Goal: Task Accomplishment & Management: Use online tool/utility

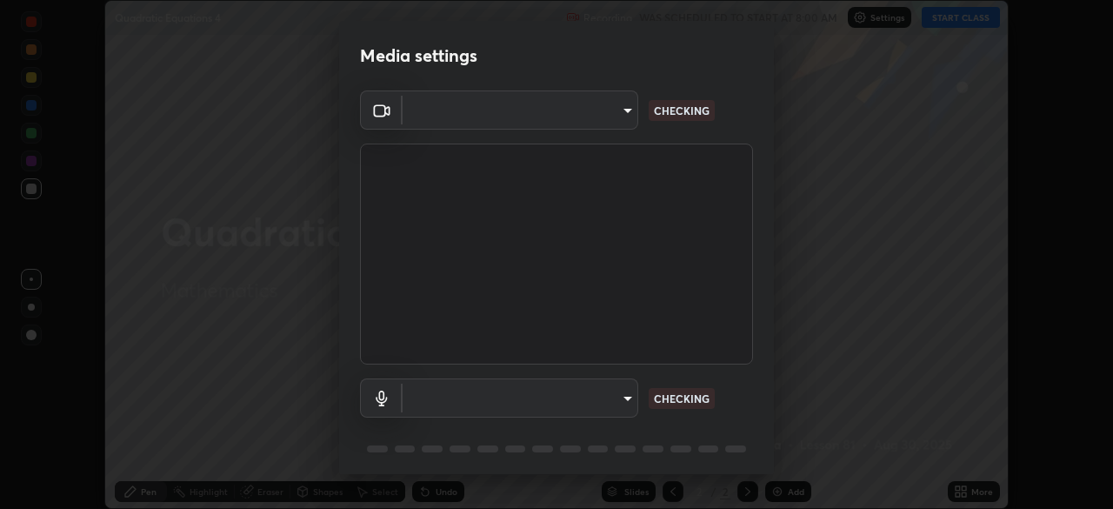
scroll to position [509, 1113]
type input "a6ce5b4924889dcddfed81f59147a2770472551f40cadf259e498cfb9fec56f0"
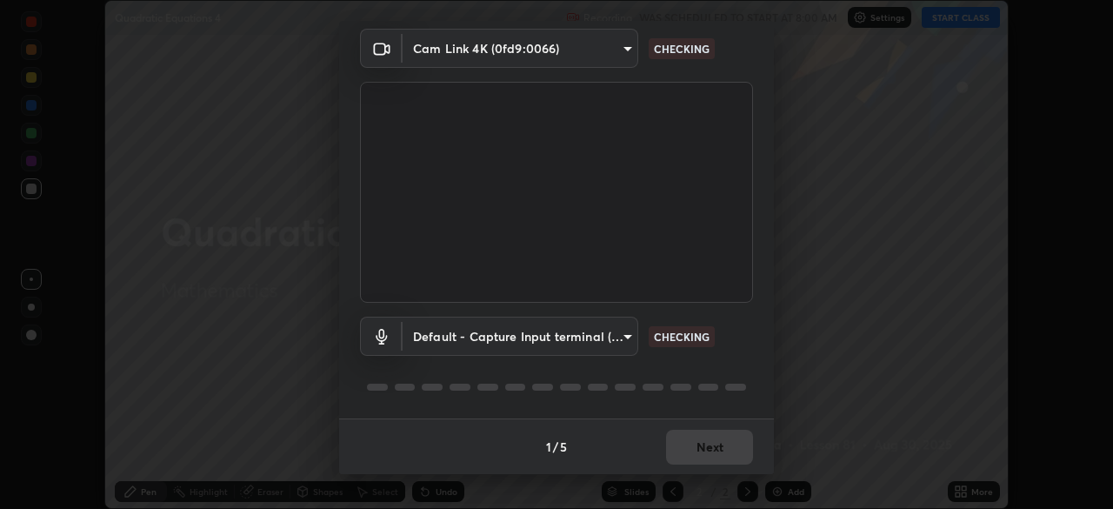
click at [624, 337] on body "Erase all Quadratic Equations 4 Recording WAS SCHEDULED TO START AT 8:00 AM Set…" at bounding box center [556, 254] width 1113 height 509
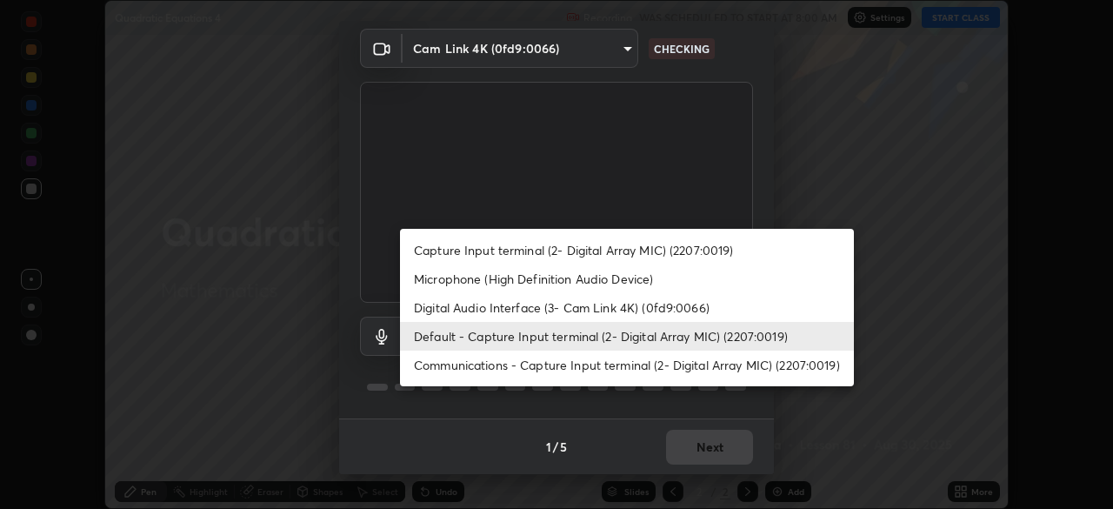
click at [588, 277] on li "Microphone (High Definition Audio Device)" at bounding box center [627, 278] width 454 height 29
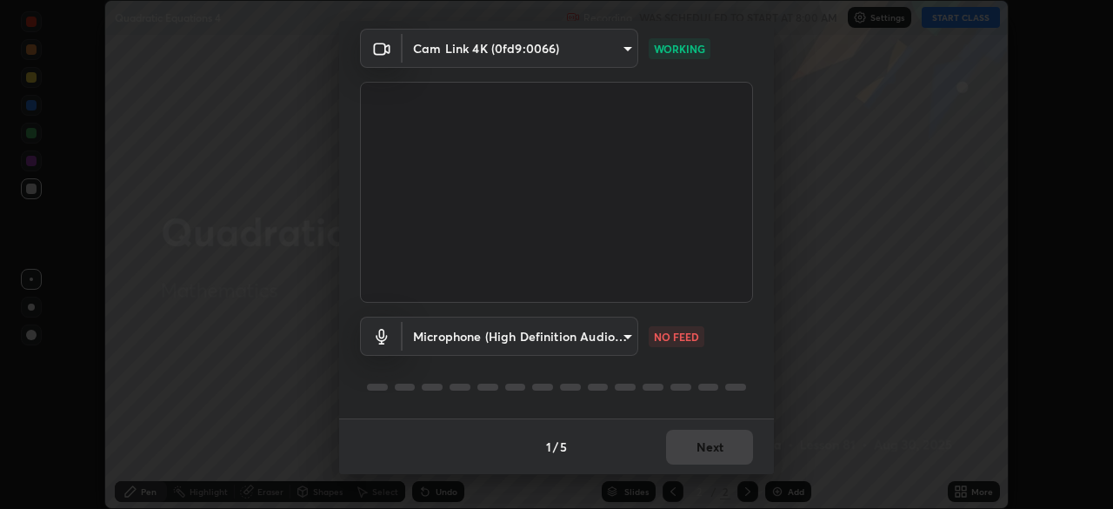
click at [626, 334] on body "Erase all Quadratic Equations 4 Recording WAS SCHEDULED TO START AT 8:00 AM Set…" at bounding box center [556, 254] width 1113 height 509
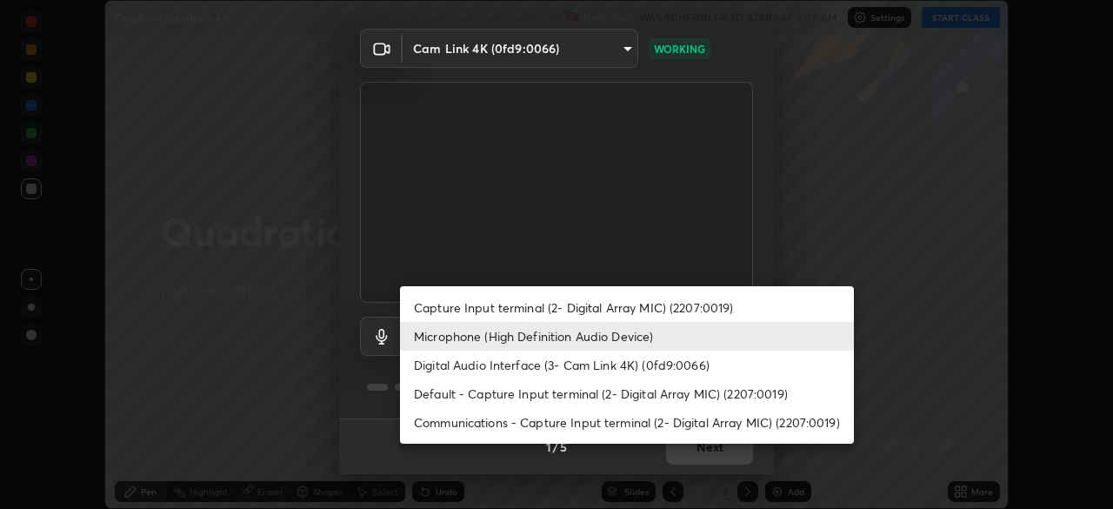
click at [547, 368] on li "Digital Audio Interface (3- Cam Link 4K) (0fd9:0066)" at bounding box center [627, 364] width 454 height 29
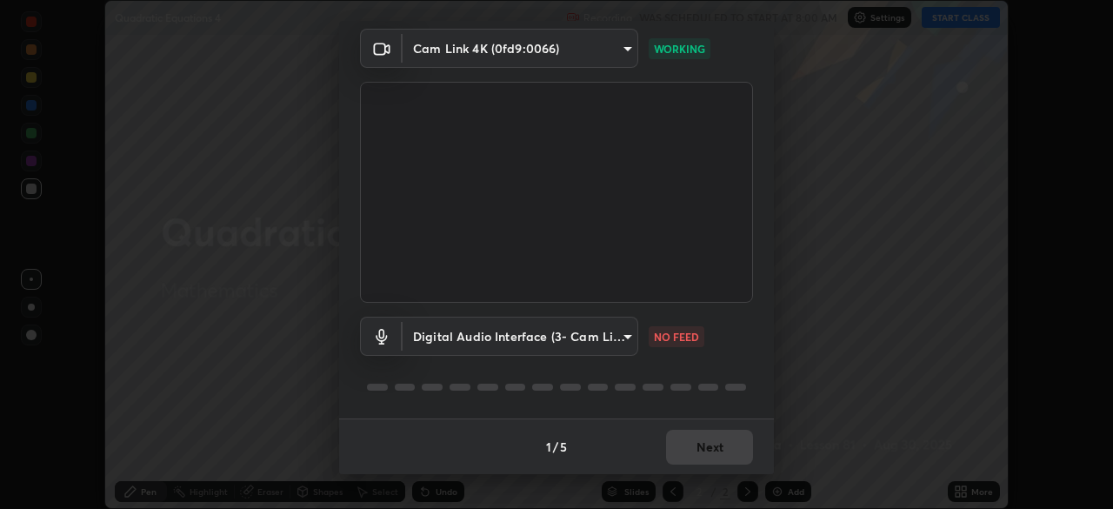
click at [624, 334] on body "Erase all Quadratic Equations 4 Recording WAS SCHEDULED TO START AT 8:00 AM Set…" at bounding box center [556, 254] width 1113 height 509
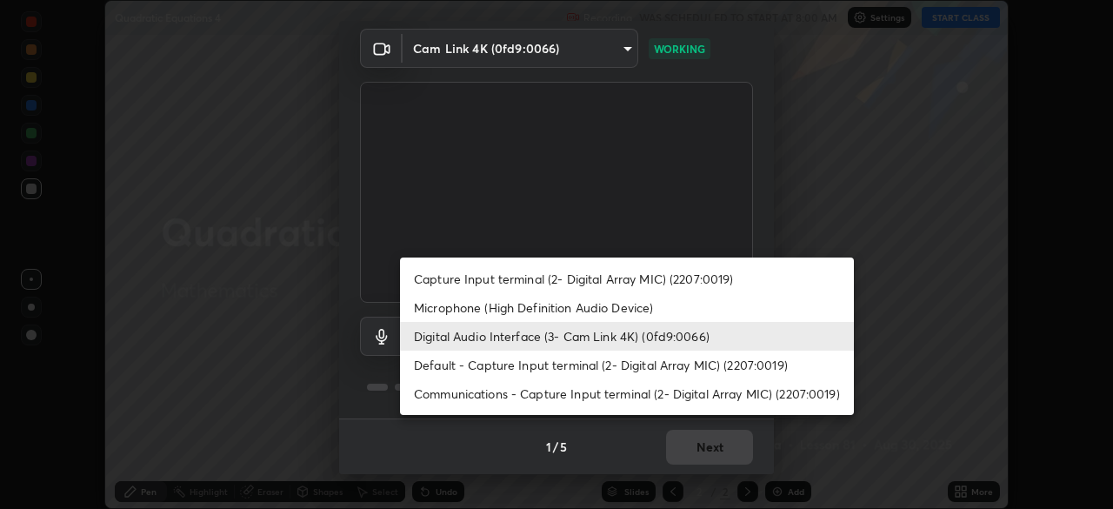
click at [522, 307] on li "Microphone (High Definition Audio Device)" at bounding box center [627, 307] width 454 height 29
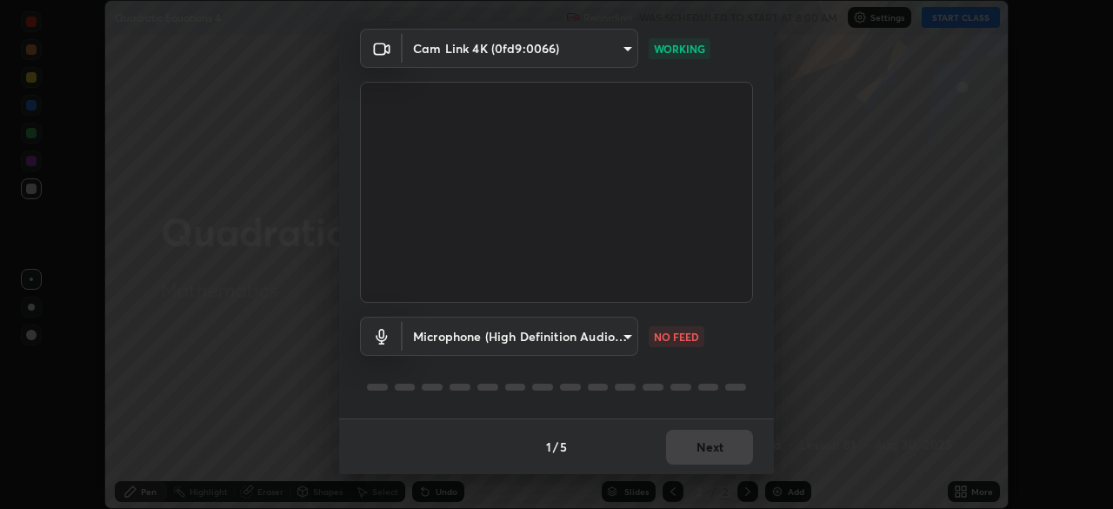
click at [622, 338] on body "Erase all Quadratic Equations 4 Recording WAS SCHEDULED TO START AT 8:00 AM Set…" at bounding box center [556, 254] width 1113 height 509
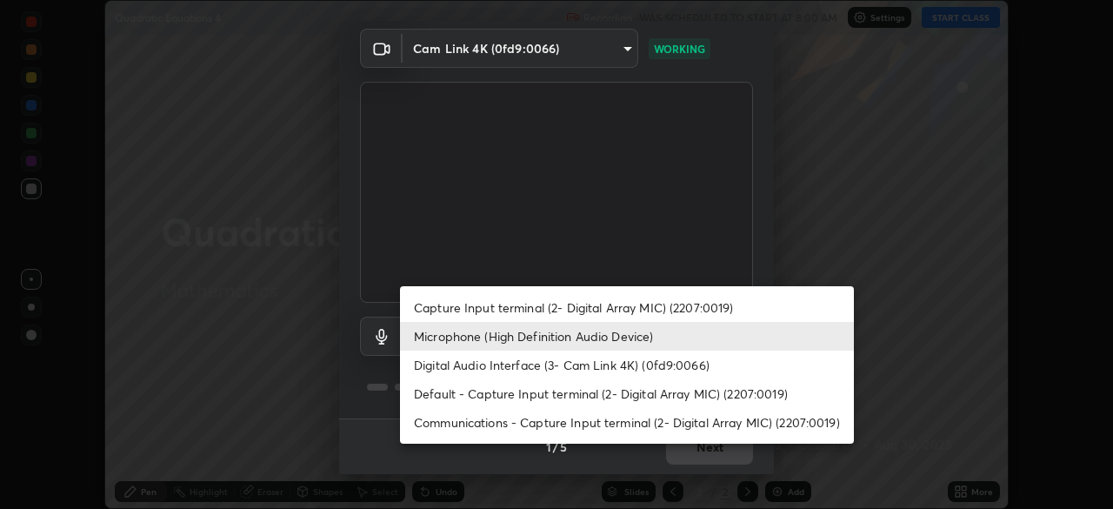
click at [516, 395] on li "Default - Capture Input terminal (2- Digital Array MIC) (2207:0019)" at bounding box center [627, 393] width 454 height 29
type input "default"
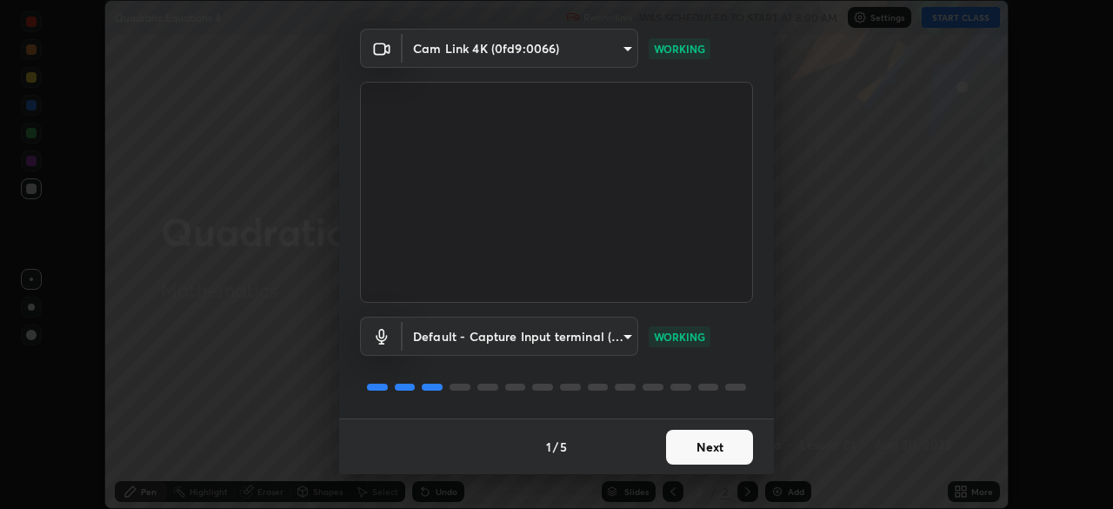
click at [710, 447] on button "Next" at bounding box center [709, 446] width 87 height 35
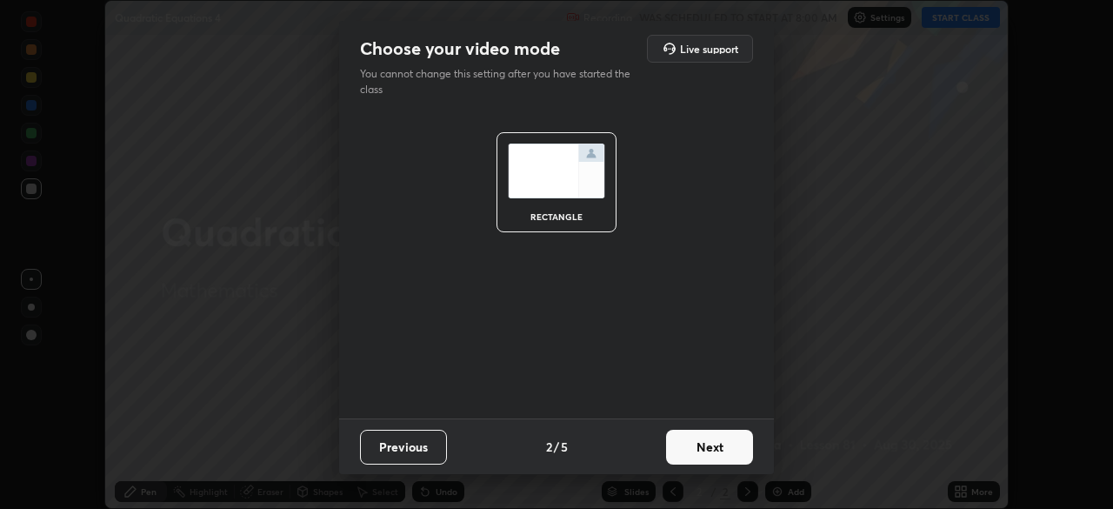
scroll to position [0, 0]
click at [722, 453] on button "Next" at bounding box center [709, 446] width 87 height 35
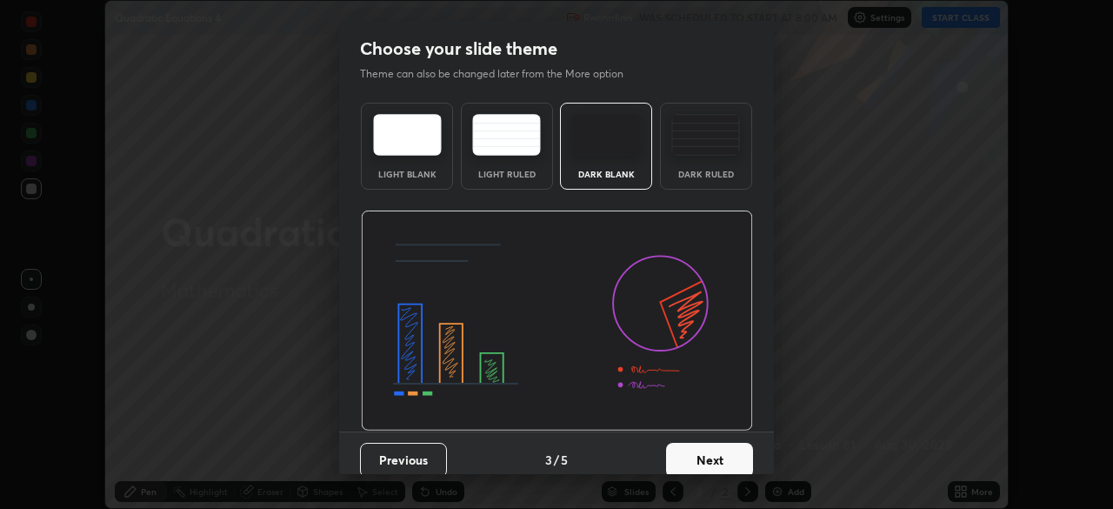
click at [734, 456] on button "Next" at bounding box center [709, 460] width 87 height 35
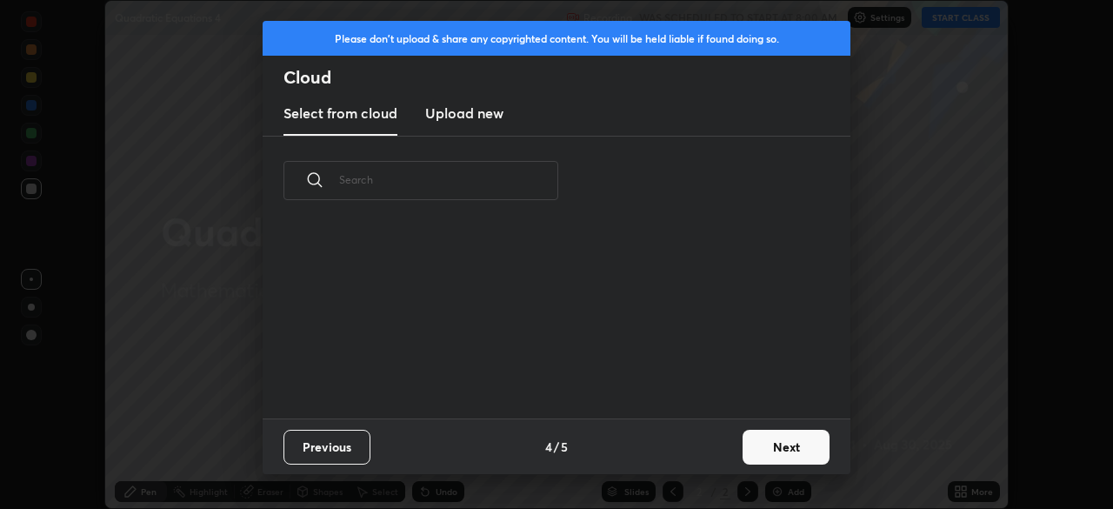
click at [779, 445] on button "Next" at bounding box center [785, 446] width 87 height 35
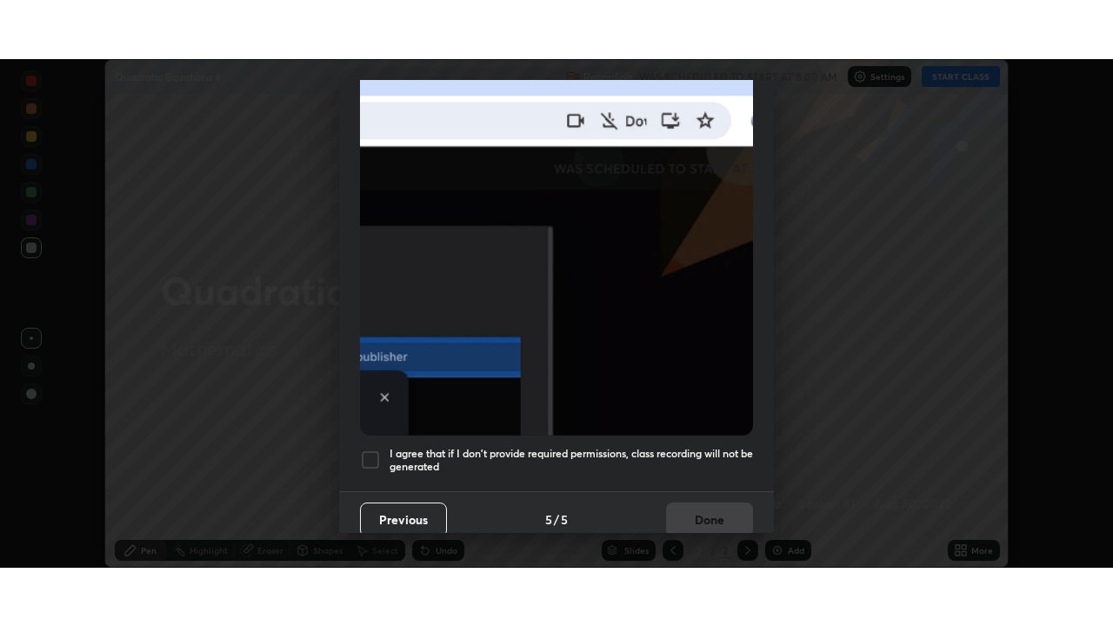
scroll to position [416, 0]
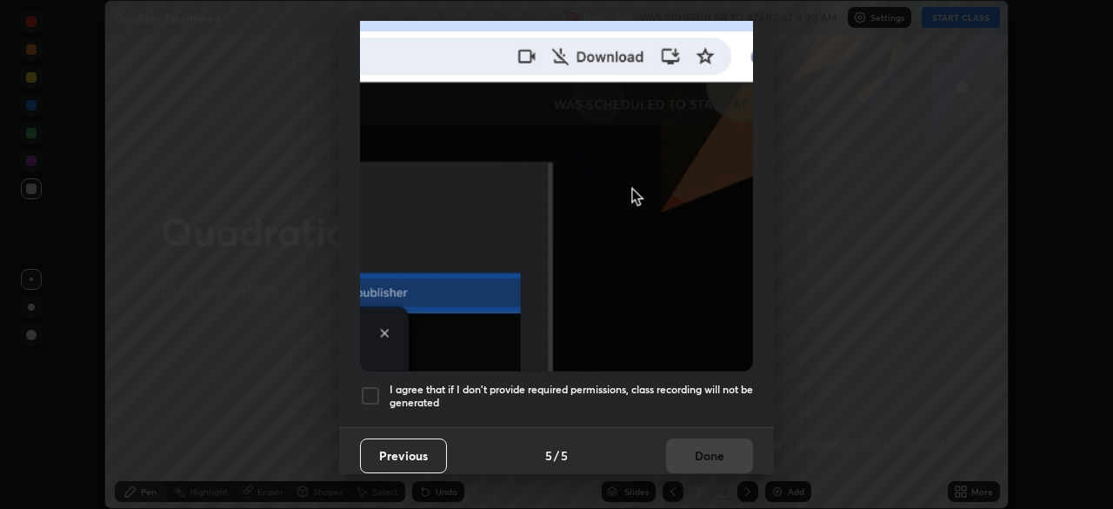
click at [370, 388] on div at bounding box center [370, 395] width 21 height 21
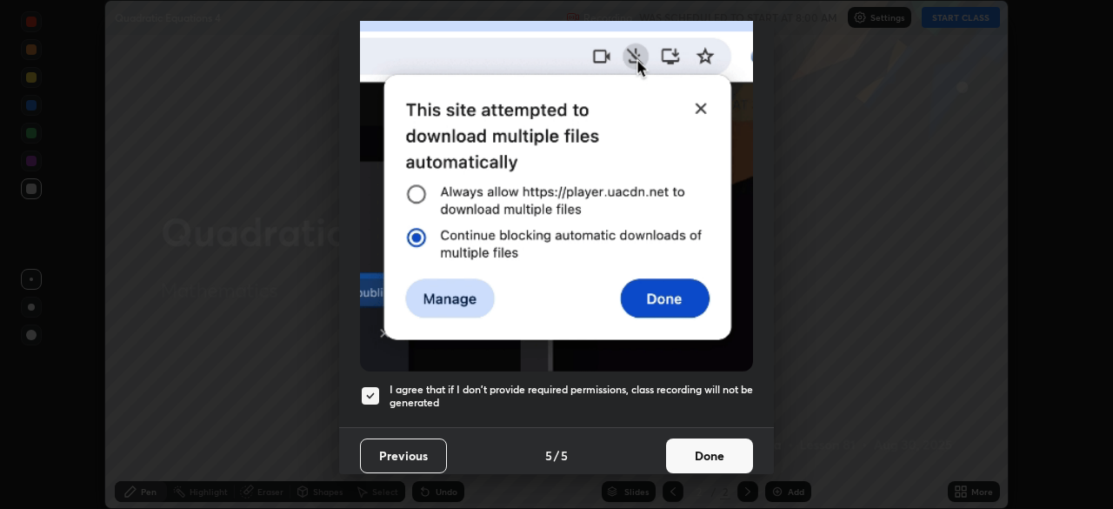
click at [699, 452] on button "Done" at bounding box center [709, 455] width 87 height 35
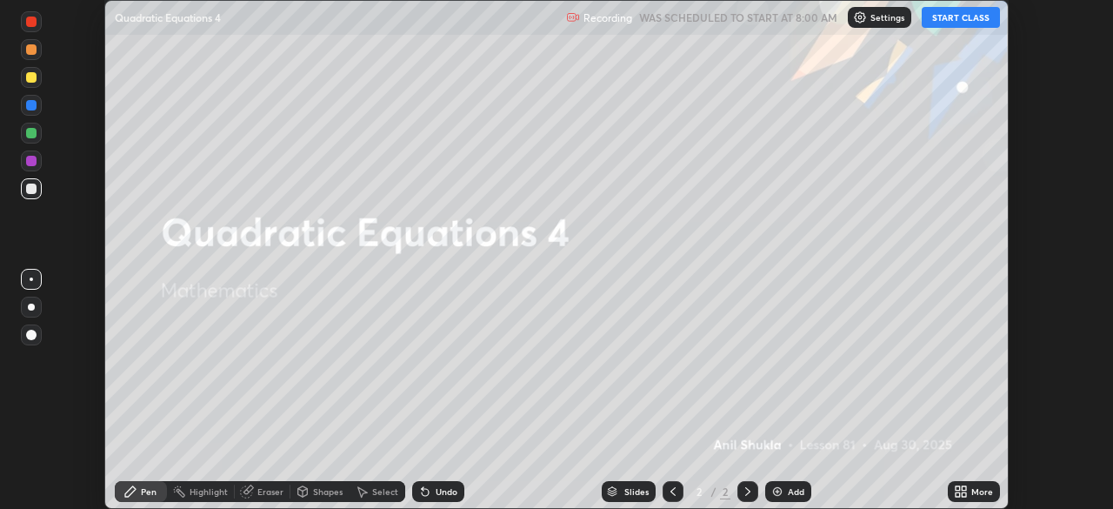
click at [949, 21] on button "START CLASS" at bounding box center [961, 17] width 78 height 21
click at [958, 486] on icon at bounding box center [957, 488] width 4 height 4
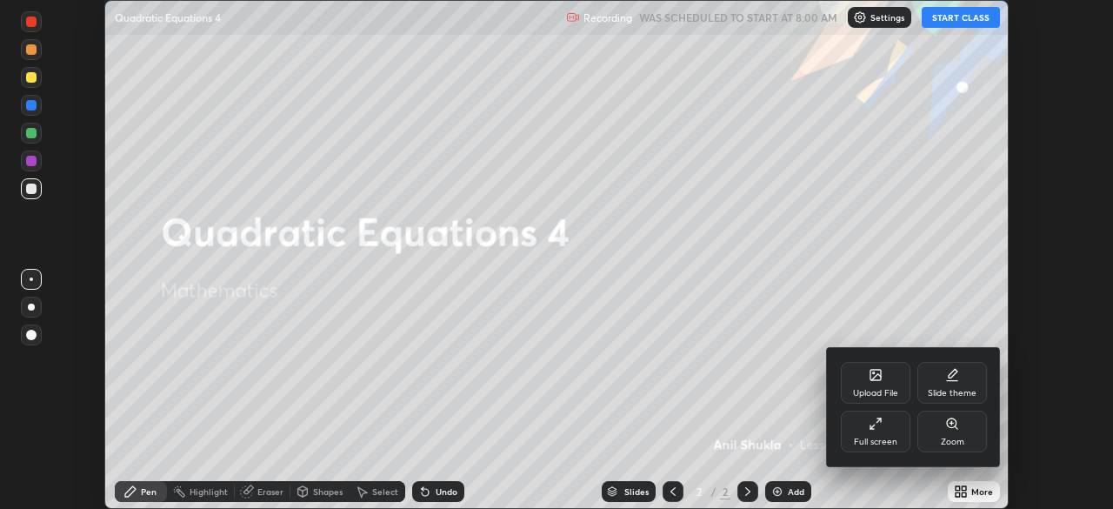
click at [886, 431] on div "Full screen" at bounding box center [876, 431] width 70 height 42
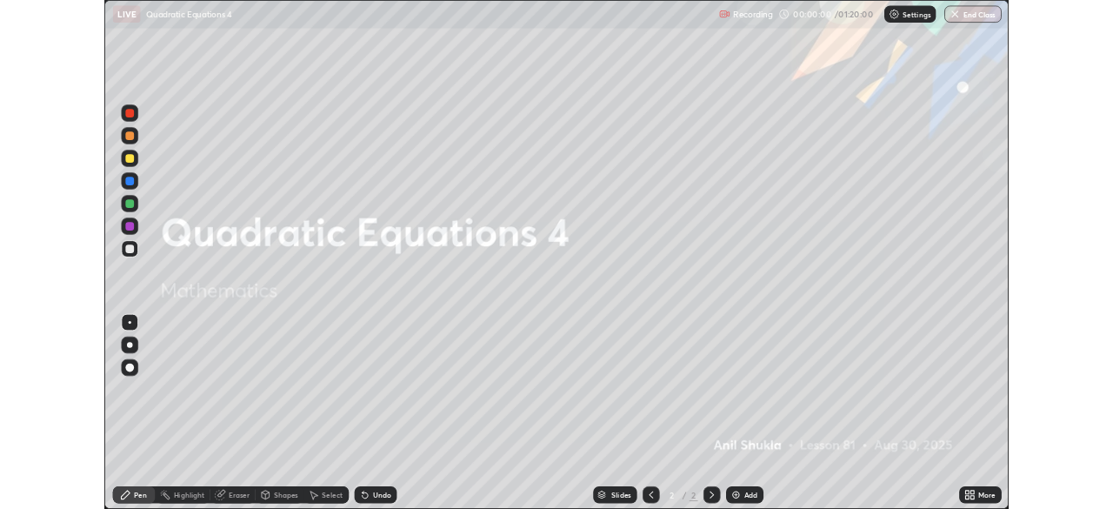
scroll to position [626, 1113]
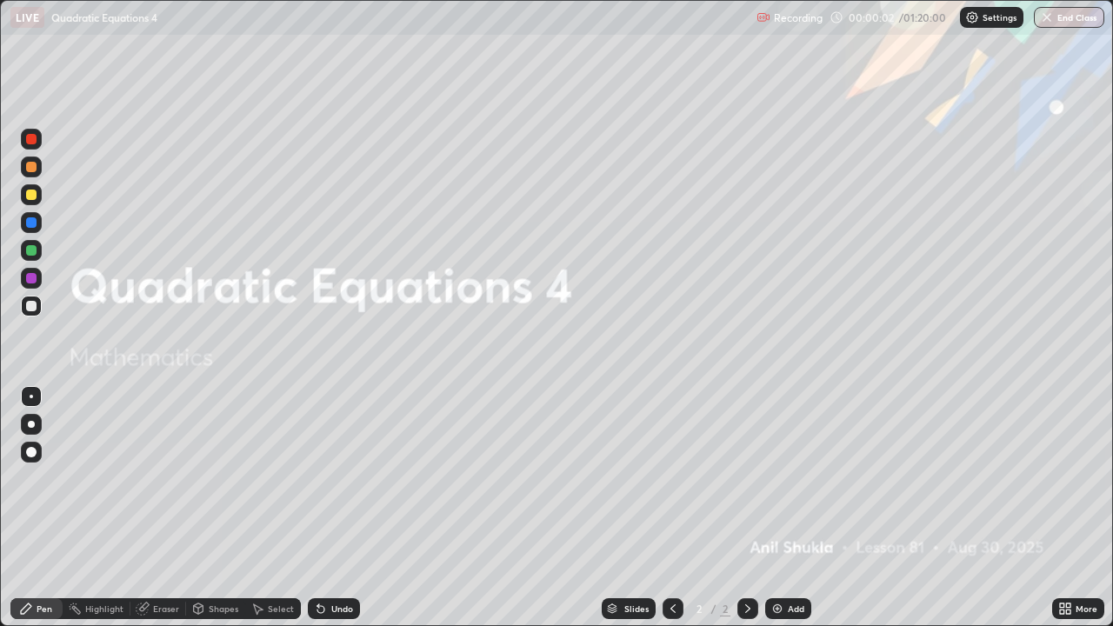
click at [28, 195] on div at bounding box center [31, 195] width 10 height 10
click at [33, 197] on div at bounding box center [31, 195] width 10 height 10
click at [31, 424] on div at bounding box center [31, 424] width 7 height 7
click at [37, 508] on div "Pen" at bounding box center [45, 608] width 16 height 9
click at [745, 508] on icon at bounding box center [748, 609] width 14 height 14
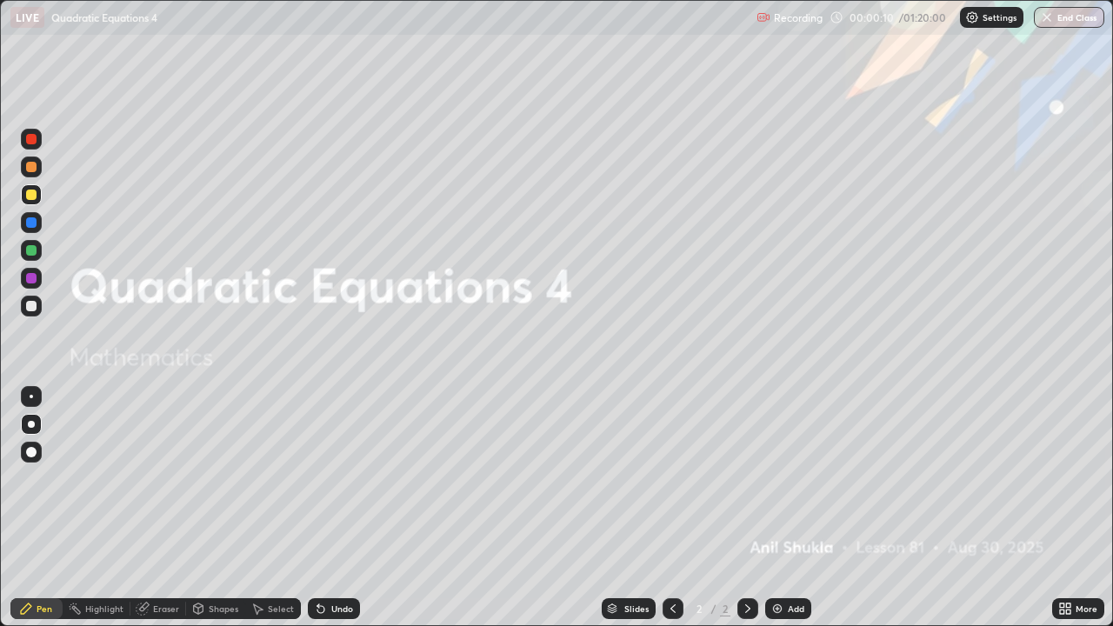
click at [776, 508] on img at bounding box center [777, 609] width 14 height 14
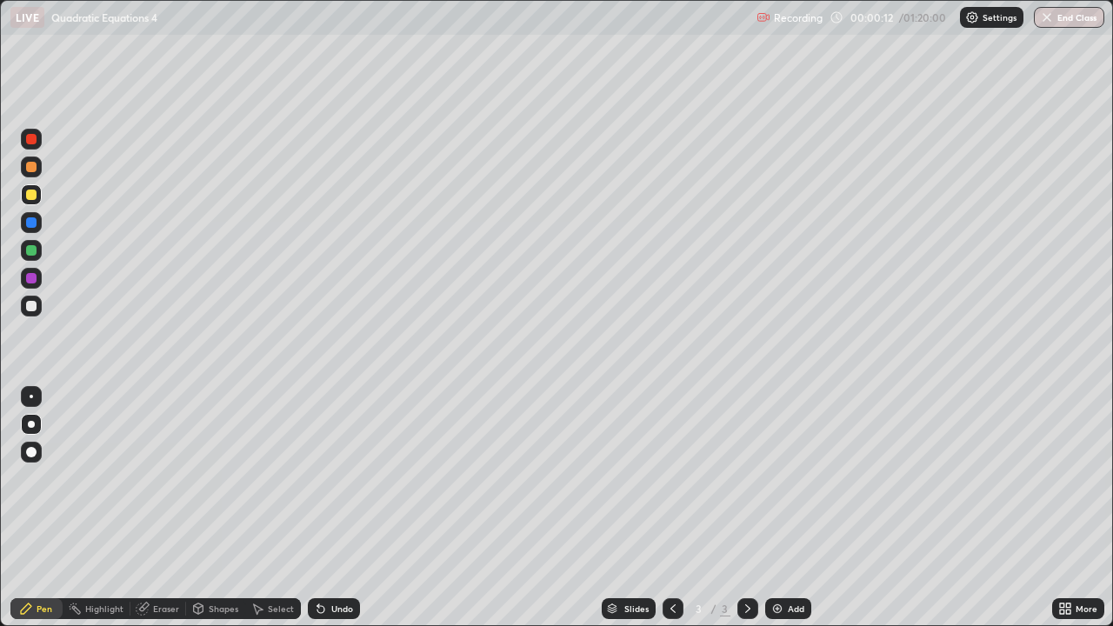
click at [33, 450] on div at bounding box center [31, 452] width 10 height 10
click at [28, 196] on div at bounding box center [31, 195] width 10 height 10
click at [29, 306] on div at bounding box center [31, 306] width 10 height 10
click at [34, 278] on div at bounding box center [31, 278] width 10 height 10
click at [31, 251] on div at bounding box center [31, 250] width 10 height 10
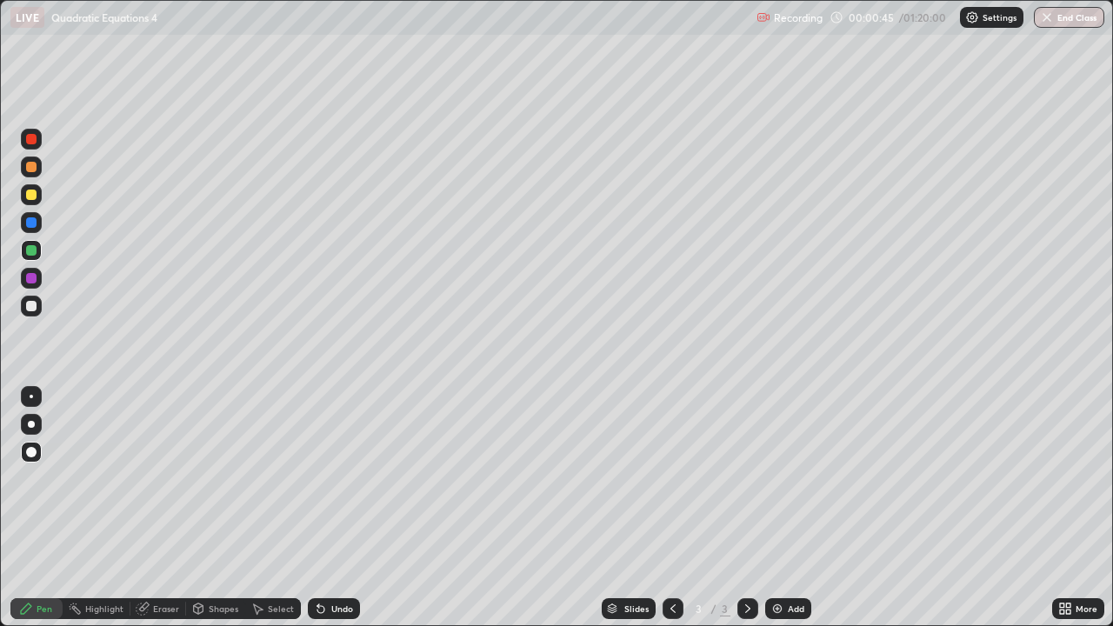
click at [339, 508] on div "Undo" at bounding box center [342, 608] width 22 height 9
click at [340, 508] on div "Undo" at bounding box center [342, 608] width 22 height 9
click at [343, 508] on div "Undo" at bounding box center [342, 608] width 22 height 9
click at [30, 198] on div at bounding box center [31, 195] width 10 height 10
click at [337, 508] on div "Undo" at bounding box center [334, 608] width 52 height 21
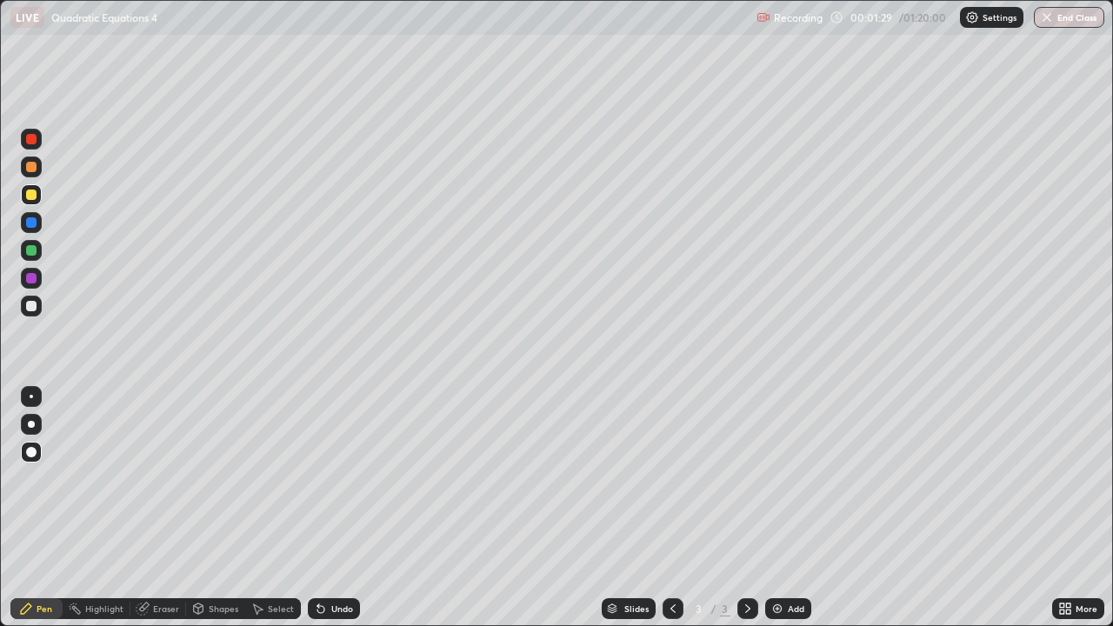
click at [337, 508] on div "Undo" at bounding box center [342, 608] width 22 height 9
click at [32, 283] on div at bounding box center [31, 278] width 10 height 10
click at [30, 309] on div at bounding box center [31, 306] width 10 height 10
click at [671, 508] on icon at bounding box center [673, 609] width 14 height 14
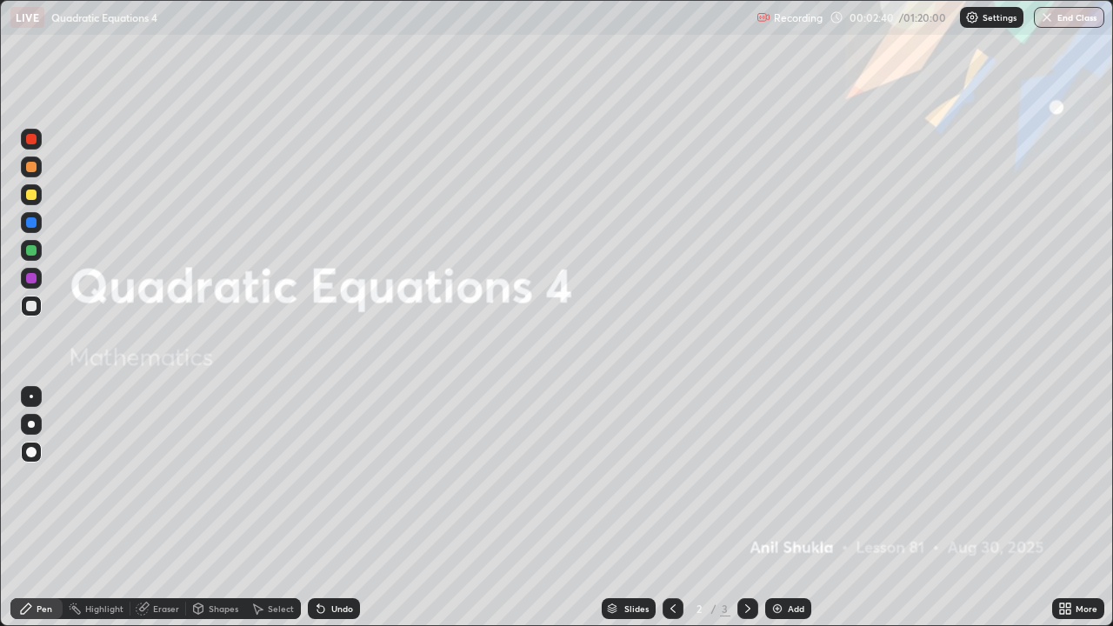
click at [31, 140] on div at bounding box center [31, 139] width 10 height 10
click at [336, 508] on div "Undo" at bounding box center [342, 608] width 22 height 9
click at [335, 508] on div "Undo" at bounding box center [334, 608] width 52 height 21
click at [335, 508] on div "Undo" at bounding box center [342, 608] width 22 height 9
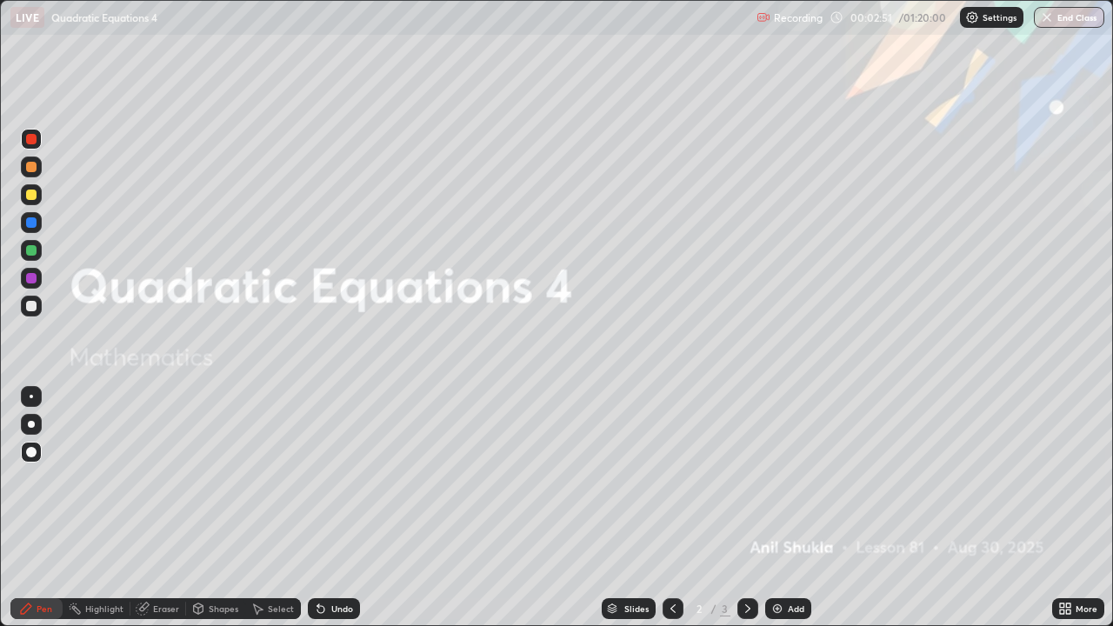
click at [333, 508] on div "Undo" at bounding box center [342, 608] width 22 height 9
click at [336, 508] on div "Undo" at bounding box center [342, 608] width 22 height 9
click at [337, 508] on div "Undo" at bounding box center [342, 608] width 22 height 9
click at [32, 254] on div at bounding box center [31, 250] width 10 height 10
click at [338, 508] on div "Undo" at bounding box center [342, 608] width 22 height 9
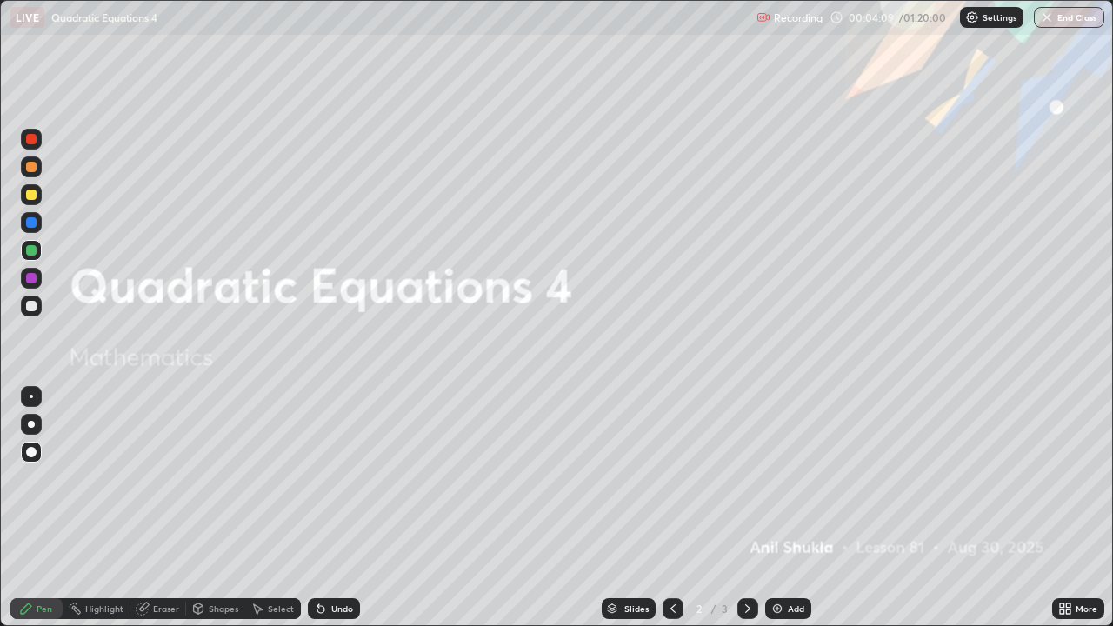
click at [31, 140] on div at bounding box center [31, 139] width 10 height 10
click at [331, 508] on div "Undo" at bounding box center [342, 608] width 22 height 9
click at [32, 223] on div at bounding box center [31, 222] width 10 height 10
click at [32, 250] on div at bounding box center [31, 250] width 10 height 10
click at [339, 508] on div "Undo" at bounding box center [334, 608] width 52 height 21
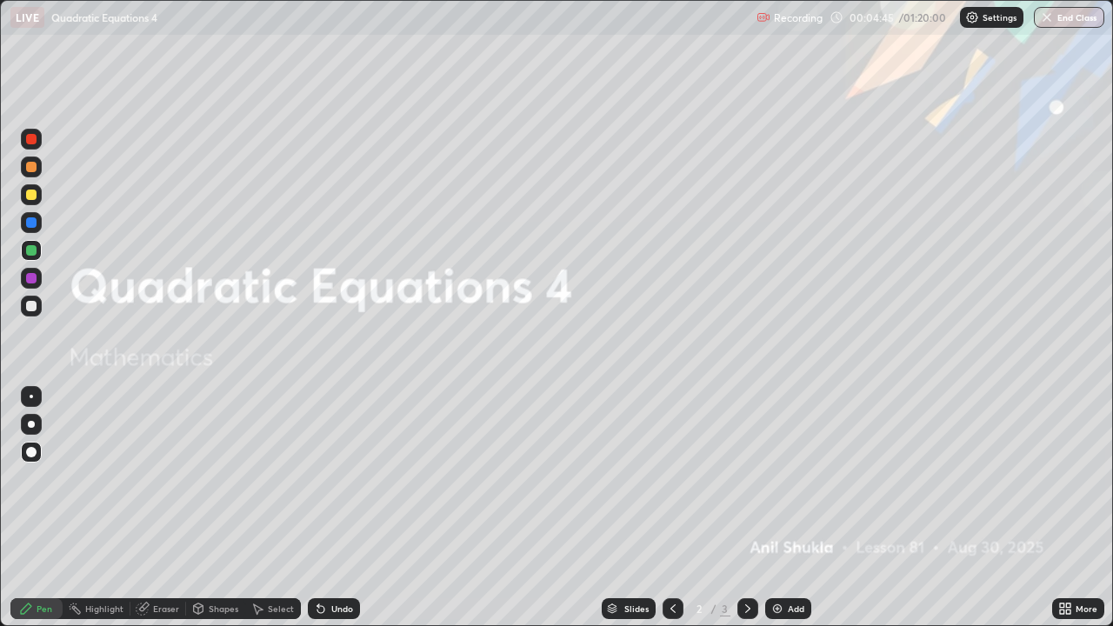
click at [335, 508] on div "Undo" at bounding box center [342, 608] width 22 height 9
click at [34, 139] on div at bounding box center [31, 139] width 10 height 10
click at [36, 199] on div at bounding box center [31, 194] width 21 height 21
click at [37, 229] on div at bounding box center [31, 222] width 21 height 21
click at [35, 254] on div at bounding box center [31, 250] width 10 height 10
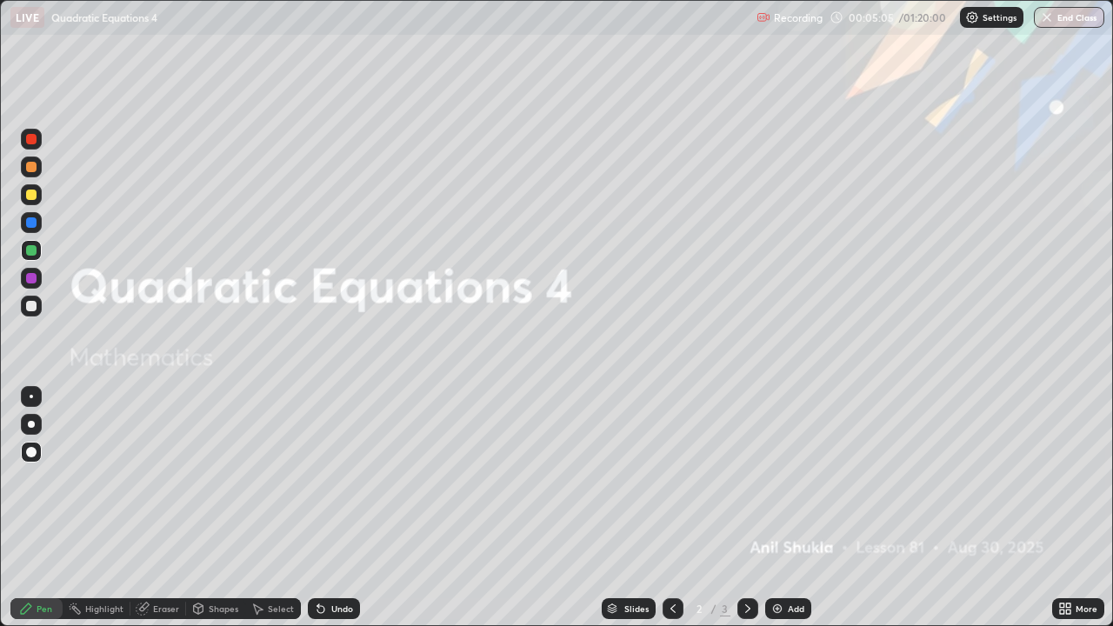
click at [34, 280] on div at bounding box center [31, 278] width 10 height 10
click at [341, 508] on div "Undo" at bounding box center [342, 608] width 22 height 9
click at [33, 250] on div at bounding box center [31, 250] width 10 height 10
click at [36, 302] on div at bounding box center [31, 306] width 10 height 10
click at [32, 173] on div at bounding box center [31, 166] width 21 height 21
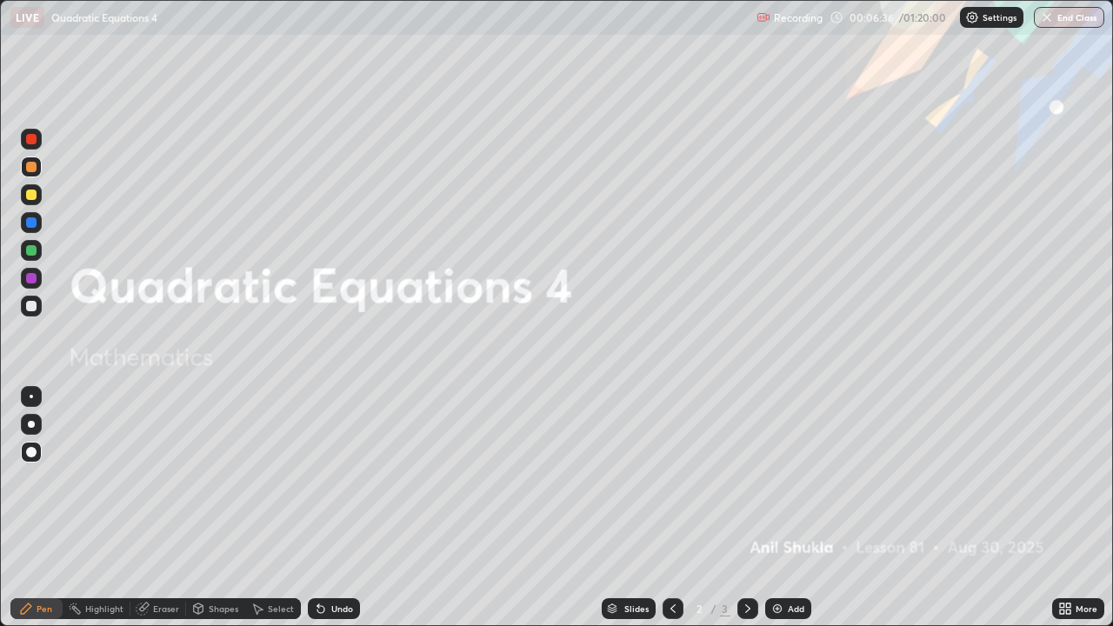
click at [29, 140] on div at bounding box center [31, 139] width 10 height 10
click at [33, 169] on div at bounding box center [31, 167] width 10 height 10
click at [164, 508] on div "Eraser" at bounding box center [166, 608] width 26 height 9
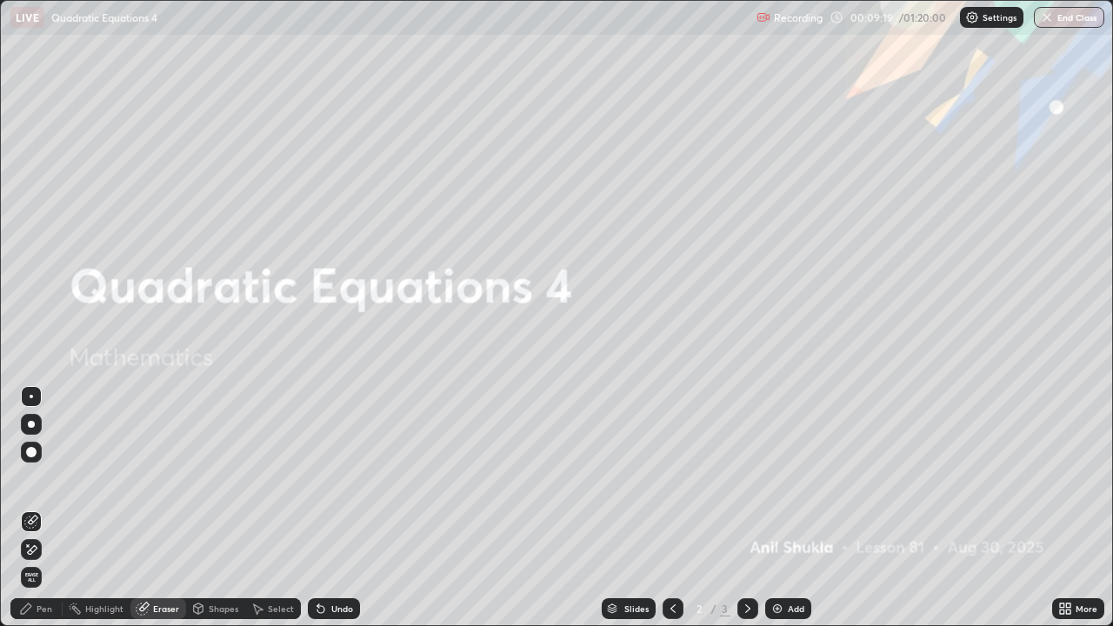
click at [46, 508] on div "Pen" at bounding box center [45, 608] width 16 height 9
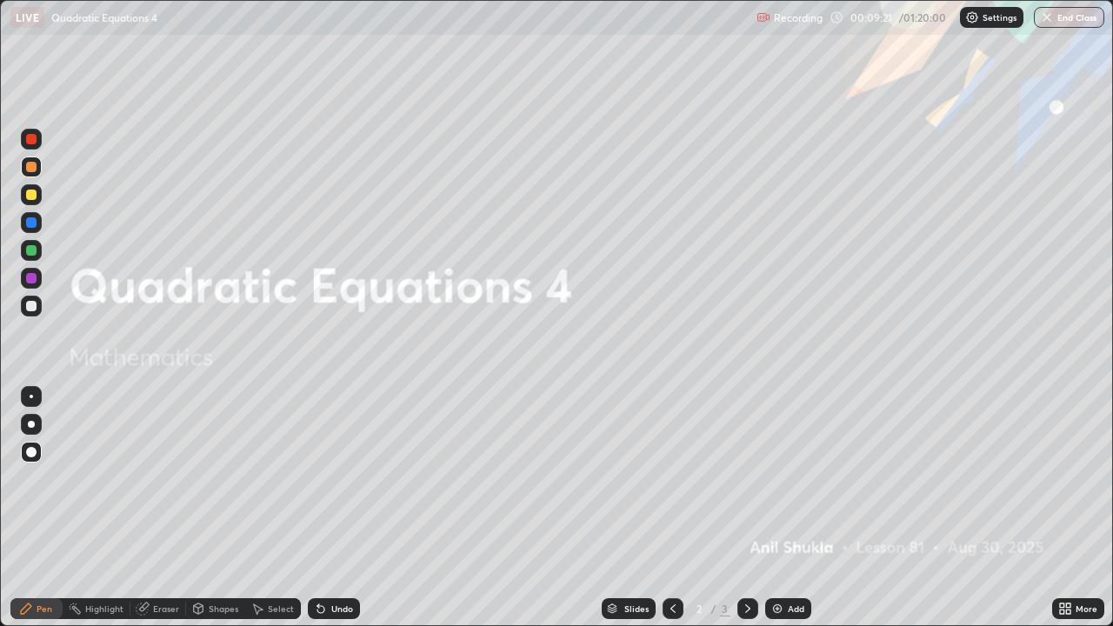
click at [30, 196] on div at bounding box center [31, 195] width 10 height 10
click at [35, 305] on div at bounding box center [31, 306] width 10 height 10
click at [37, 169] on div at bounding box center [31, 166] width 21 height 21
click at [32, 198] on div at bounding box center [31, 195] width 10 height 10
click at [161, 508] on div "Eraser" at bounding box center [166, 608] width 26 height 9
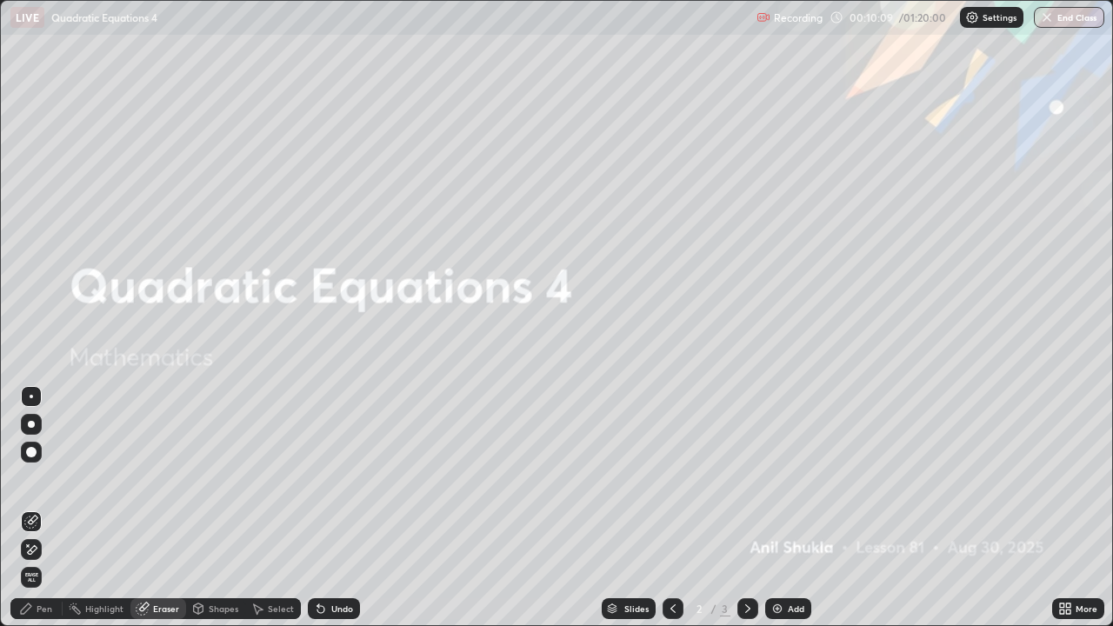
click at [41, 508] on div "Pen" at bounding box center [45, 608] width 16 height 9
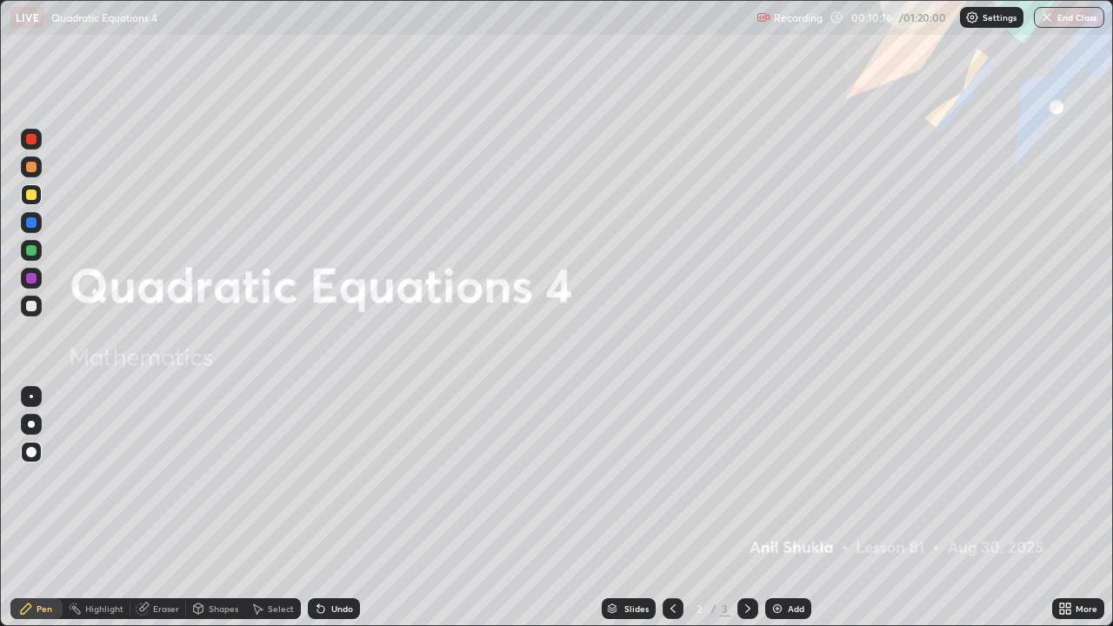
click at [746, 508] on icon at bounding box center [747, 608] width 5 height 9
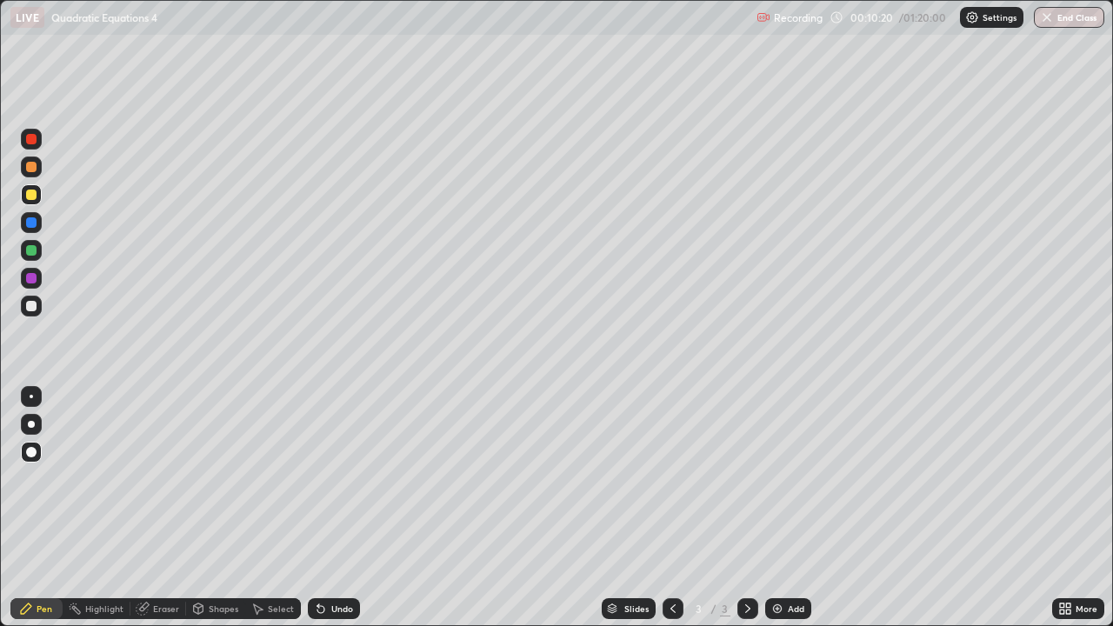
click at [27, 304] on div at bounding box center [31, 306] width 10 height 10
click at [333, 508] on div "Undo" at bounding box center [342, 608] width 22 height 9
click at [670, 508] on icon at bounding box center [673, 609] width 14 height 14
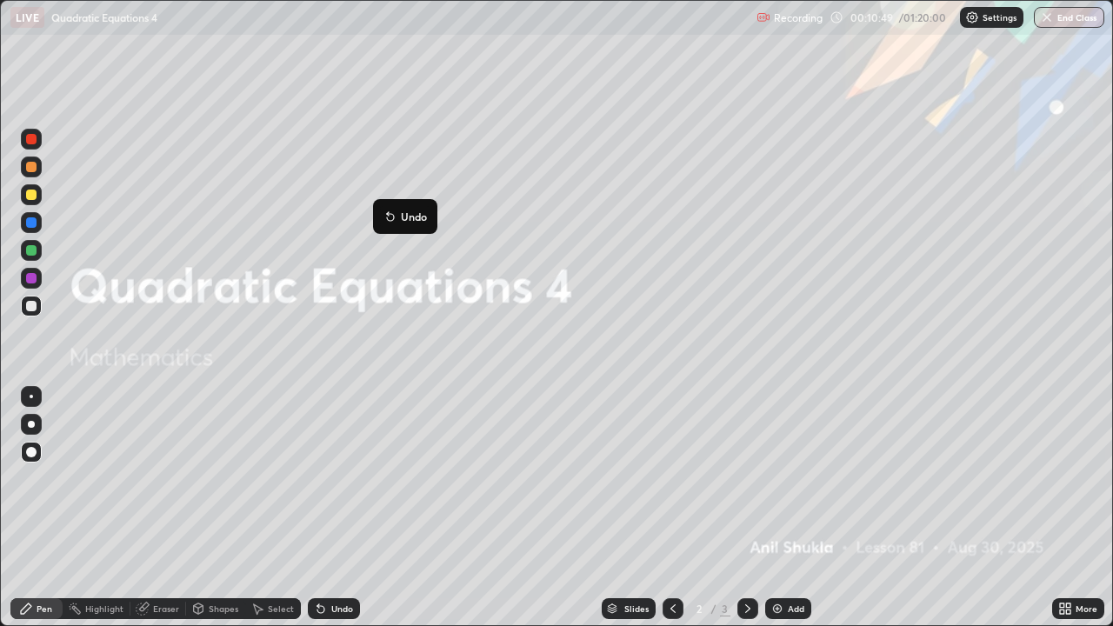
click at [746, 508] on icon at bounding box center [748, 609] width 14 height 14
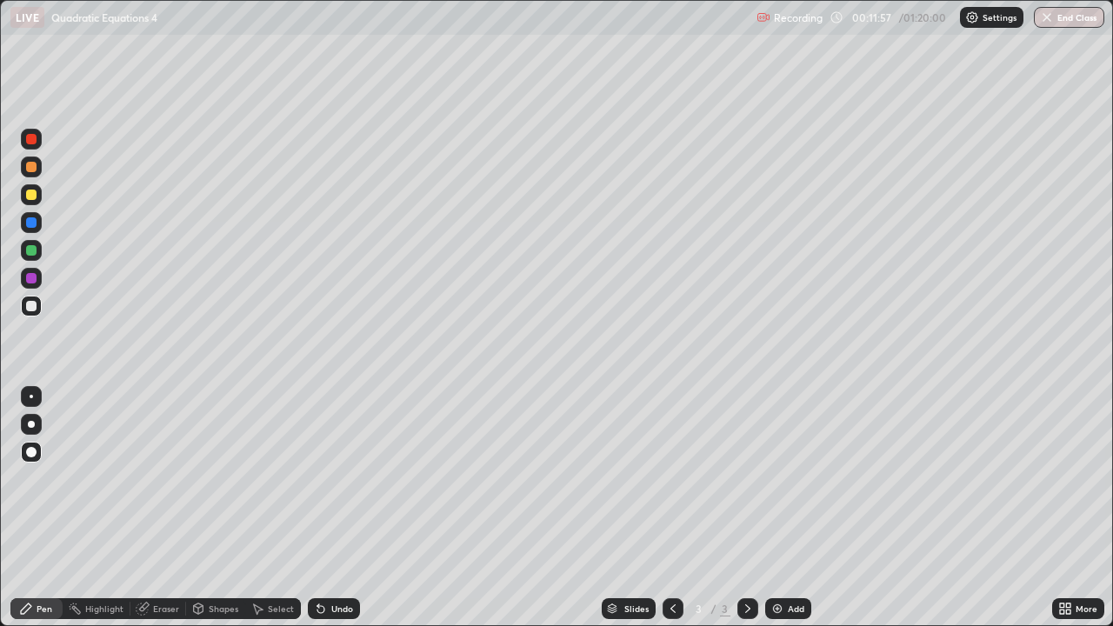
click at [342, 508] on div "Undo" at bounding box center [342, 608] width 22 height 9
click at [339, 508] on div "Undo" at bounding box center [342, 608] width 22 height 9
click at [337, 508] on div "Undo" at bounding box center [334, 608] width 52 height 21
click at [338, 508] on div "Undo" at bounding box center [334, 608] width 52 height 21
click at [343, 508] on div "Undo" at bounding box center [334, 608] width 52 height 21
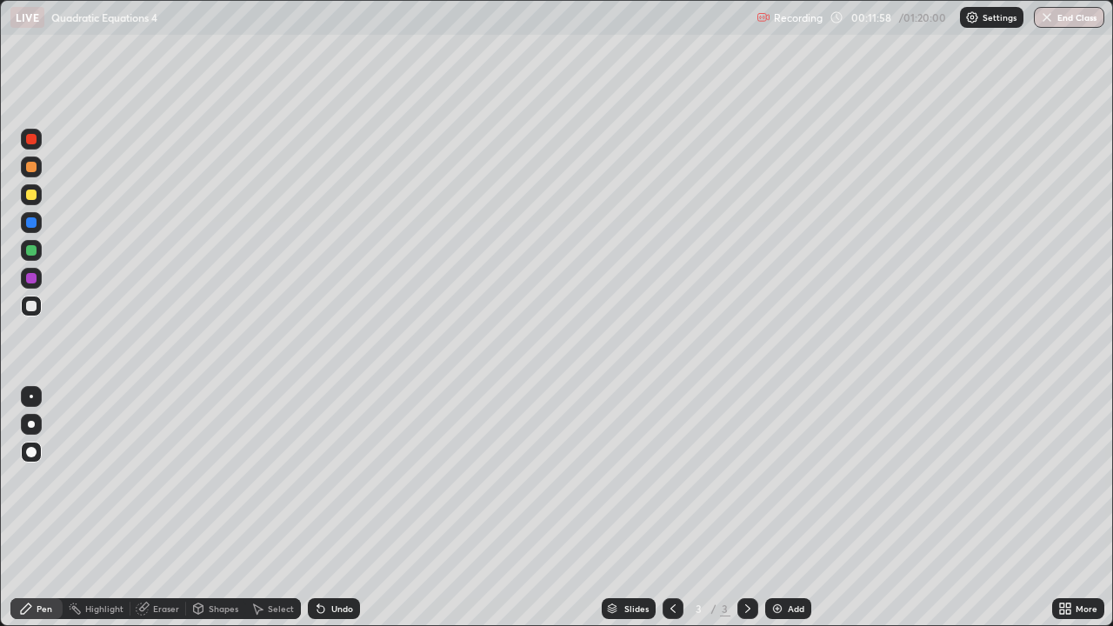
click at [345, 508] on div "Undo" at bounding box center [334, 608] width 52 height 21
click at [346, 508] on div "Undo" at bounding box center [334, 608] width 52 height 21
click at [347, 508] on div "Undo" at bounding box center [334, 608] width 52 height 21
click at [35, 255] on div at bounding box center [31, 250] width 10 height 10
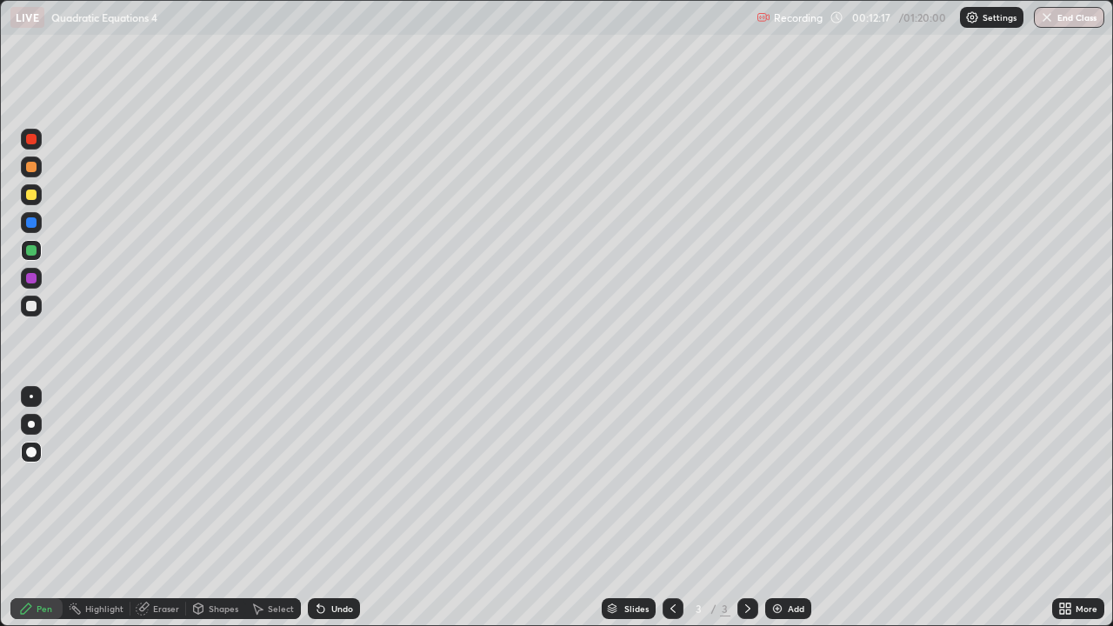
click at [32, 305] on div at bounding box center [31, 306] width 10 height 10
click at [33, 254] on div at bounding box center [31, 250] width 10 height 10
click at [40, 172] on div at bounding box center [31, 166] width 21 height 21
click at [336, 508] on div "Undo" at bounding box center [342, 608] width 22 height 9
click at [672, 508] on icon at bounding box center [673, 609] width 14 height 14
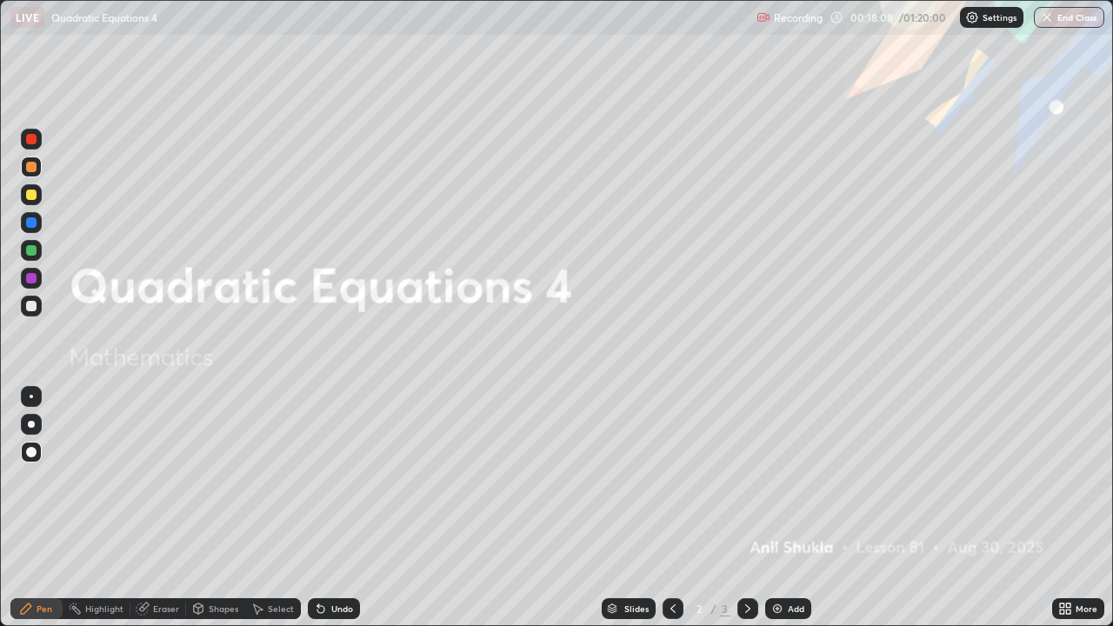
click at [32, 196] on div at bounding box center [31, 195] width 10 height 10
click at [31, 424] on div at bounding box center [31, 424] width 7 height 7
click at [43, 508] on div "Pen" at bounding box center [45, 608] width 16 height 9
click at [34, 278] on div at bounding box center [31, 278] width 10 height 10
click at [30, 305] on div at bounding box center [31, 306] width 10 height 10
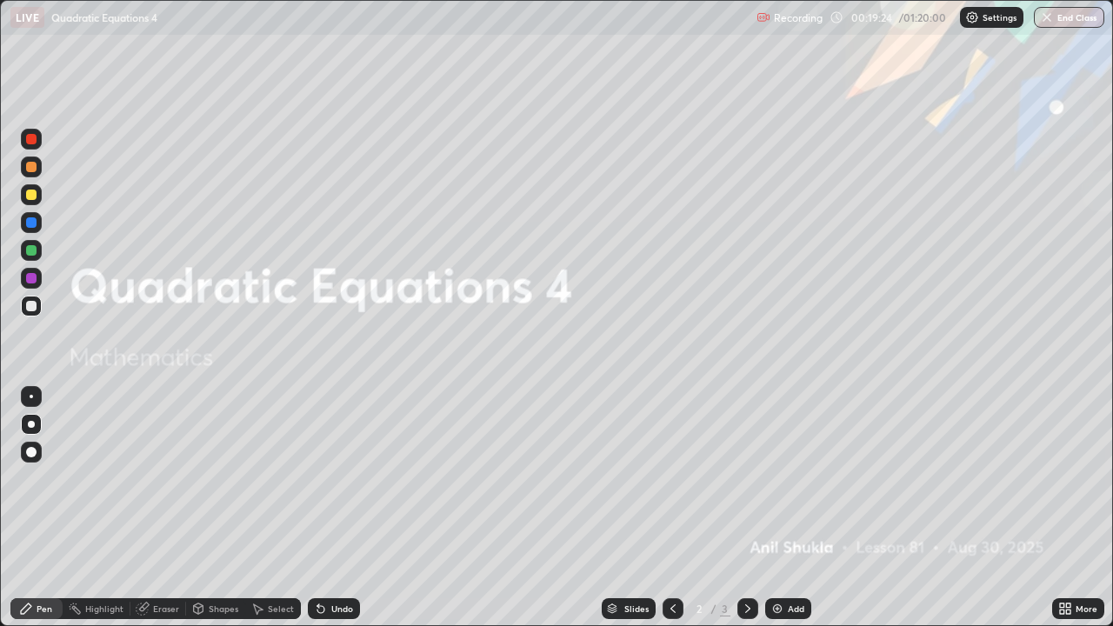
click at [335, 508] on div "Undo" at bounding box center [342, 608] width 22 height 9
click at [331, 508] on div "Undo" at bounding box center [342, 608] width 22 height 9
click at [332, 508] on div "Undo" at bounding box center [342, 608] width 22 height 9
click at [334, 508] on div "Undo" at bounding box center [342, 608] width 22 height 9
click at [327, 508] on div "Undo" at bounding box center [334, 608] width 52 height 21
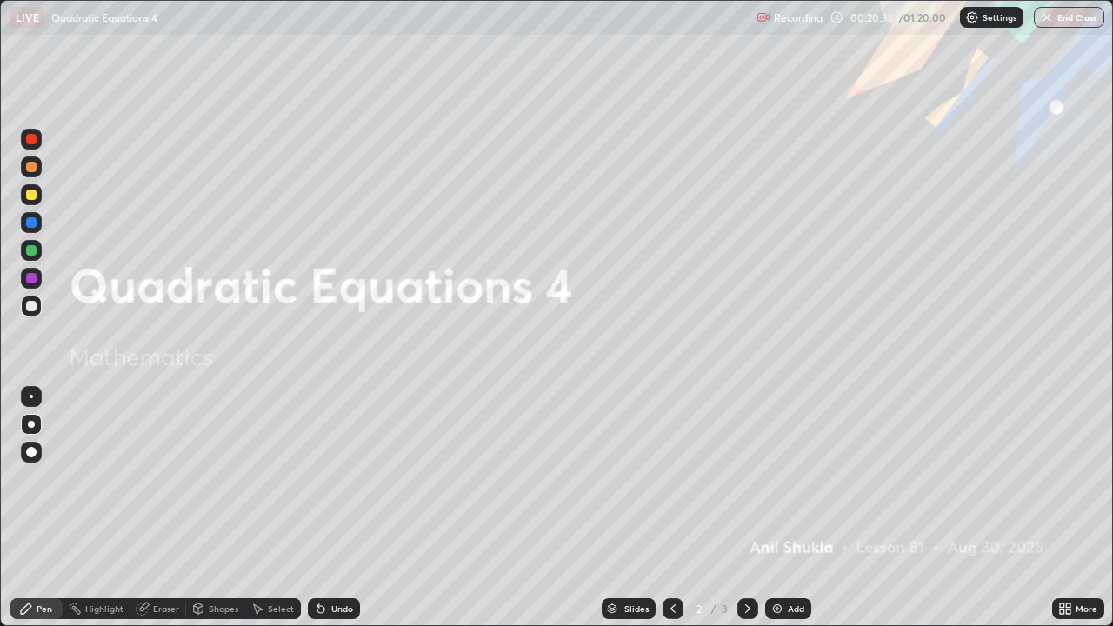
click at [333, 508] on div "Undo" at bounding box center [342, 608] width 22 height 9
click at [326, 508] on div "Undo" at bounding box center [334, 608] width 52 height 21
click at [747, 508] on icon at bounding box center [748, 609] width 14 height 14
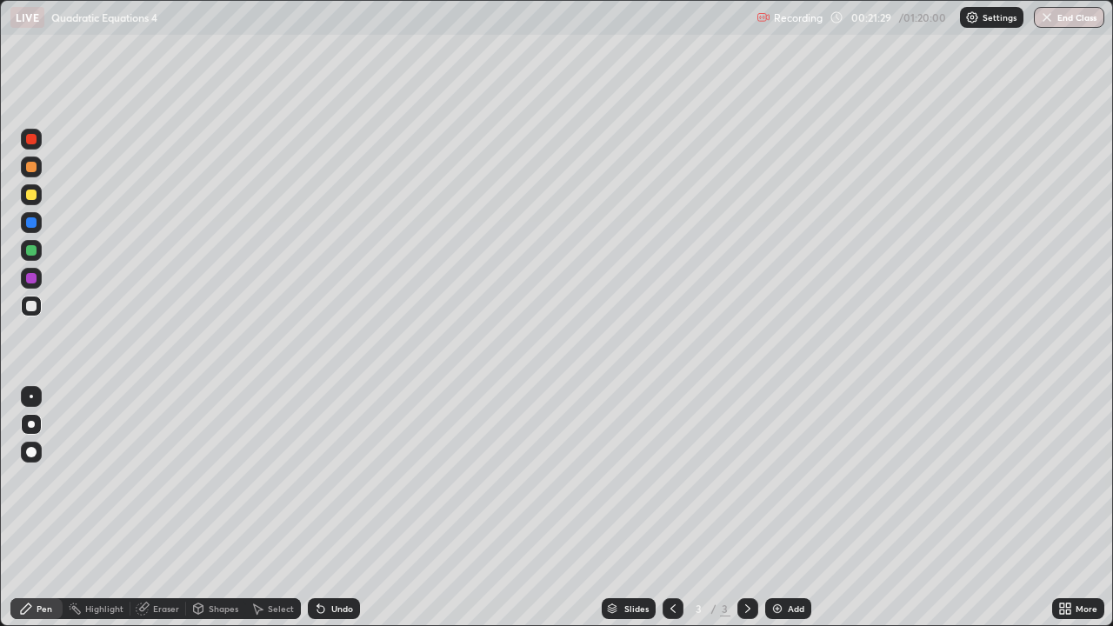
click at [673, 508] on icon at bounding box center [673, 609] width 14 height 14
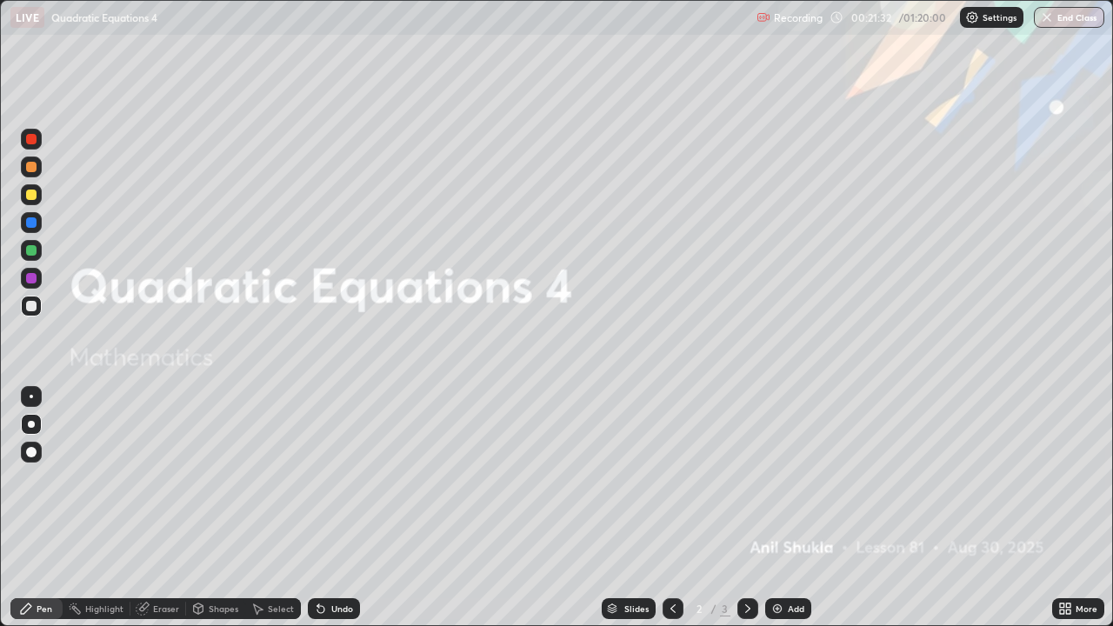
click at [743, 508] on icon at bounding box center [748, 609] width 14 height 14
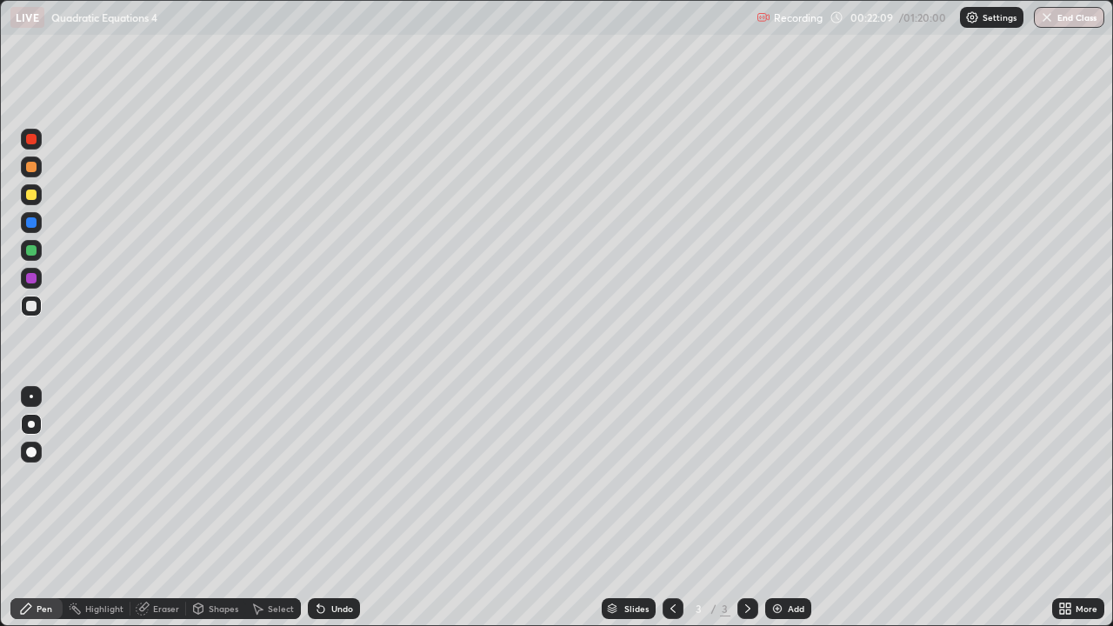
click at [327, 508] on div "Undo" at bounding box center [334, 608] width 52 height 21
click at [30, 192] on div at bounding box center [31, 195] width 10 height 10
click at [30, 425] on div at bounding box center [31, 424] width 7 height 7
click at [31, 422] on div at bounding box center [31, 424] width 7 height 7
click at [33, 140] on div at bounding box center [31, 139] width 10 height 10
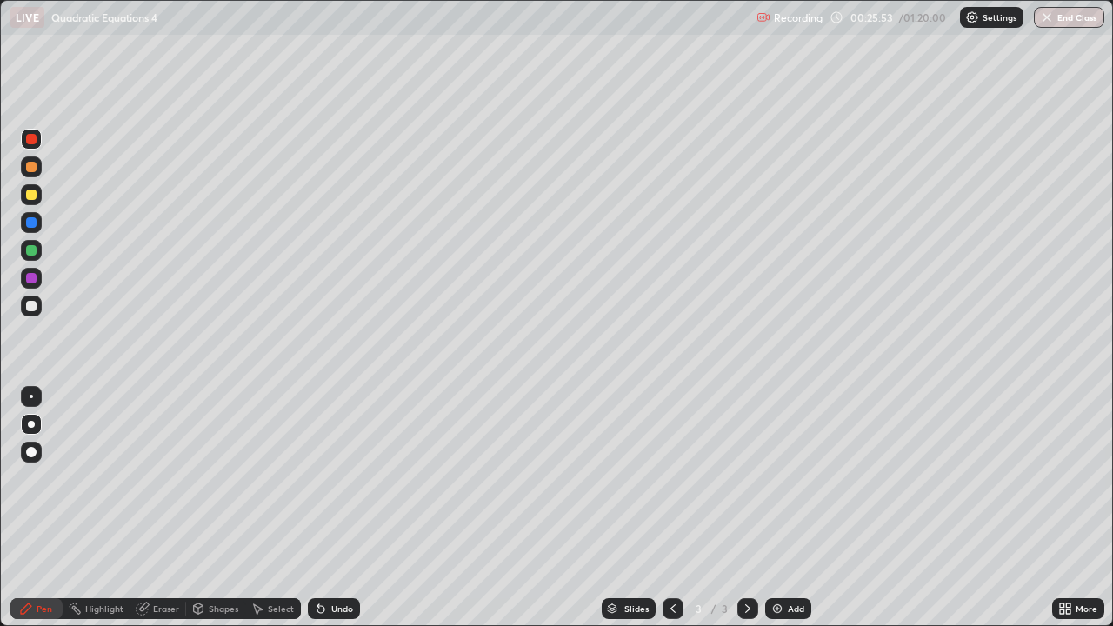
click at [32, 194] on div at bounding box center [31, 195] width 10 height 10
click at [31, 423] on div at bounding box center [31, 424] width 7 height 7
click at [29, 508] on icon at bounding box center [26, 609] width 14 height 14
click at [31, 424] on div at bounding box center [31, 424] width 7 height 7
click at [43, 508] on div "Pen" at bounding box center [45, 608] width 16 height 9
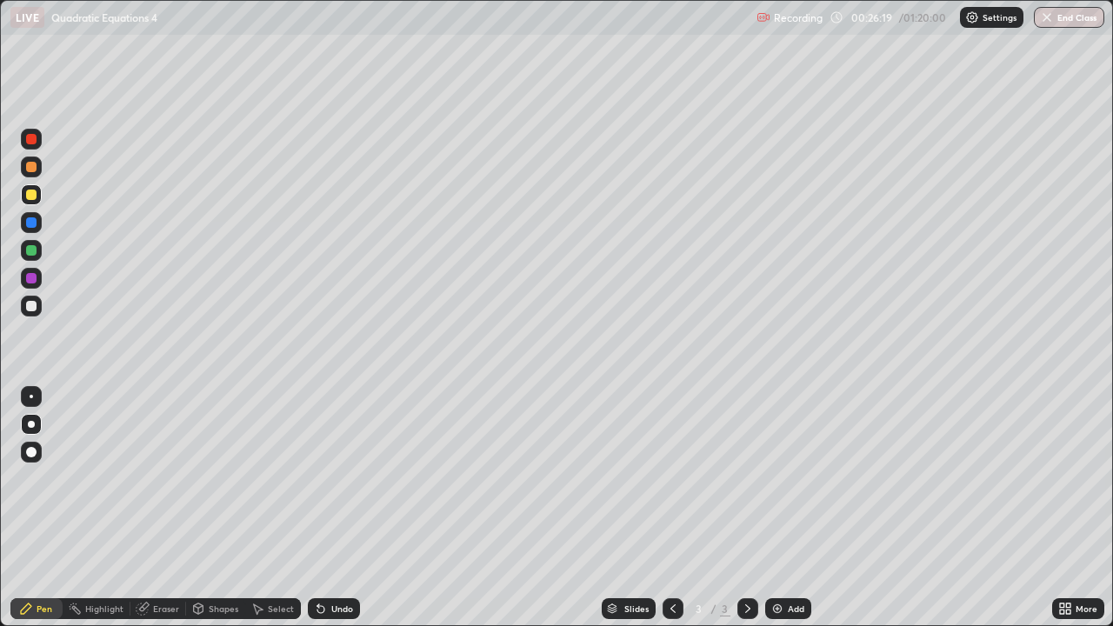
click at [748, 508] on icon at bounding box center [747, 608] width 5 height 9
click at [794, 508] on div "Add" at bounding box center [796, 608] width 17 height 9
click at [332, 508] on div "Undo" at bounding box center [342, 608] width 22 height 9
click at [33, 304] on div at bounding box center [31, 306] width 10 height 10
click at [31, 280] on div at bounding box center [31, 278] width 10 height 10
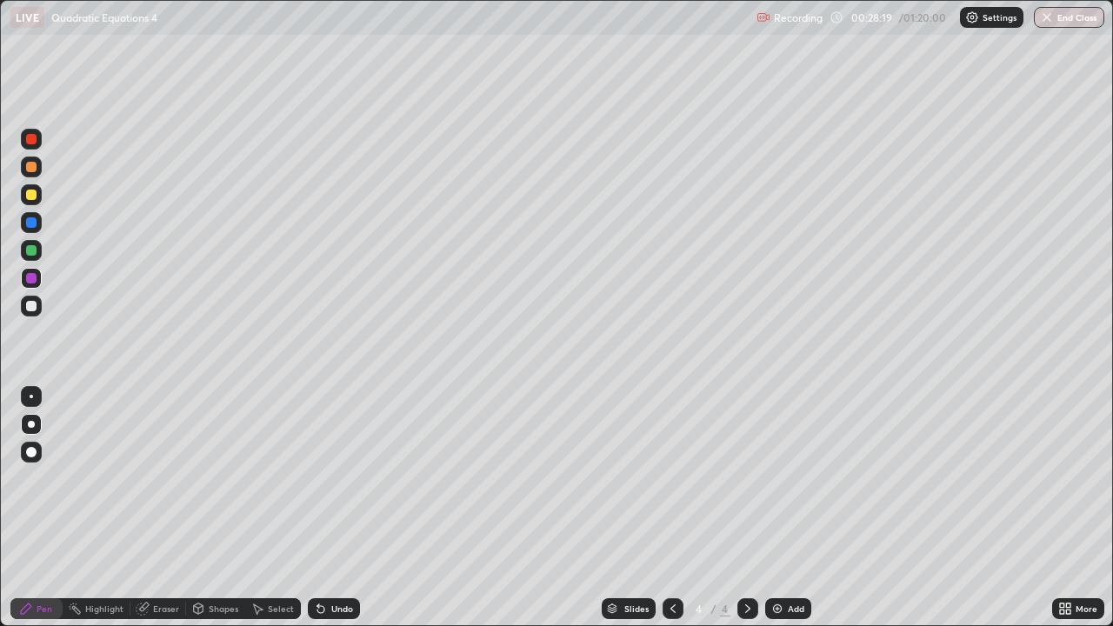
click at [31, 306] on div at bounding box center [31, 306] width 10 height 10
click at [31, 258] on div at bounding box center [31, 250] width 21 height 21
click at [33, 309] on div at bounding box center [31, 306] width 10 height 10
click at [327, 508] on div "Undo" at bounding box center [334, 608] width 52 height 21
click at [322, 508] on div "Undo" at bounding box center [334, 608] width 52 height 21
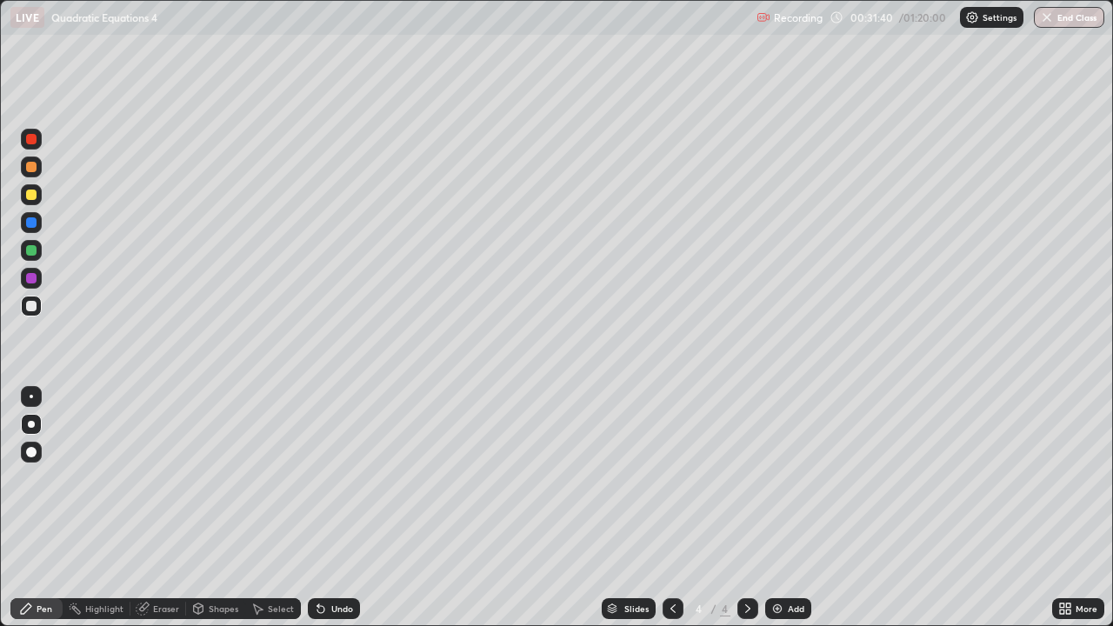
click at [31, 226] on div at bounding box center [31, 222] width 10 height 10
click at [34, 195] on div at bounding box center [31, 195] width 10 height 10
click at [274, 508] on div "Select" at bounding box center [281, 608] width 26 height 9
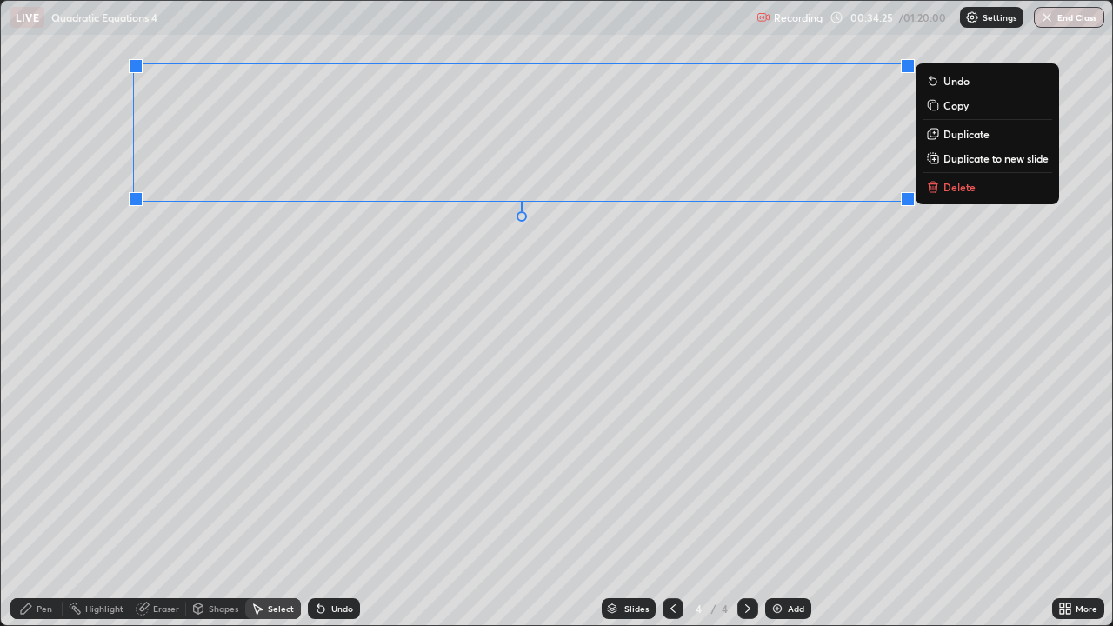
click at [934, 159] on icon at bounding box center [933, 159] width 3 height 0
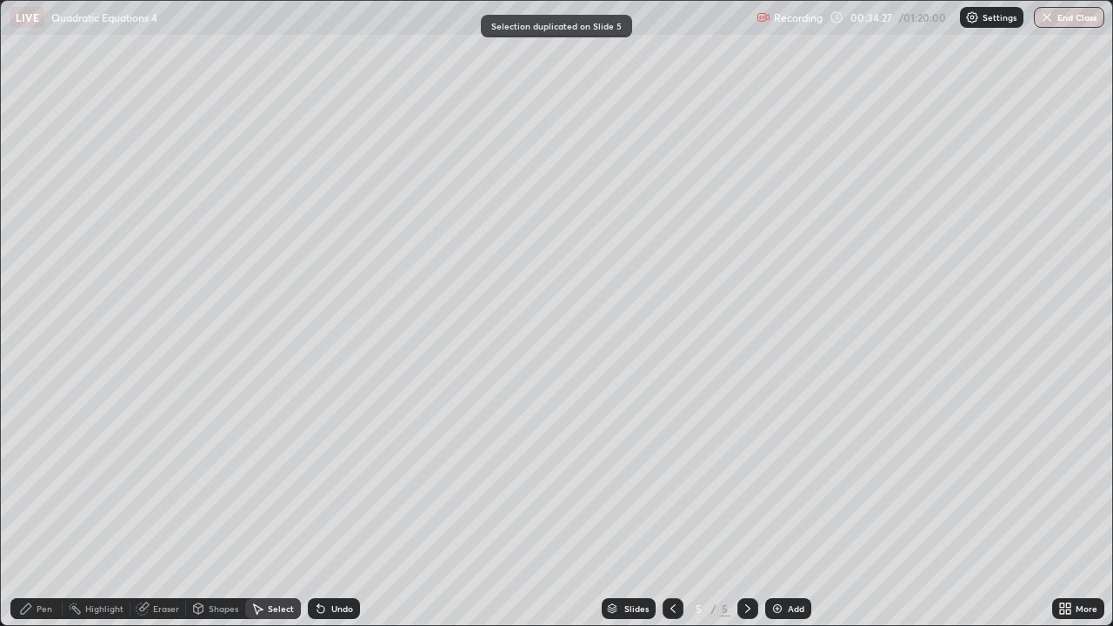
click at [44, 508] on div "Pen" at bounding box center [45, 608] width 16 height 9
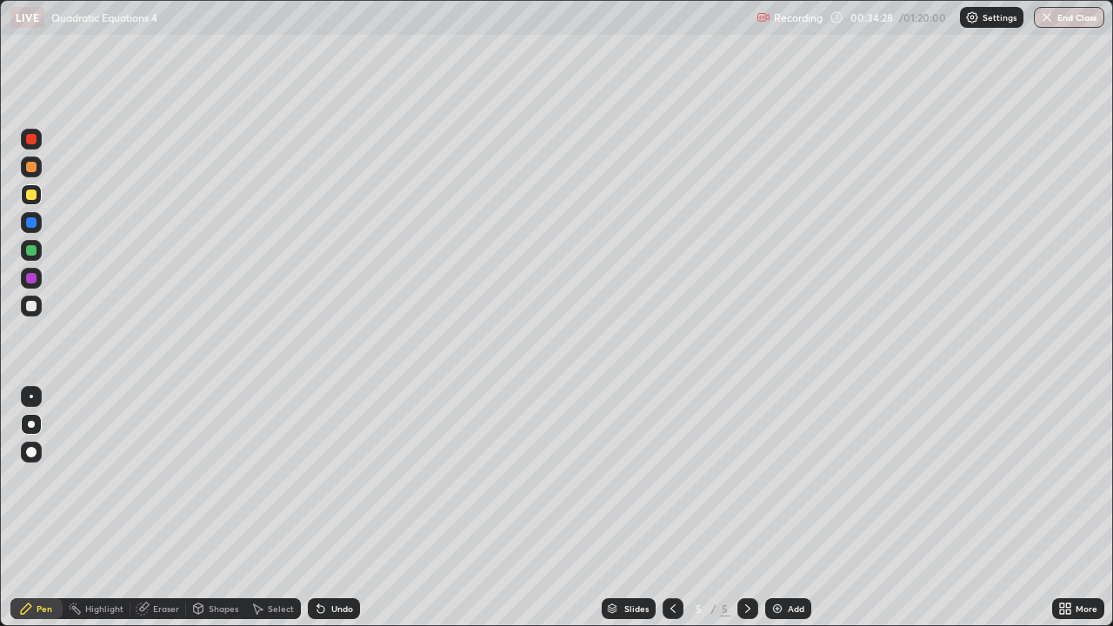
click at [32, 307] on div at bounding box center [31, 306] width 10 height 10
click at [30, 306] on div at bounding box center [31, 306] width 10 height 10
click at [30, 250] on div at bounding box center [31, 250] width 10 height 10
click at [24, 278] on div at bounding box center [31, 278] width 21 height 21
click at [31, 396] on div at bounding box center [31, 396] width 3 height 3
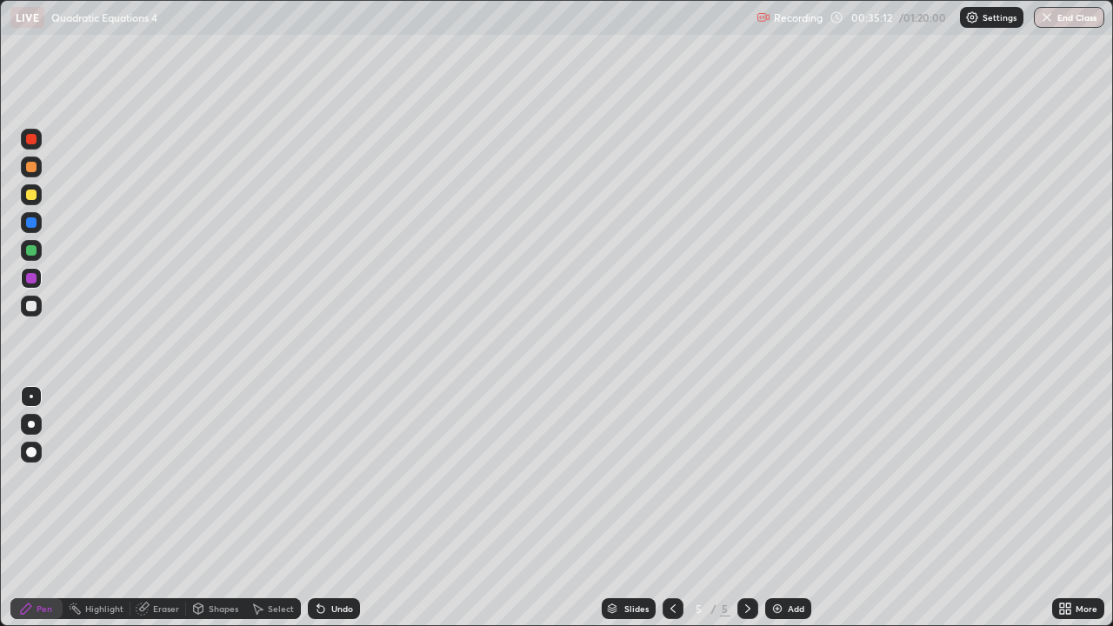
click at [33, 305] on div at bounding box center [31, 306] width 10 height 10
click at [30, 426] on div at bounding box center [31, 424] width 7 height 7
click at [331, 508] on div "Undo" at bounding box center [342, 608] width 22 height 9
click at [336, 508] on div "Undo" at bounding box center [342, 608] width 22 height 9
click at [337, 508] on div "Undo" at bounding box center [342, 608] width 22 height 9
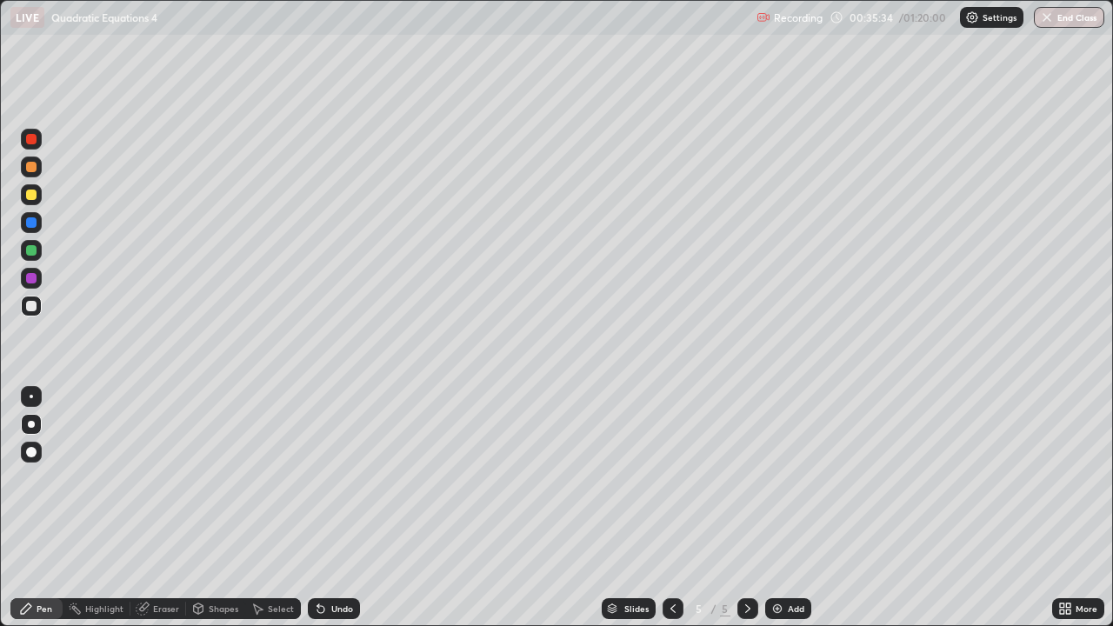
click at [674, 508] on icon at bounding box center [673, 609] width 14 height 14
click at [743, 508] on icon at bounding box center [748, 609] width 14 height 14
click at [30, 253] on div at bounding box center [31, 250] width 10 height 10
click at [673, 508] on icon at bounding box center [673, 609] width 14 height 14
click at [745, 508] on icon at bounding box center [748, 609] width 14 height 14
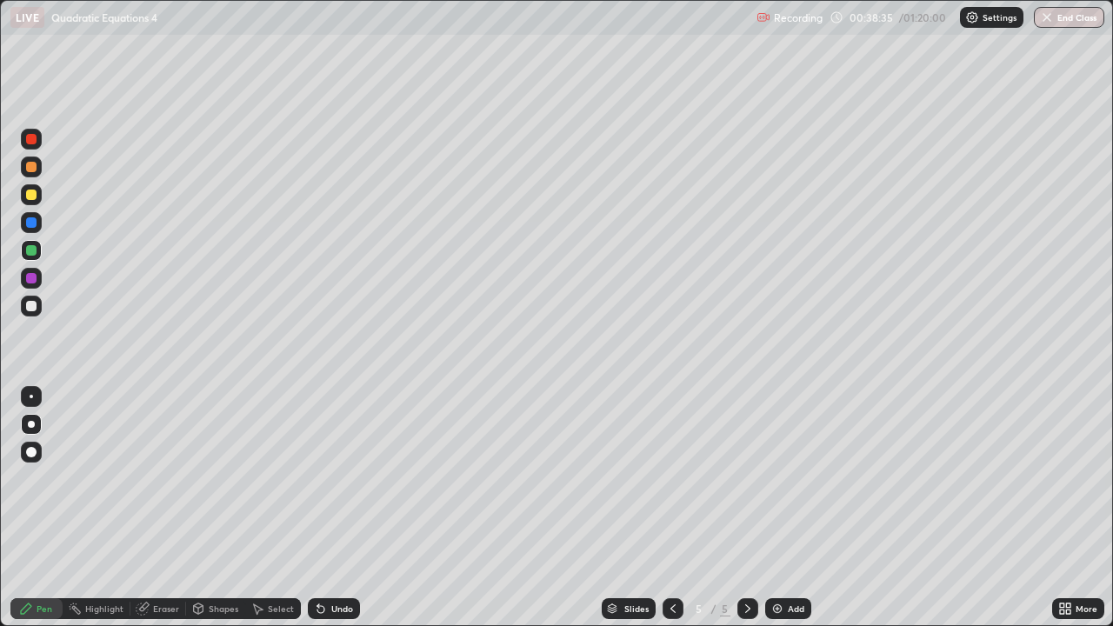
click at [30, 194] on div at bounding box center [31, 195] width 10 height 10
click at [746, 508] on icon at bounding box center [748, 609] width 14 height 14
click at [788, 508] on div "Add" at bounding box center [796, 608] width 17 height 9
click at [337, 508] on div "Undo" at bounding box center [334, 608] width 52 height 21
click at [331, 508] on div "Undo" at bounding box center [342, 608] width 22 height 9
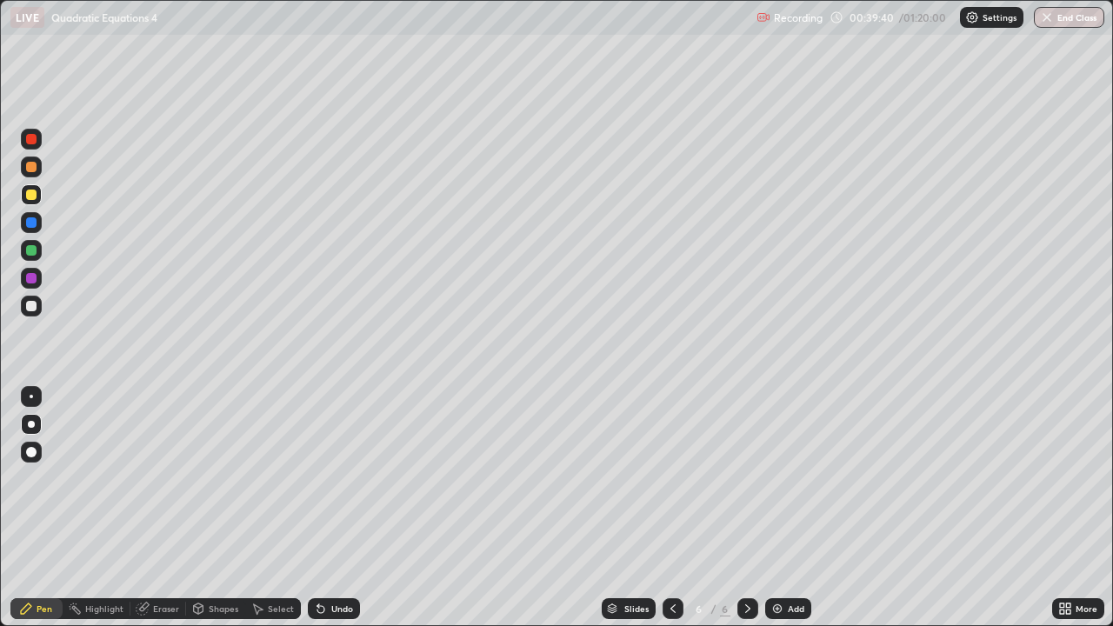
click at [164, 508] on div "Eraser" at bounding box center [166, 608] width 26 height 9
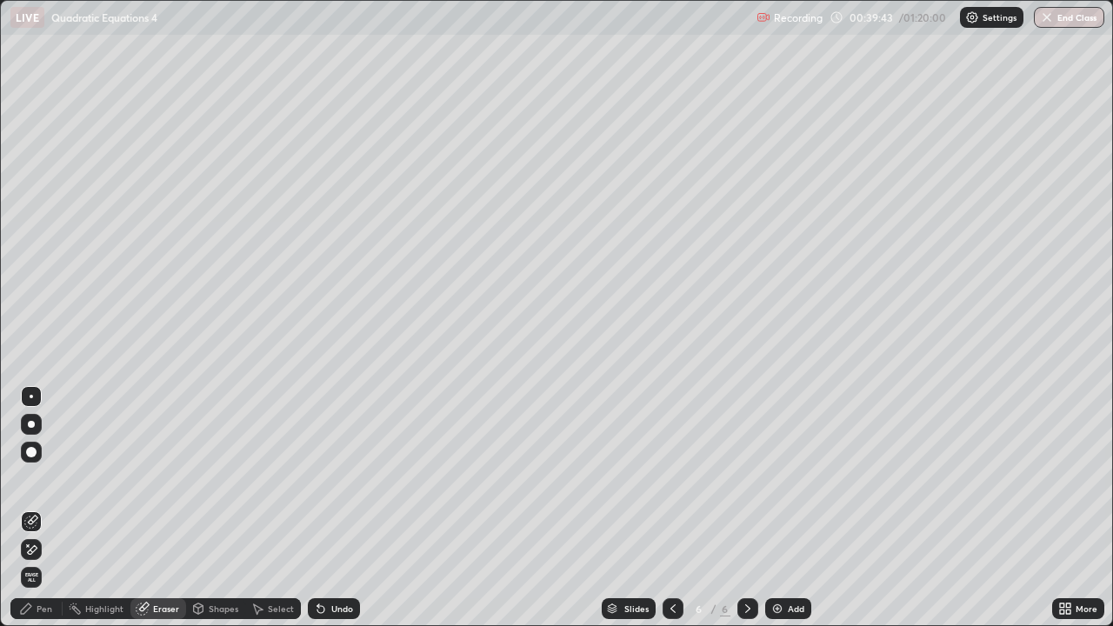
click at [45, 508] on div "Pen" at bounding box center [36, 608] width 52 height 21
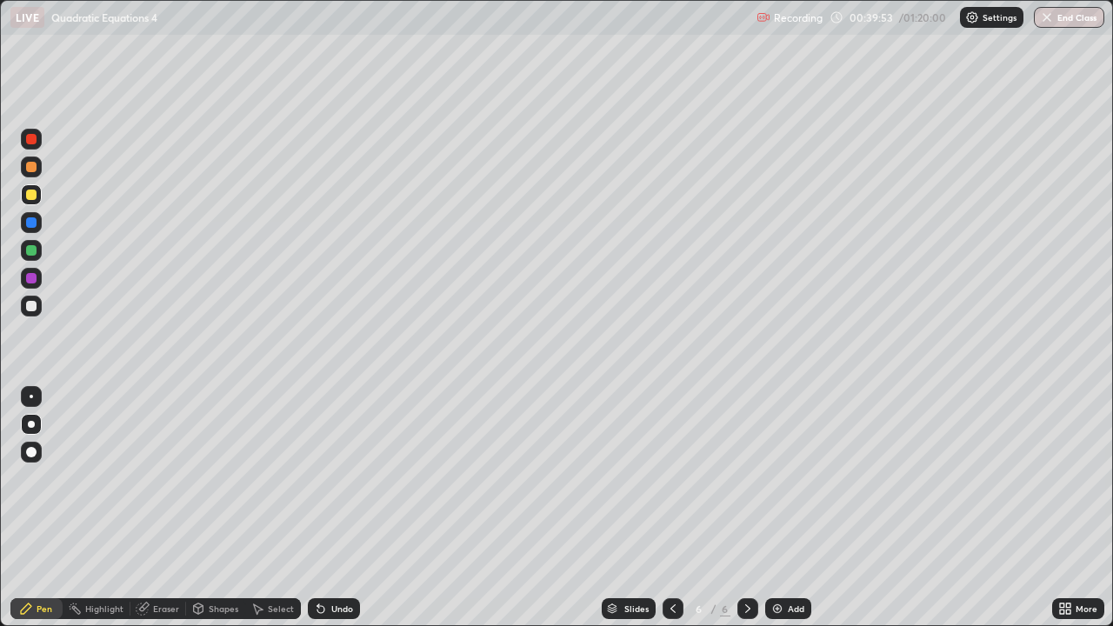
click at [32, 306] on div at bounding box center [31, 306] width 10 height 10
click at [332, 508] on div "Undo" at bounding box center [342, 608] width 22 height 9
click at [334, 508] on div "Undo" at bounding box center [334, 608] width 52 height 21
click at [32, 252] on div at bounding box center [31, 250] width 10 height 10
click at [34, 277] on div at bounding box center [31, 278] width 10 height 10
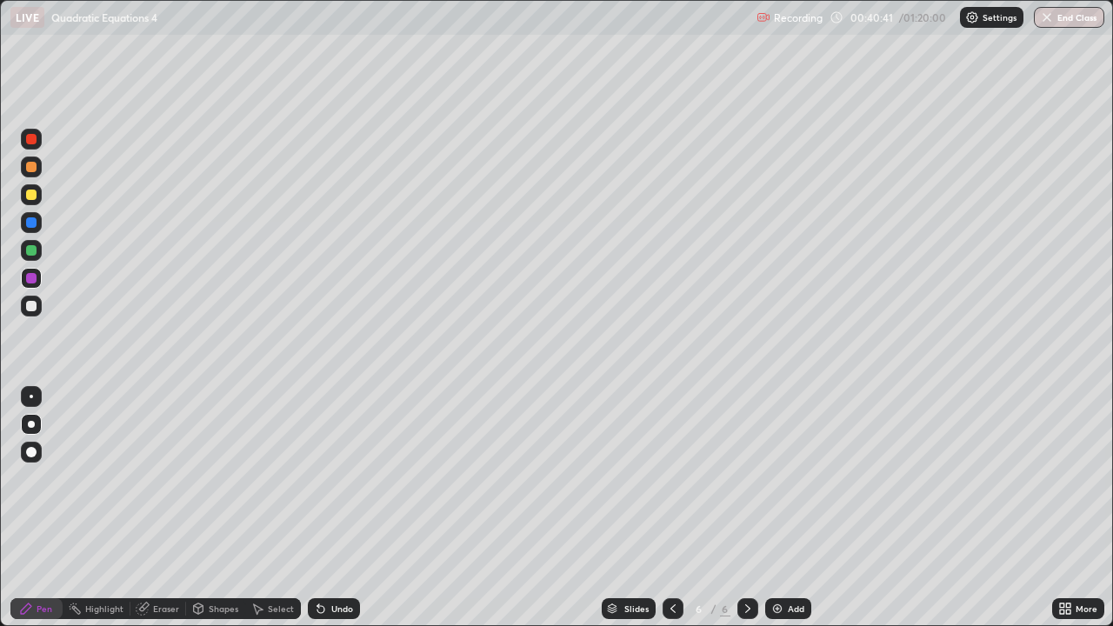
click at [30, 397] on div at bounding box center [31, 396] width 3 height 3
click at [27, 305] on div at bounding box center [31, 306] width 10 height 10
click at [31, 424] on div at bounding box center [31, 424] width 7 height 7
click at [317, 508] on icon at bounding box center [318, 605] width 2 height 2
click at [32, 284] on div at bounding box center [31, 278] width 21 height 21
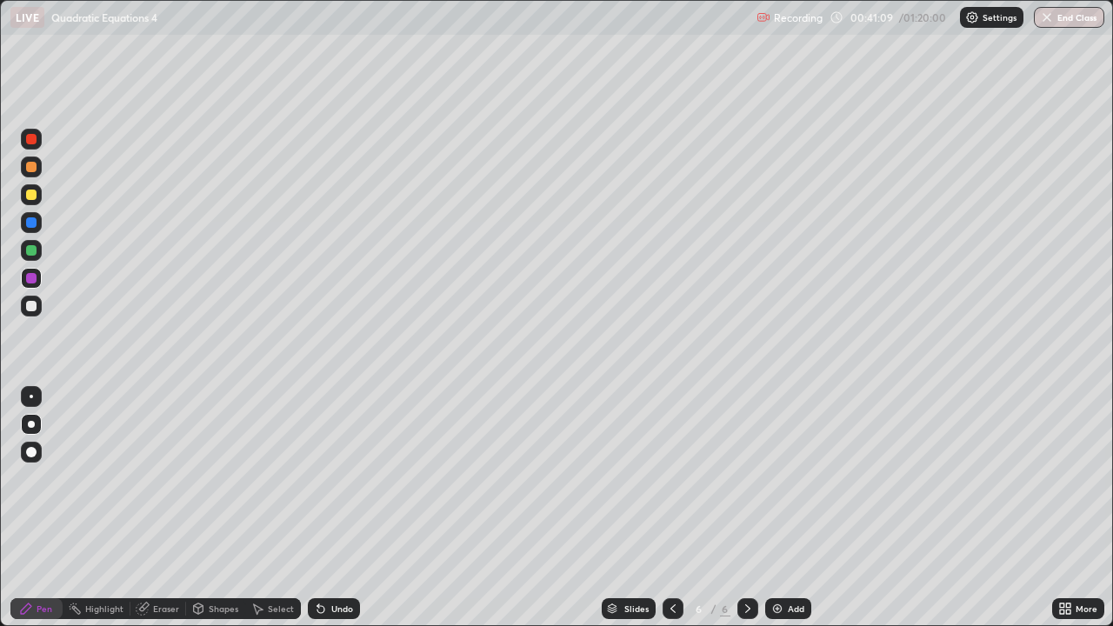
click at [30, 305] on div at bounding box center [31, 306] width 10 height 10
click at [31, 251] on div at bounding box center [31, 250] width 10 height 10
click at [30, 309] on div at bounding box center [31, 306] width 10 height 10
click at [150, 508] on div "Eraser" at bounding box center [158, 608] width 56 height 21
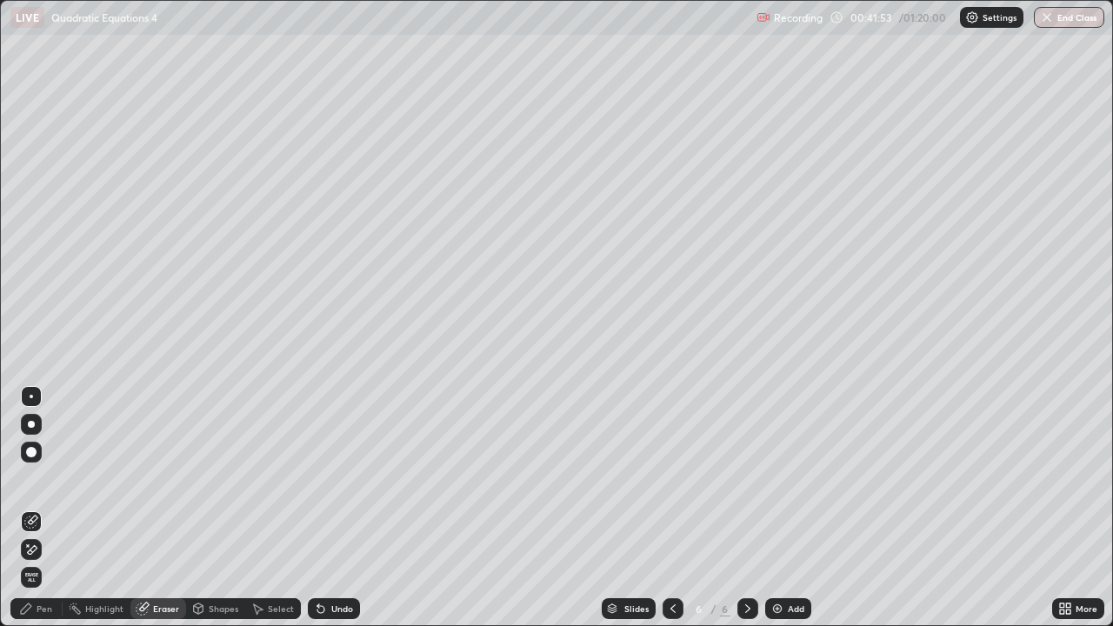
click at [44, 508] on div "Pen" at bounding box center [45, 608] width 16 height 9
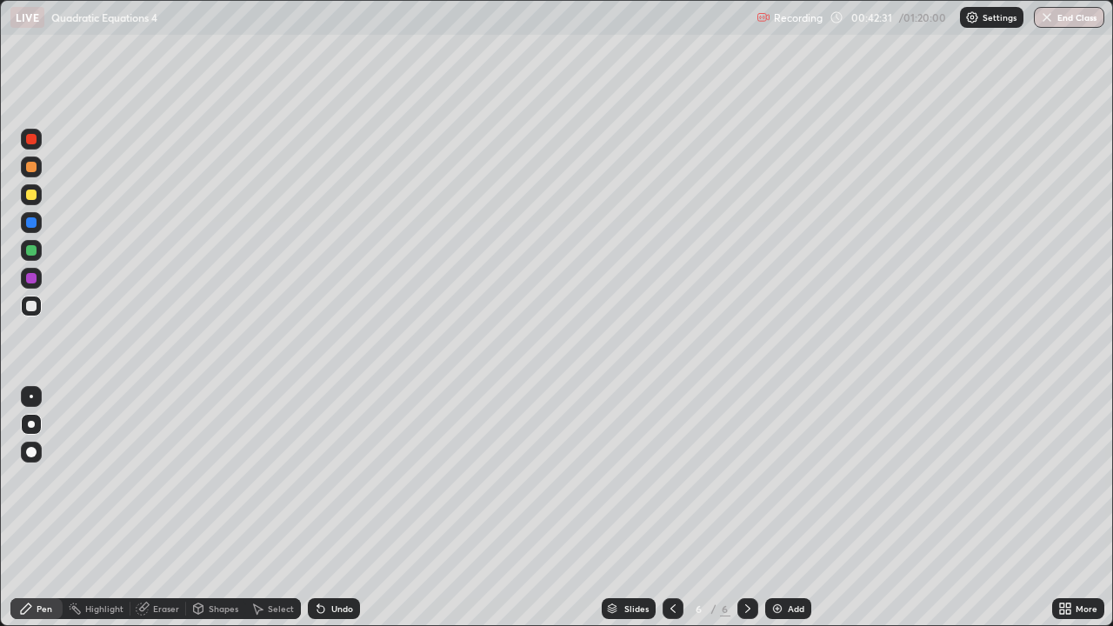
click at [332, 508] on div "Undo" at bounding box center [342, 608] width 22 height 9
click at [331, 508] on div "Undo" at bounding box center [342, 608] width 22 height 9
click at [332, 508] on div "Undo" at bounding box center [334, 608] width 52 height 21
click at [32, 173] on div at bounding box center [31, 166] width 21 height 21
click at [31, 424] on div at bounding box center [31, 424] width 7 height 7
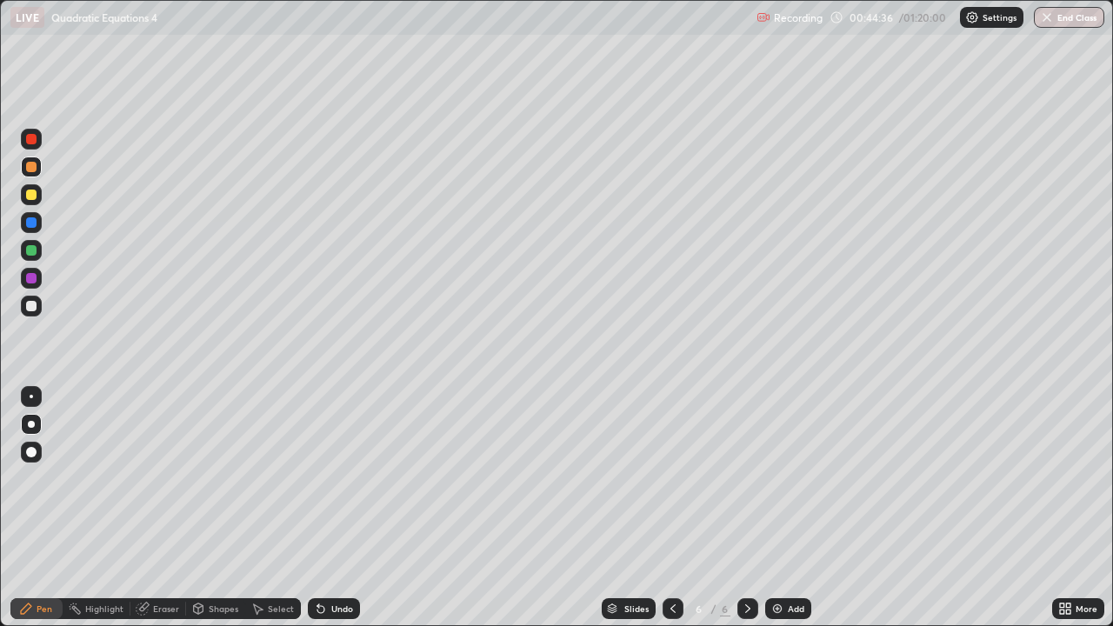
click at [272, 508] on div "Select" at bounding box center [281, 608] width 26 height 9
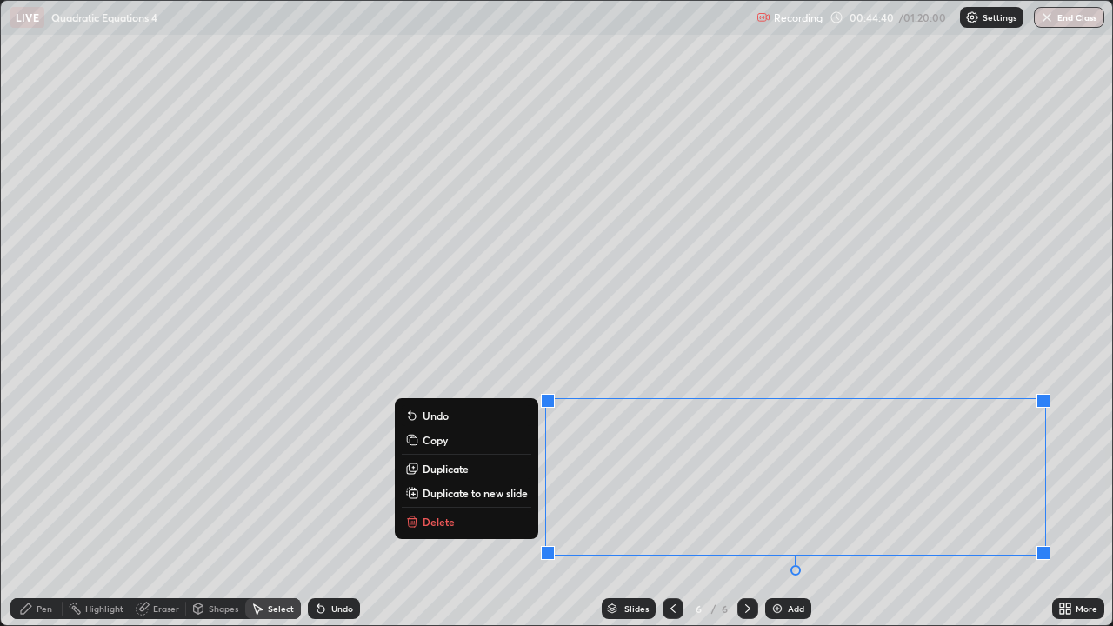
click at [487, 496] on p "Duplicate to new slide" at bounding box center [475, 493] width 105 height 14
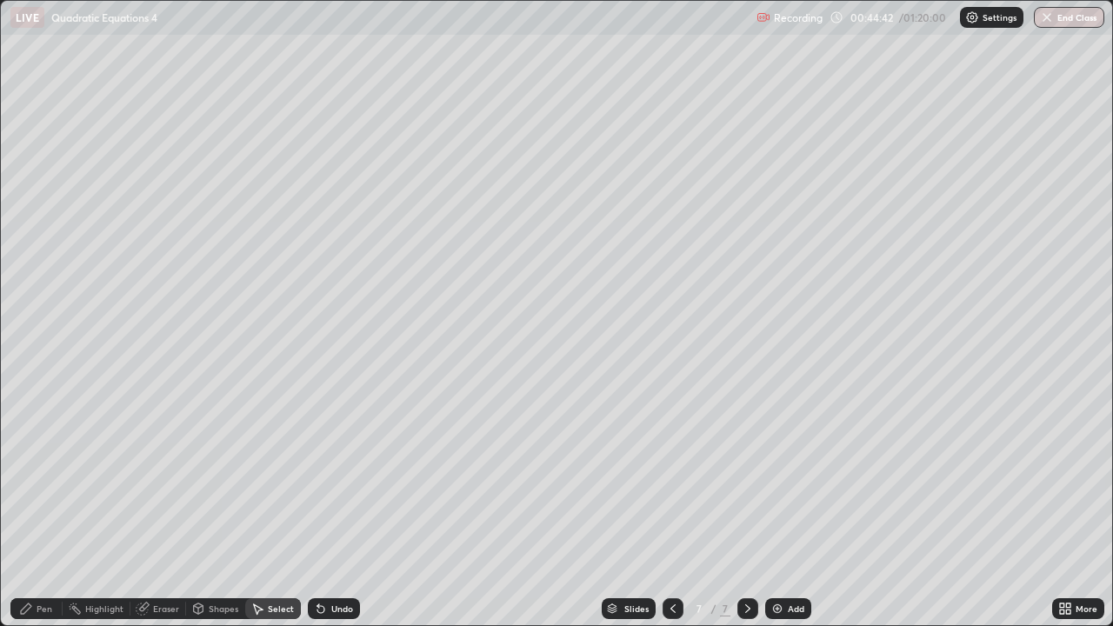
click at [41, 508] on div "Pen" at bounding box center [45, 608] width 16 height 9
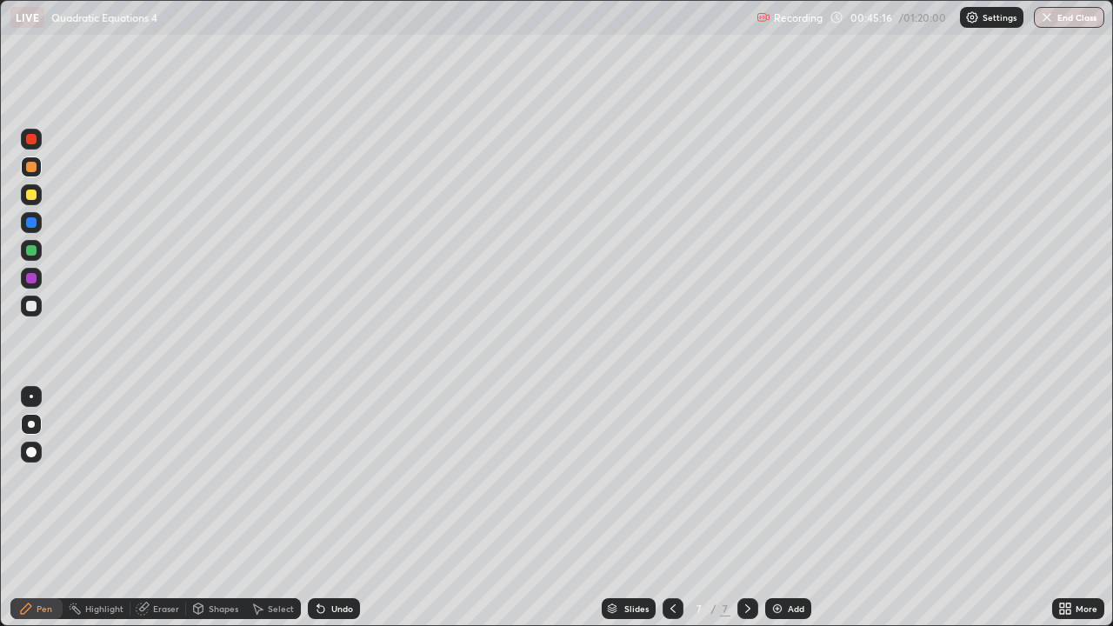
click at [331, 508] on div "Undo" at bounding box center [342, 608] width 22 height 9
click at [30, 196] on div at bounding box center [31, 195] width 10 height 10
click at [30, 425] on div at bounding box center [31, 424] width 7 height 7
click at [745, 508] on icon at bounding box center [747, 608] width 5 height 9
click at [789, 508] on div "Add" at bounding box center [796, 608] width 17 height 9
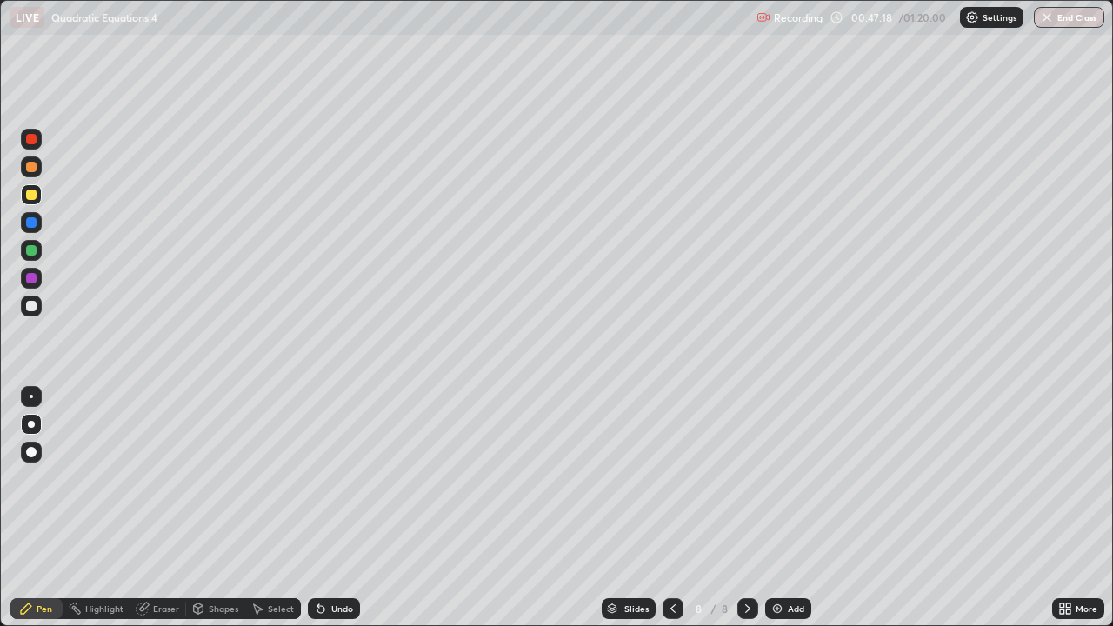
click at [671, 508] on icon at bounding box center [673, 609] width 14 height 14
click at [746, 508] on icon at bounding box center [748, 609] width 14 height 14
click at [746, 508] on icon at bounding box center [747, 608] width 5 height 9
click at [331, 508] on div "Undo" at bounding box center [342, 608] width 22 height 9
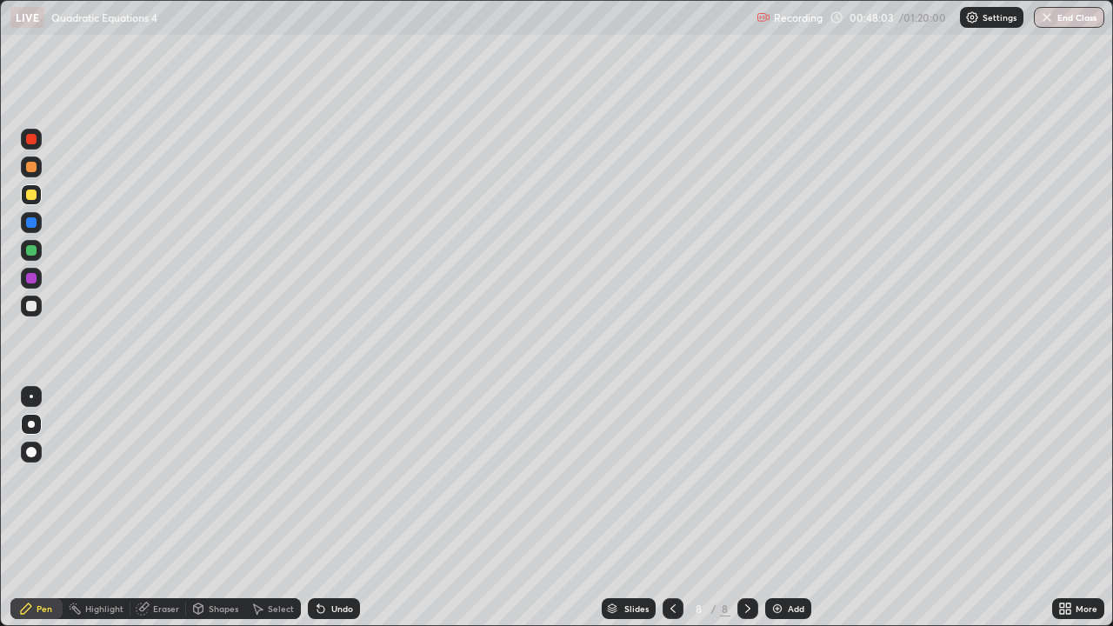
click at [328, 508] on div "Undo" at bounding box center [334, 608] width 52 height 21
click at [162, 508] on div "Eraser" at bounding box center [166, 608] width 26 height 9
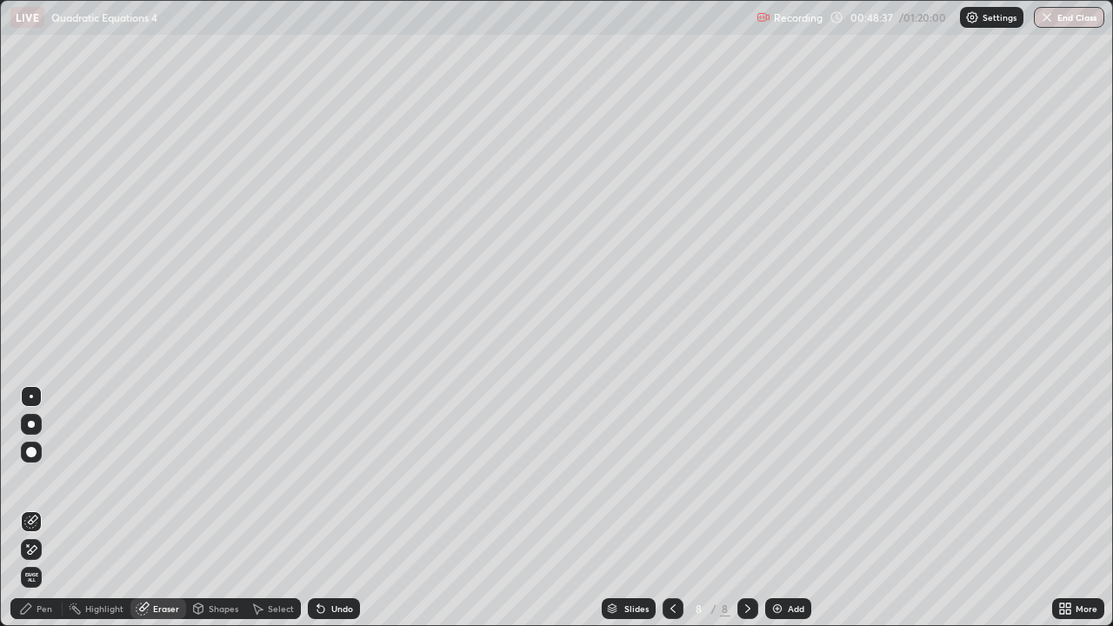
click at [41, 508] on div "Pen" at bounding box center [45, 608] width 16 height 9
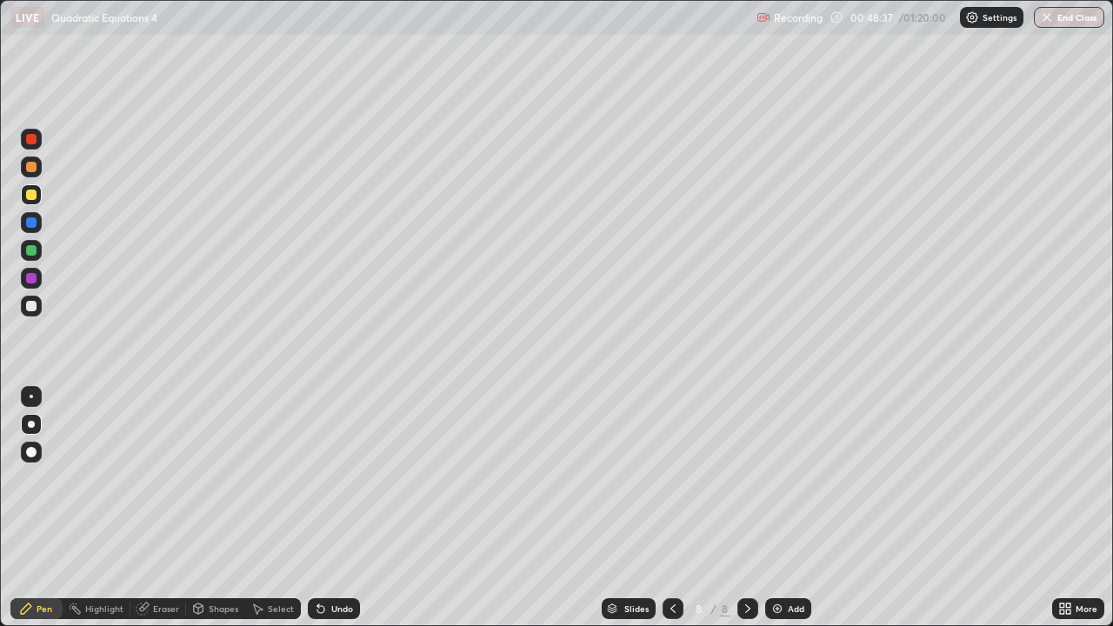
click at [32, 310] on div at bounding box center [31, 306] width 10 height 10
click at [346, 508] on div "Undo" at bounding box center [342, 608] width 22 height 9
click at [338, 508] on div "Undo" at bounding box center [342, 608] width 22 height 9
click at [34, 279] on div at bounding box center [31, 278] width 10 height 10
click at [30, 305] on div at bounding box center [31, 306] width 10 height 10
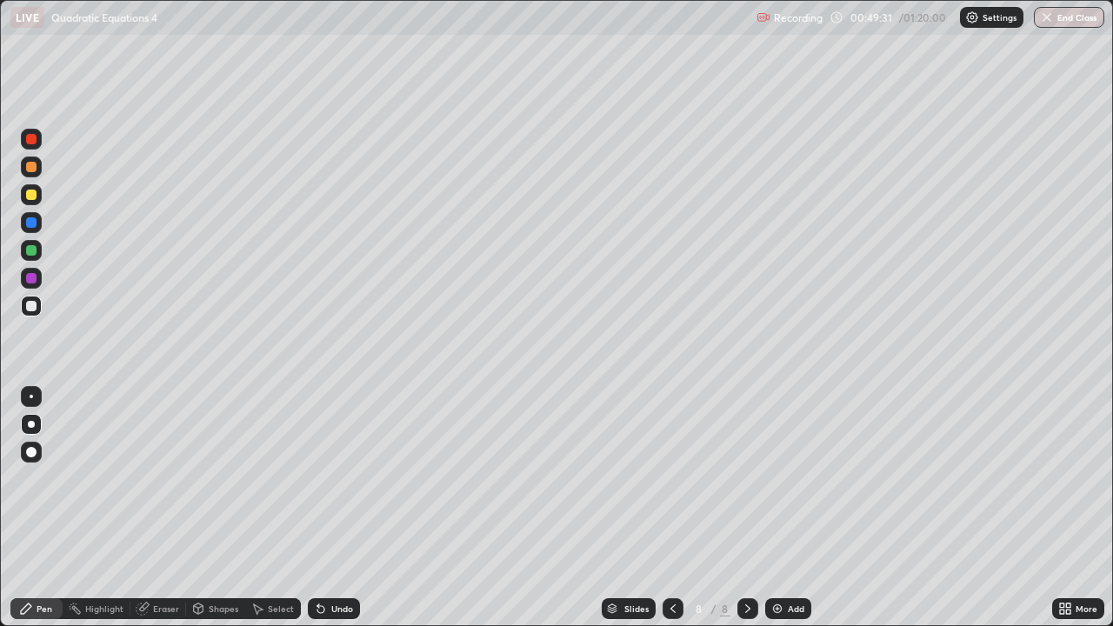
click at [345, 508] on div "Undo" at bounding box center [342, 608] width 22 height 9
click at [31, 251] on div at bounding box center [31, 250] width 10 height 10
click at [32, 195] on div at bounding box center [31, 195] width 10 height 10
click at [32, 424] on div at bounding box center [31, 424] width 7 height 7
click at [35, 198] on div at bounding box center [31, 195] width 10 height 10
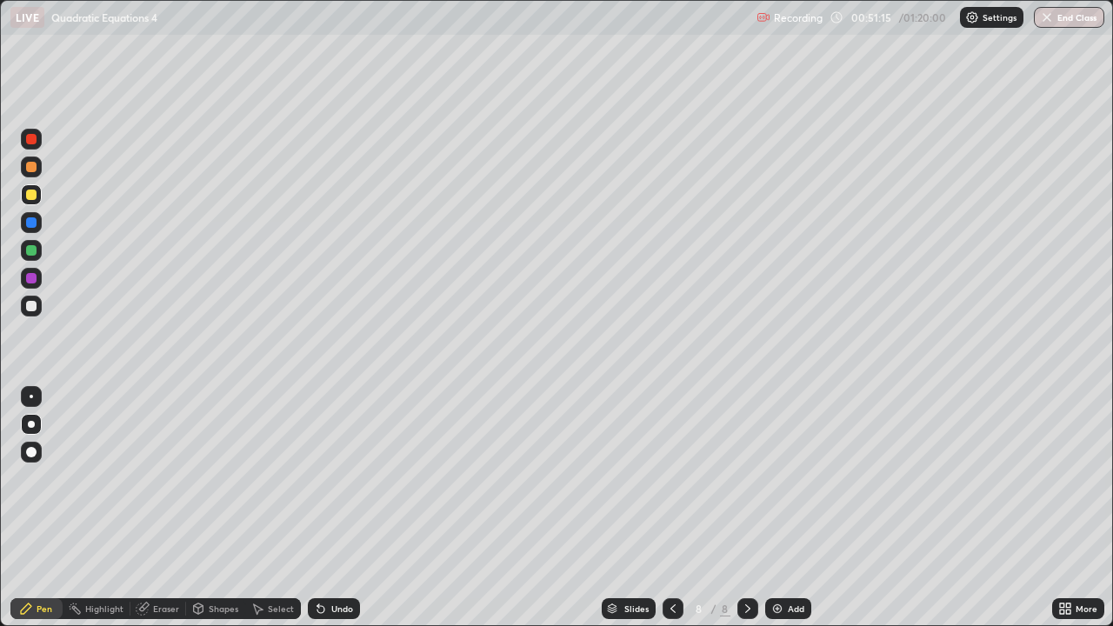
click at [34, 426] on div at bounding box center [31, 424] width 7 height 7
click at [42, 508] on div "Pen" at bounding box center [45, 608] width 16 height 9
click at [746, 508] on icon at bounding box center [747, 608] width 5 height 9
click at [793, 508] on div "Add" at bounding box center [788, 608] width 46 height 21
click at [335, 508] on div "Undo" at bounding box center [342, 608] width 22 height 9
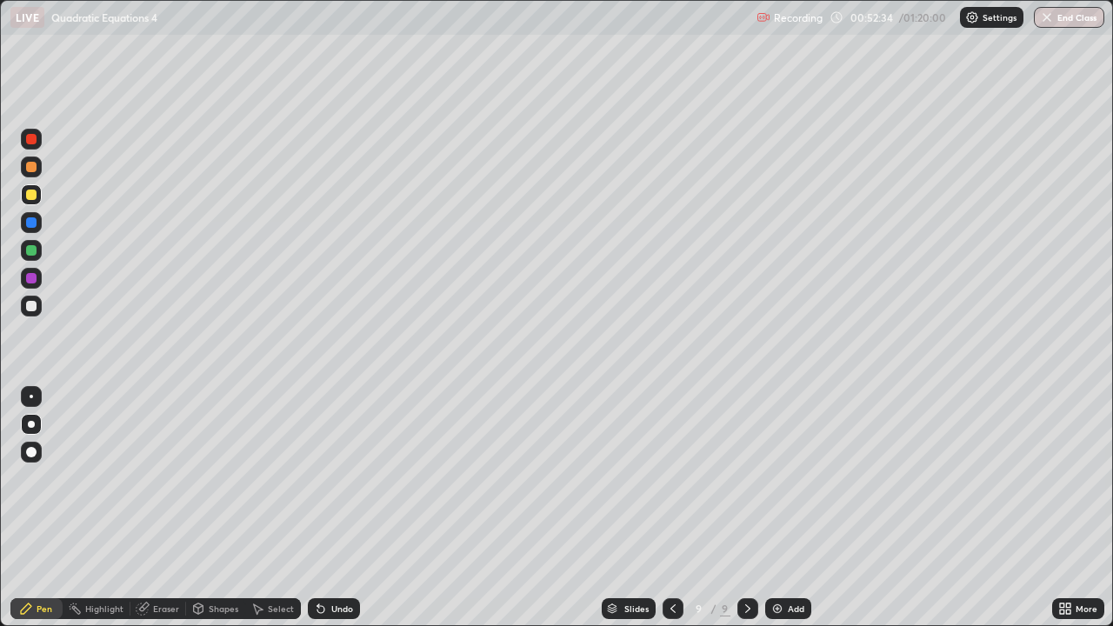
click at [334, 508] on div "Undo" at bounding box center [342, 608] width 22 height 9
click at [331, 508] on div "Undo" at bounding box center [342, 608] width 22 height 9
click at [327, 508] on div "Undo" at bounding box center [334, 608] width 52 height 21
click at [326, 508] on div "Undo" at bounding box center [334, 608] width 52 height 21
click at [336, 508] on div "Undo" at bounding box center [342, 608] width 22 height 9
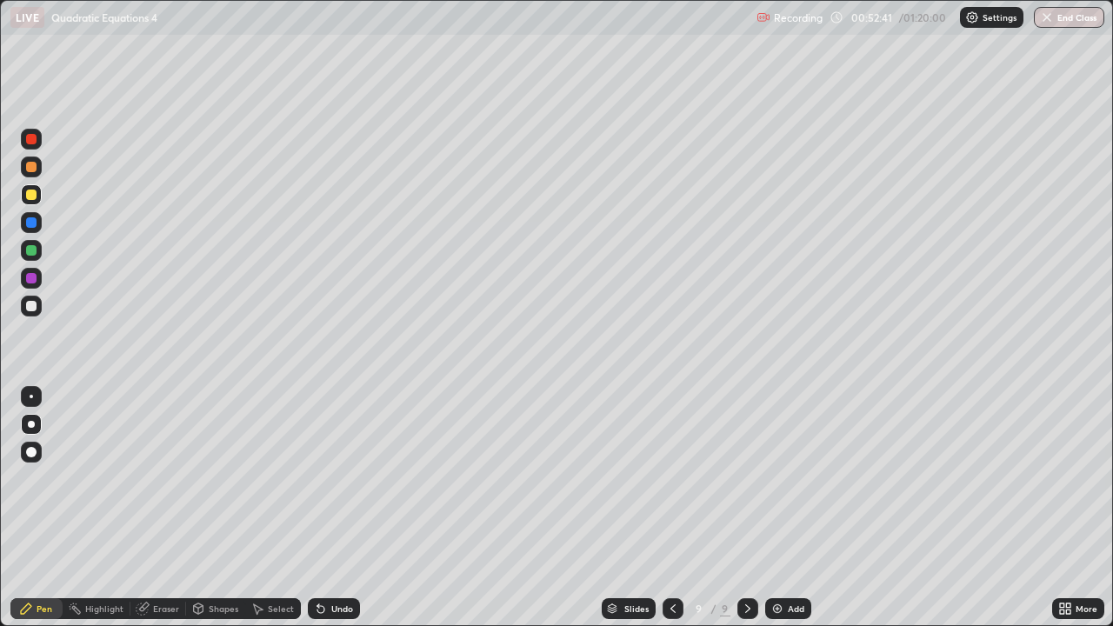
click at [334, 508] on div "Undo" at bounding box center [342, 608] width 22 height 9
click at [335, 508] on div "Undo" at bounding box center [342, 608] width 22 height 9
click at [336, 508] on div "Undo" at bounding box center [342, 608] width 22 height 9
click at [338, 508] on div "Undo" at bounding box center [342, 608] width 22 height 9
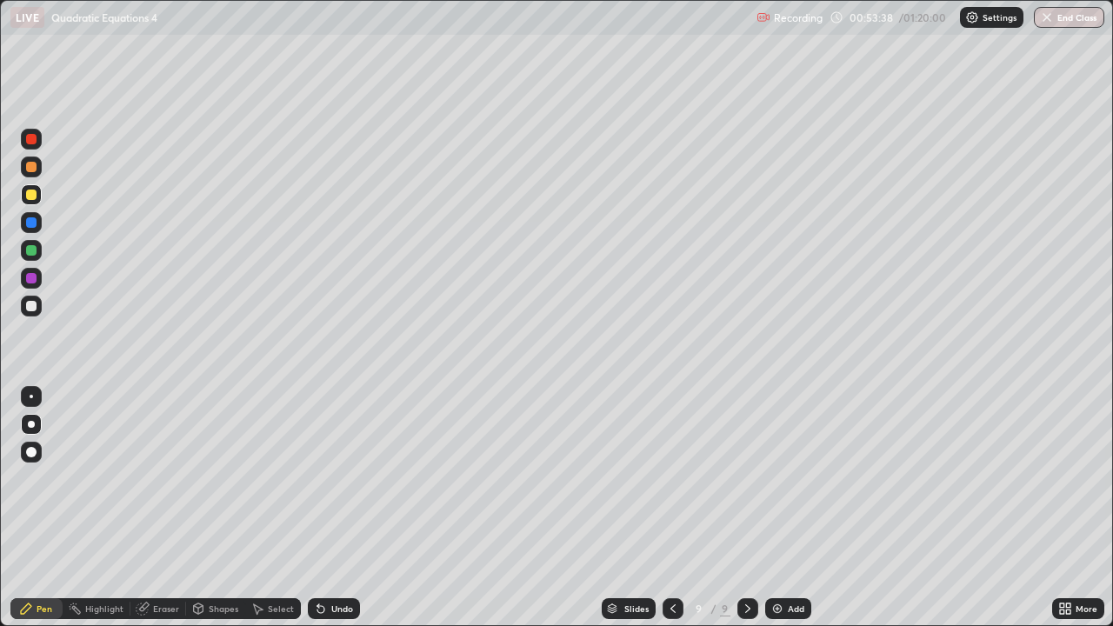
click at [35, 306] on div at bounding box center [31, 306] width 10 height 10
click at [30, 197] on div at bounding box center [31, 195] width 10 height 10
click at [163, 508] on div "Eraser" at bounding box center [166, 608] width 26 height 9
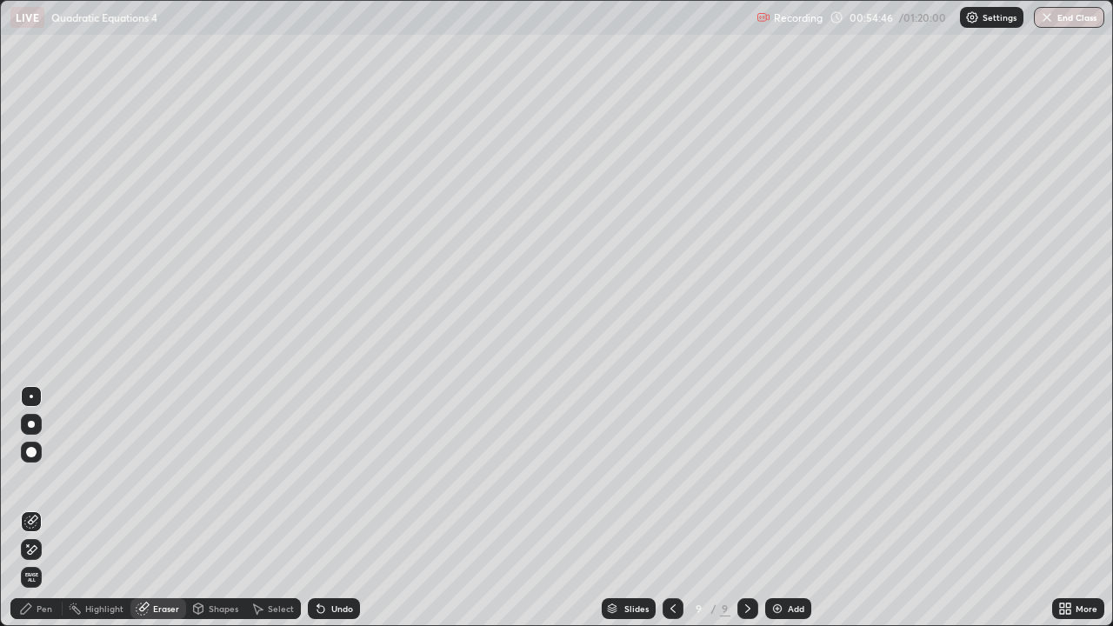
click at [38, 508] on div "Pen" at bounding box center [45, 608] width 16 height 9
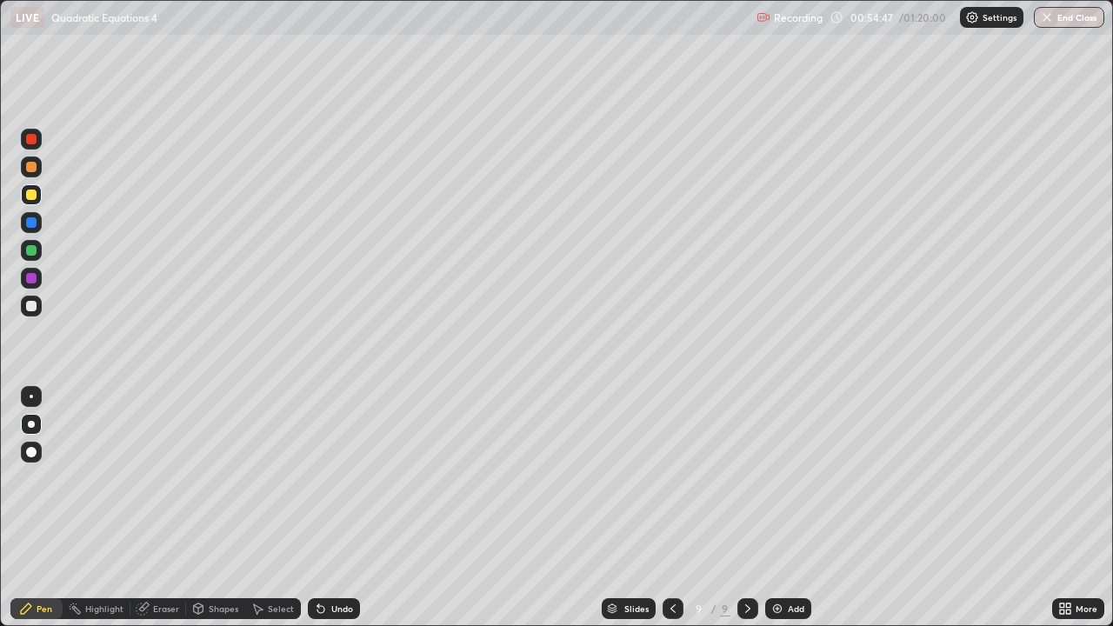
click at [30, 310] on div at bounding box center [31, 306] width 10 height 10
click at [30, 307] on div at bounding box center [31, 306] width 10 height 10
click at [337, 508] on div "Undo" at bounding box center [342, 608] width 22 height 9
click at [336, 508] on div "Undo" at bounding box center [342, 608] width 22 height 9
click at [336, 508] on div "Undo" at bounding box center [334, 608] width 52 height 21
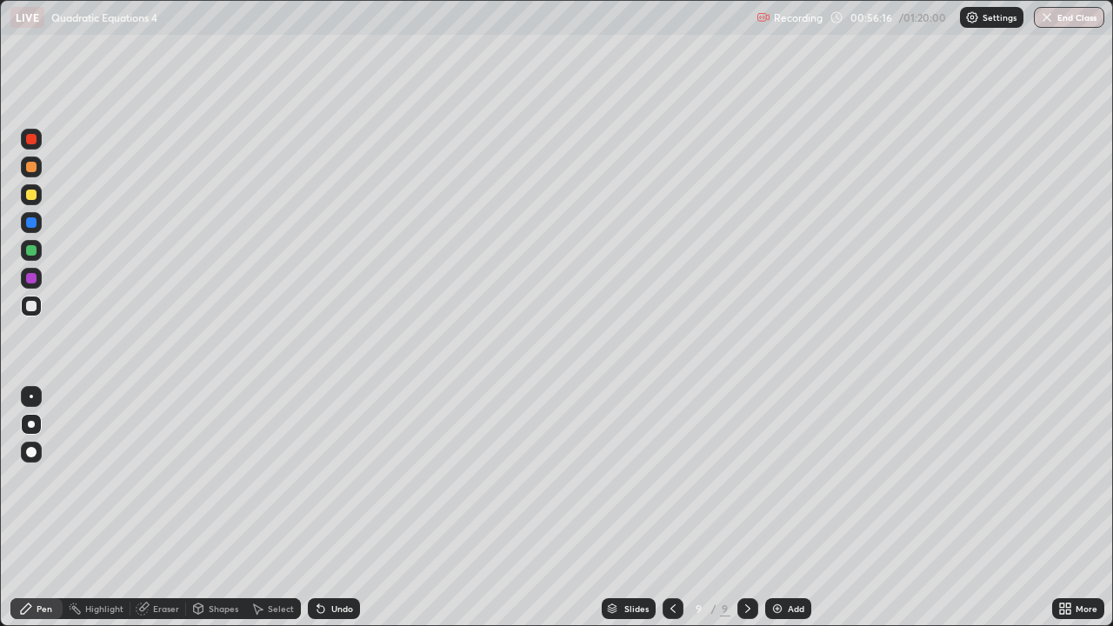
click at [337, 508] on div "Undo" at bounding box center [334, 608] width 52 height 21
click at [31, 251] on div at bounding box center [31, 250] width 10 height 10
click at [32, 138] on div at bounding box center [31, 139] width 10 height 10
click at [30, 427] on div at bounding box center [31, 424] width 7 height 7
click at [31, 247] on div at bounding box center [31, 250] width 10 height 10
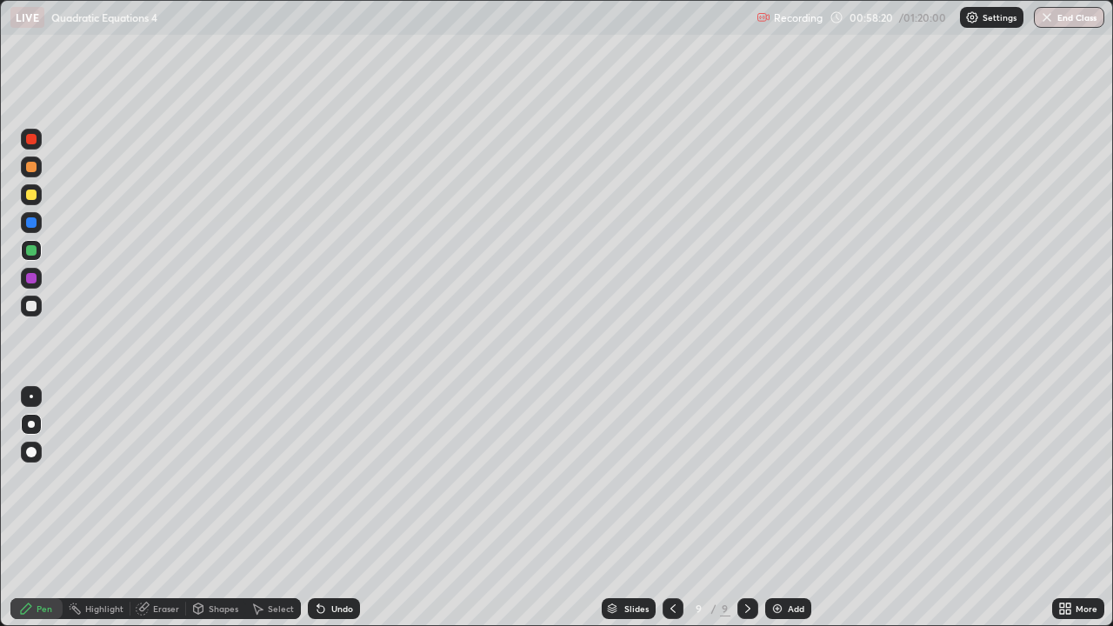
click at [31, 307] on div at bounding box center [31, 306] width 10 height 10
click at [671, 508] on icon at bounding box center [673, 609] width 14 height 14
click at [669, 508] on icon at bounding box center [673, 609] width 14 height 14
click at [671, 508] on icon at bounding box center [673, 609] width 14 height 14
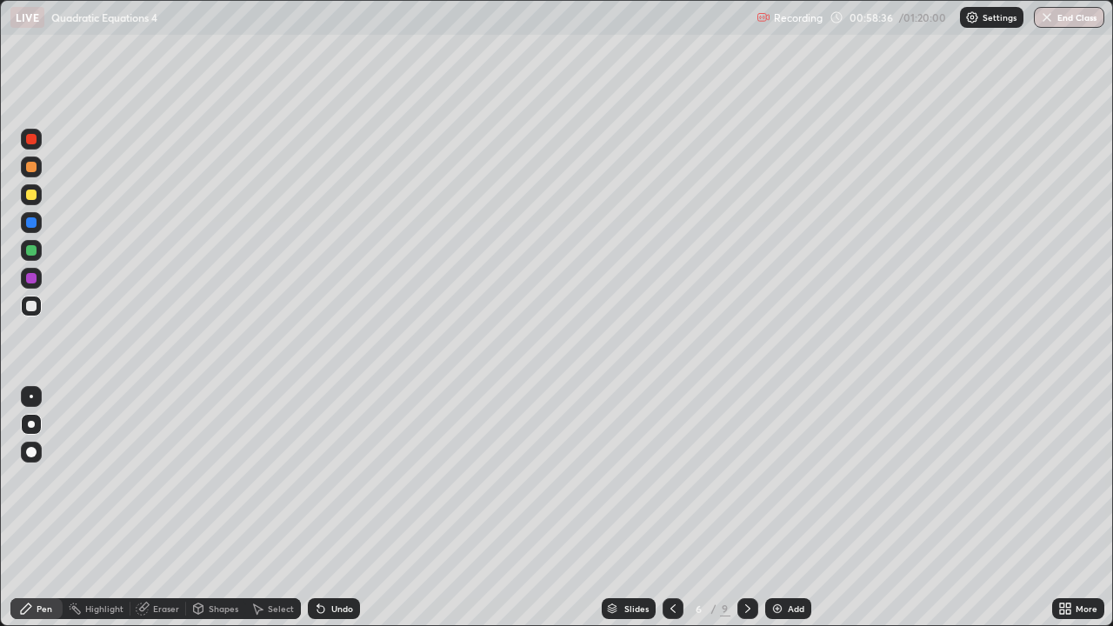
click at [671, 508] on icon at bounding box center [673, 609] width 14 height 14
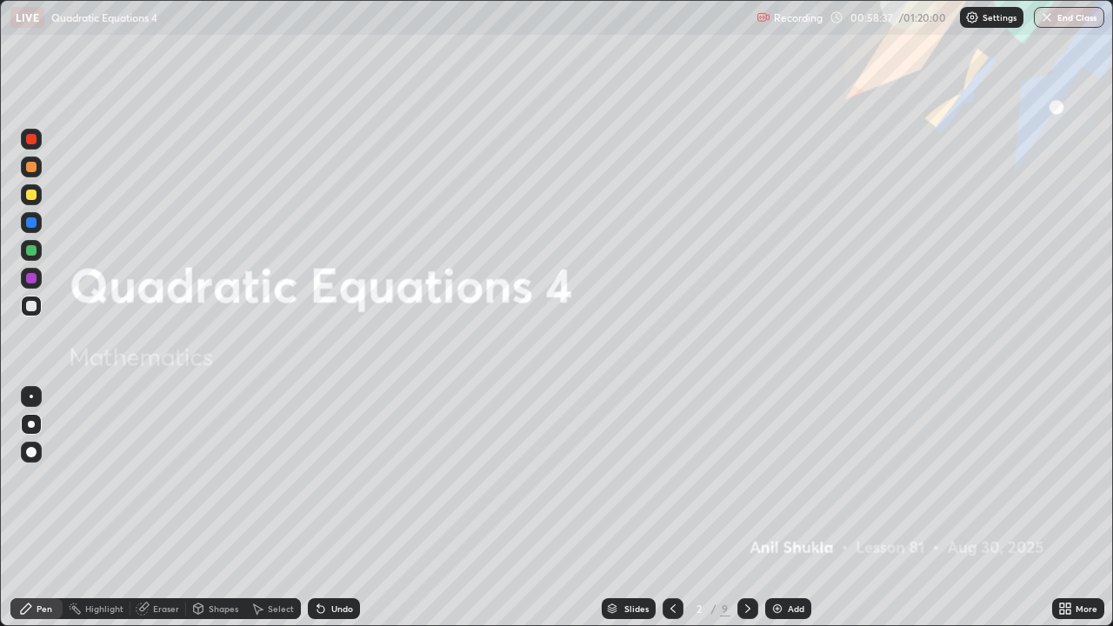
click at [671, 508] on icon at bounding box center [673, 609] width 14 height 14
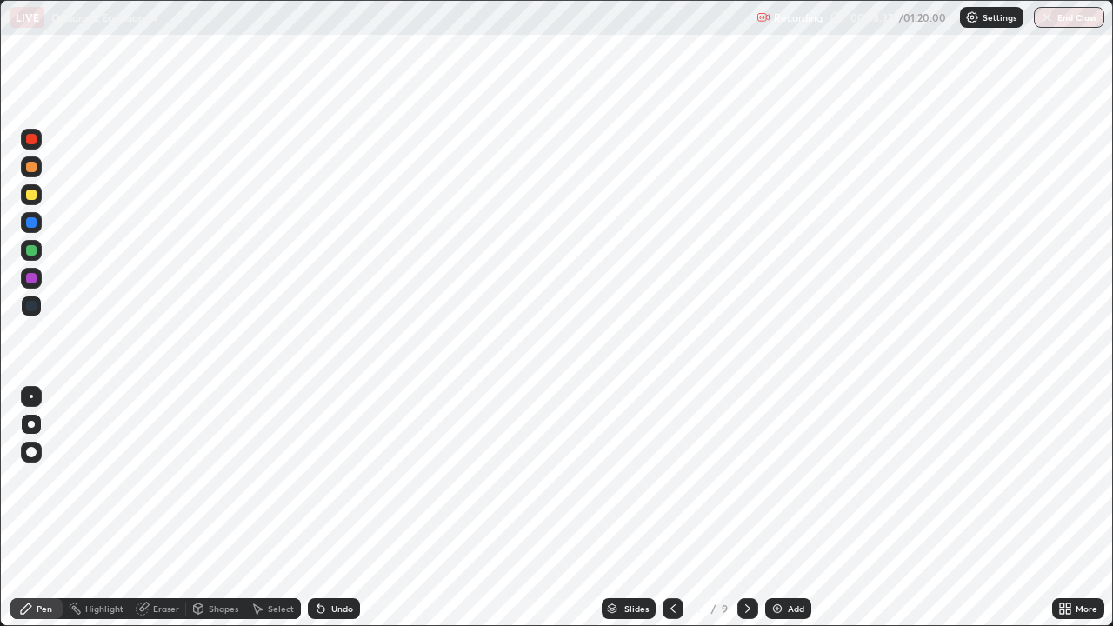
click at [671, 508] on icon at bounding box center [673, 609] width 14 height 14
click at [34, 251] on div at bounding box center [31, 250] width 10 height 10
click at [33, 451] on div at bounding box center [31, 452] width 10 height 10
click at [746, 508] on icon at bounding box center [748, 609] width 14 height 14
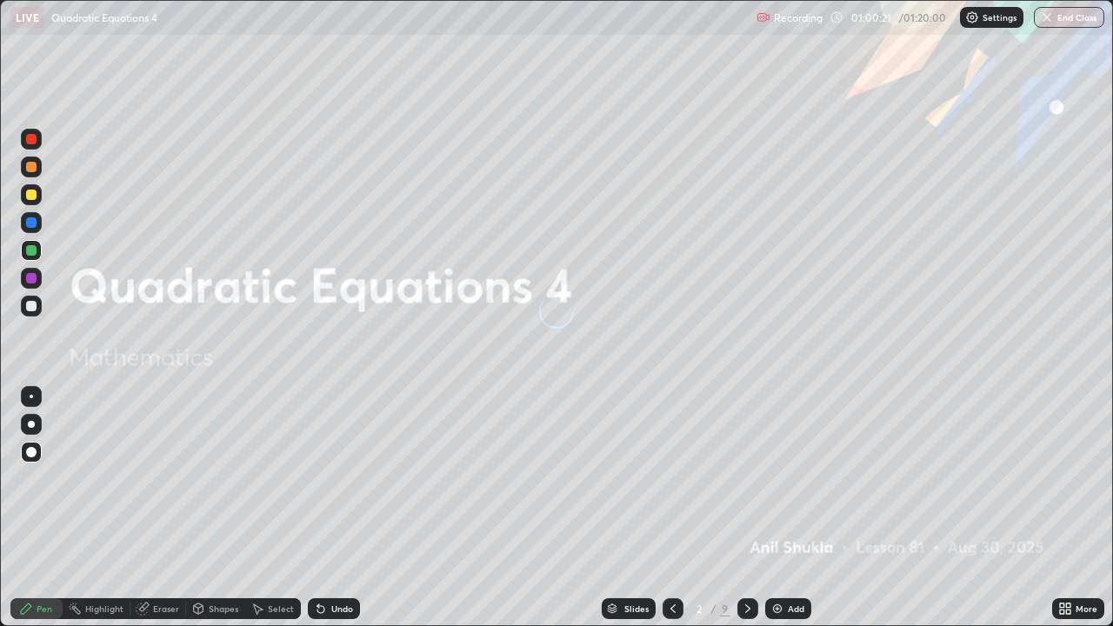
click at [748, 508] on icon at bounding box center [748, 609] width 14 height 14
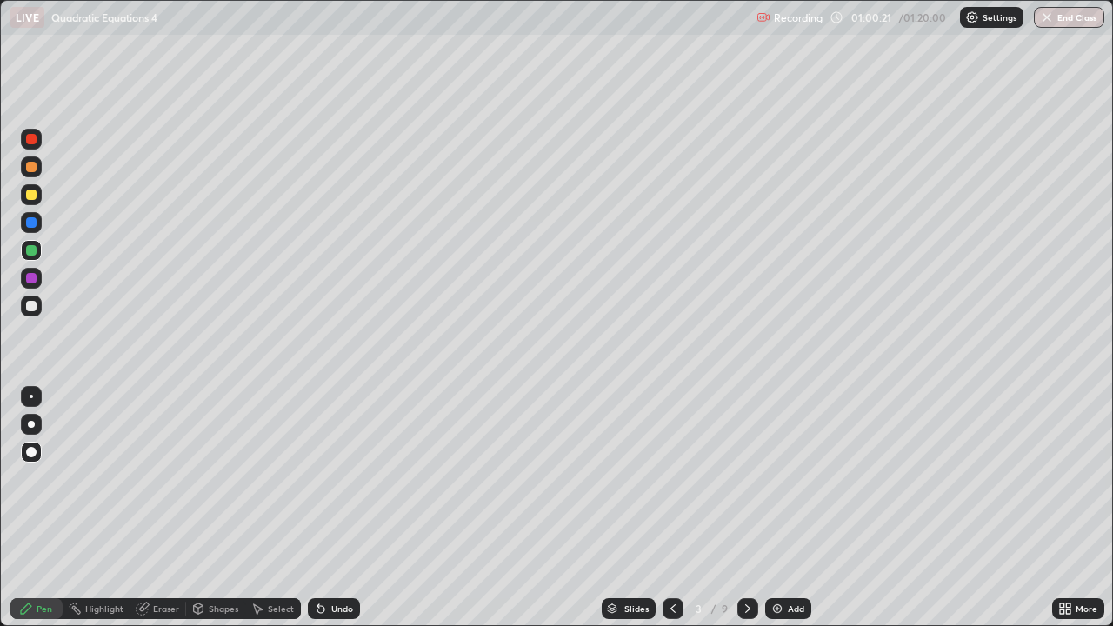
click at [748, 508] on icon at bounding box center [748, 609] width 14 height 14
click at [749, 508] on icon at bounding box center [748, 609] width 14 height 14
click at [747, 508] on icon at bounding box center [747, 608] width 5 height 9
click at [747, 508] on icon at bounding box center [748, 609] width 14 height 14
click at [749, 508] on icon at bounding box center [748, 609] width 14 height 14
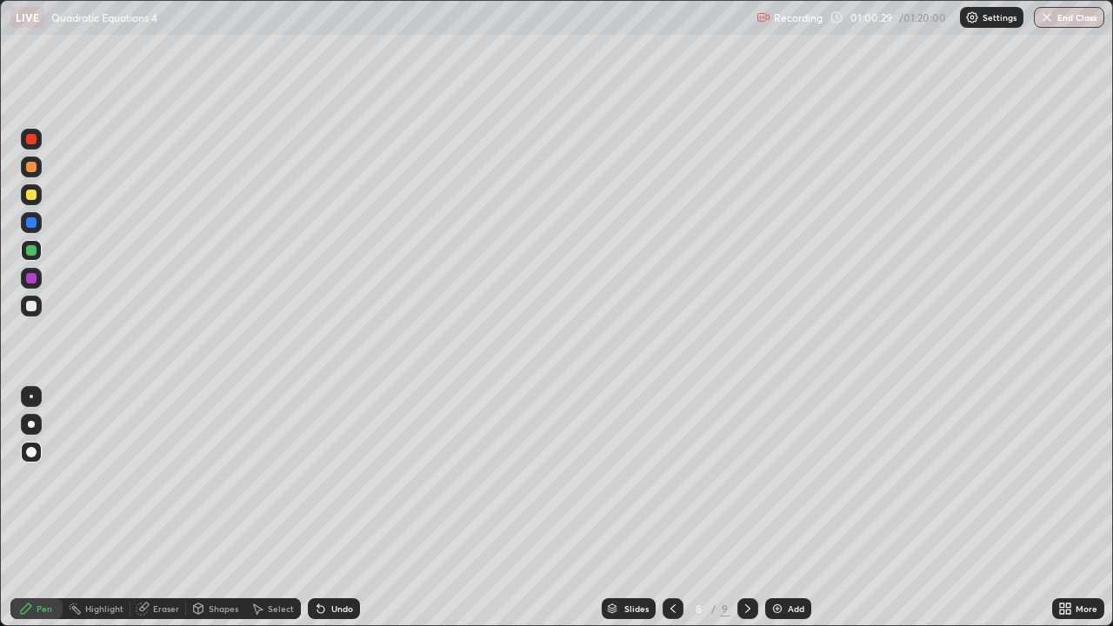
click at [33, 142] on div at bounding box center [31, 139] width 10 height 10
click at [746, 508] on icon at bounding box center [748, 609] width 14 height 14
click at [34, 163] on div at bounding box center [31, 167] width 10 height 10
click at [31, 282] on div at bounding box center [31, 278] width 10 height 10
click at [323, 508] on icon at bounding box center [321, 609] width 14 height 14
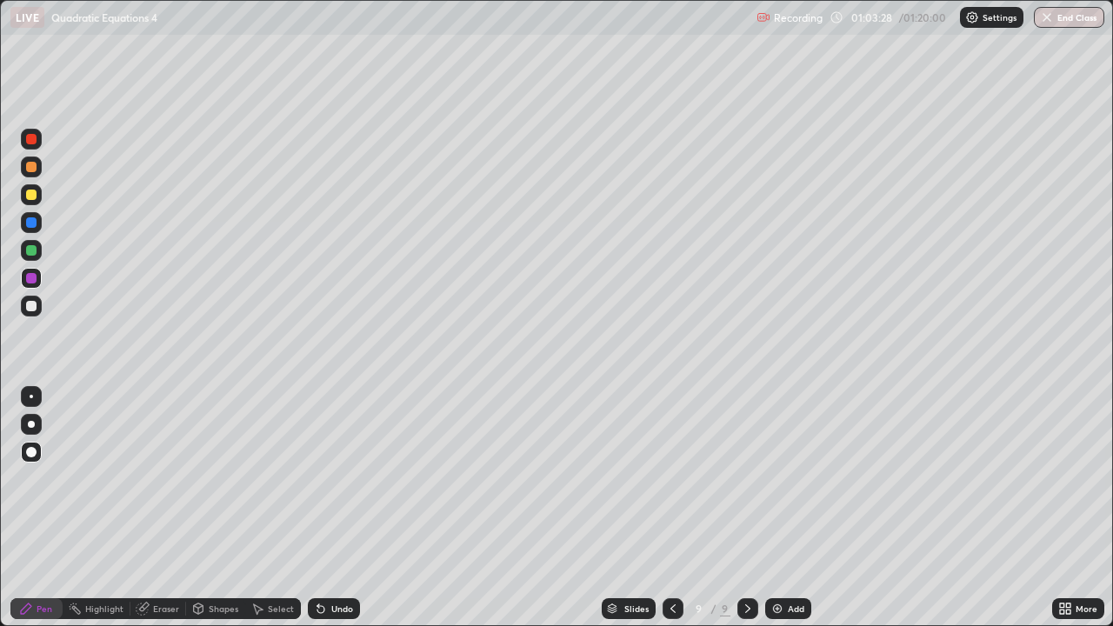
click at [33, 308] on div at bounding box center [31, 306] width 10 height 10
click at [336, 508] on div "Undo" at bounding box center [342, 608] width 22 height 9
click at [327, 508] on div "Undo" at bounding box center [334, 608] width 52 height 21
click at [331, 508] on div "Undo" at bounding box center [342, 608] width 22 height 9
click at [334, 508] on div "Undo" at bounding box center [342, 608] width 22 height 9
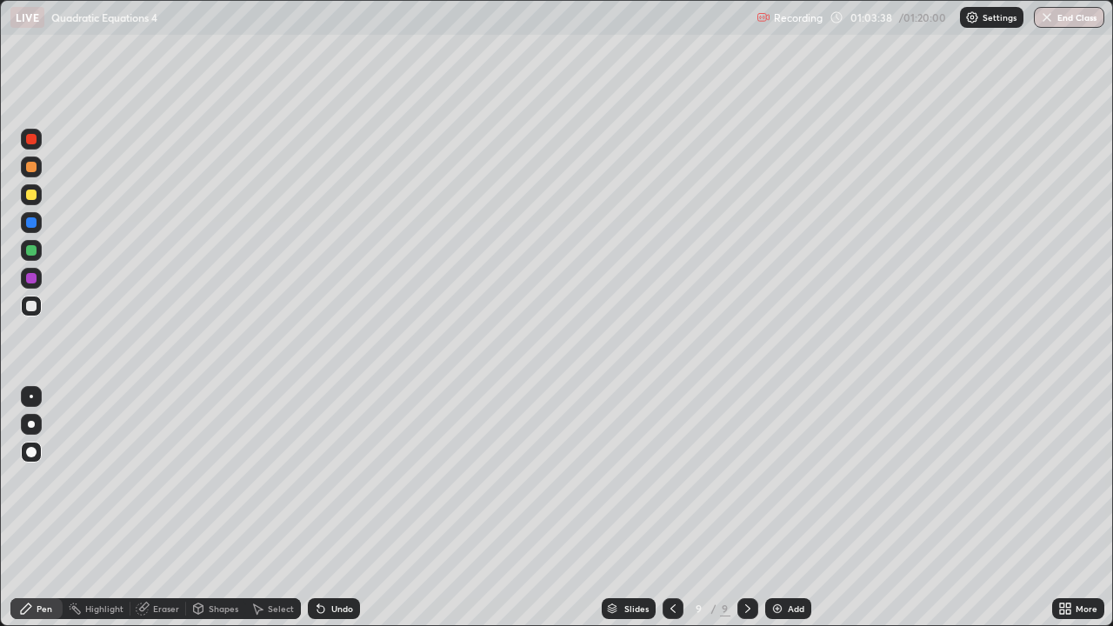
click at [335, 508] on div "Undo" at bounding box center [342, 608] width 22 height 9
click at [163, 508] on div "Eraser" at bounding box center [166, 608] width 26 height 9
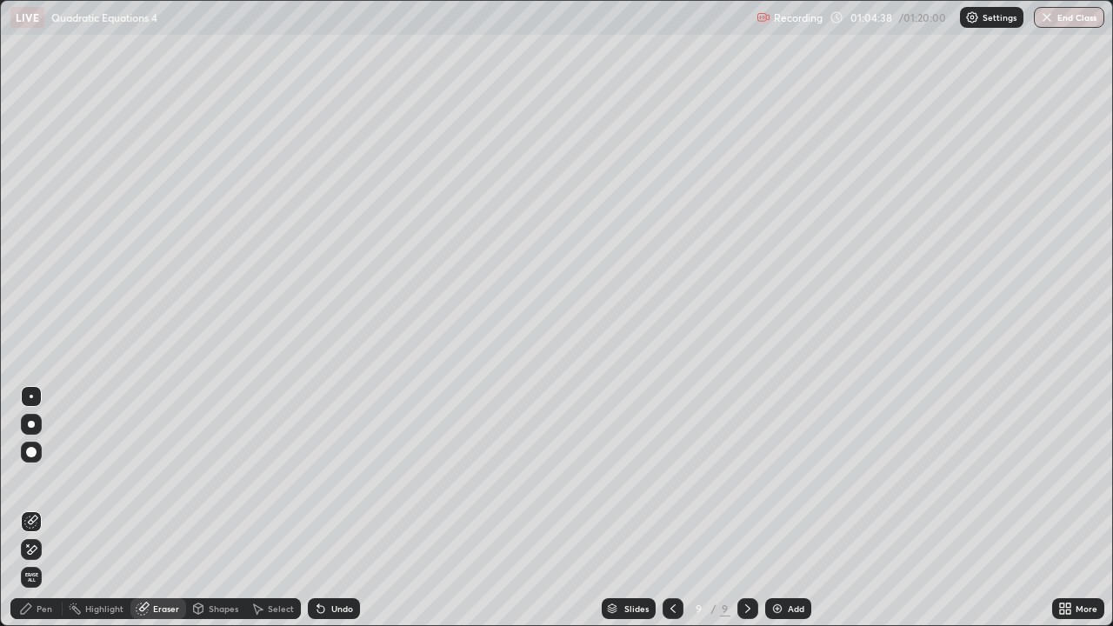
click at [35, 508] on div "Pen" at bounding box center [36, 608] width 52 height 21
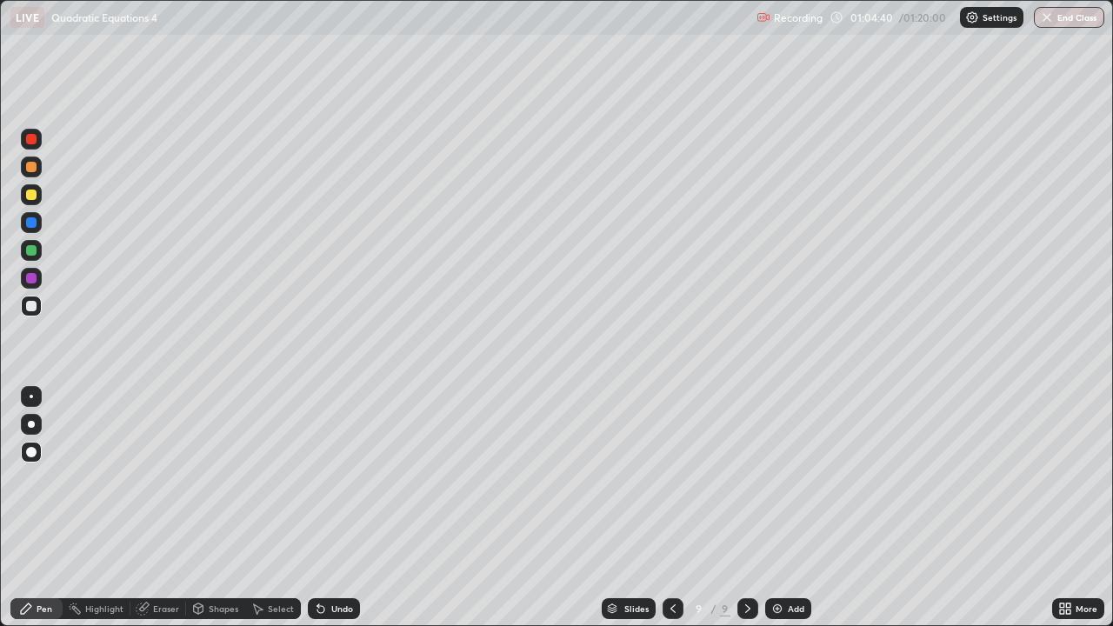
click at [30, 196] on div at bounding box center [31, 195] width 10 height 10
click at [33, 508] on div "Pen" at bounding box center [36, 608] width 52 height 21
click at [34, 196] on div at bounding box center [31, 195] width 10 height 10
click at [32, 427] on div at bounding box center [31, 424] width 7 height 7
click at [40, 508] on div "Pen" at bounding box center [45, 608] width 16 height 9
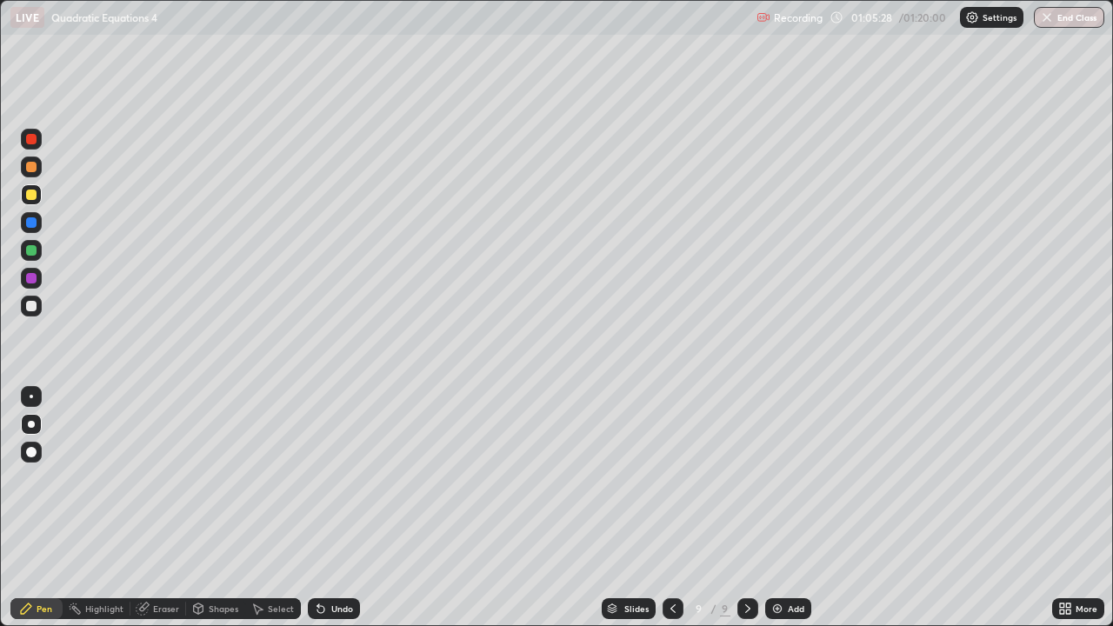
click at [31, 198] on div at bounding box center [31, 195] width 10 height 10
click at [31, 424] on div at bounding box center [31, 424] width 7 height 7
click at [30, 194] on div at bounding box center [31, 195] width 10 height 10
click at [32, 427] on div at bounding box center [31, 424] width 7 height 7
click at [747, 508] on icon at bounding box center [748, 609] width 14 height 14
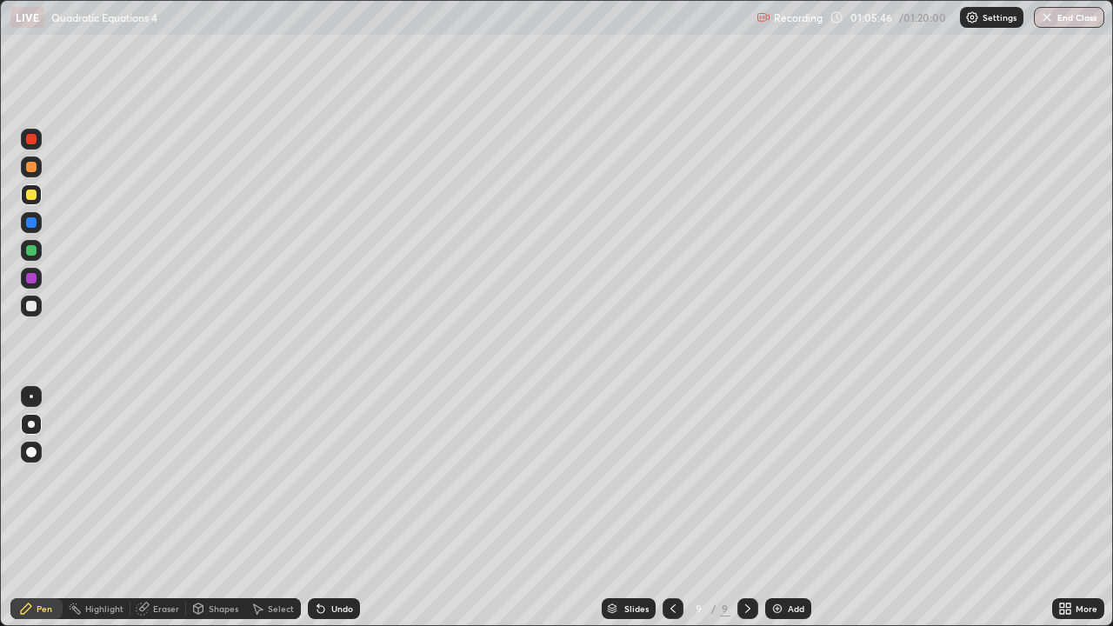
click at [782, 508] on img at bounding box center [777, 609] width 14 height 14
click at [31, 450] on div at bounding box center [31, 452] width 10 height 10
click at [32, 452] on div at bounding box center [31, 452] width 10 height 10
click at [333, 508] on div "Undo" at bounding box center [342, 608] width 22 height 9
click at [31, 307] on div at bounding box center [31, 306] width 10 height 10
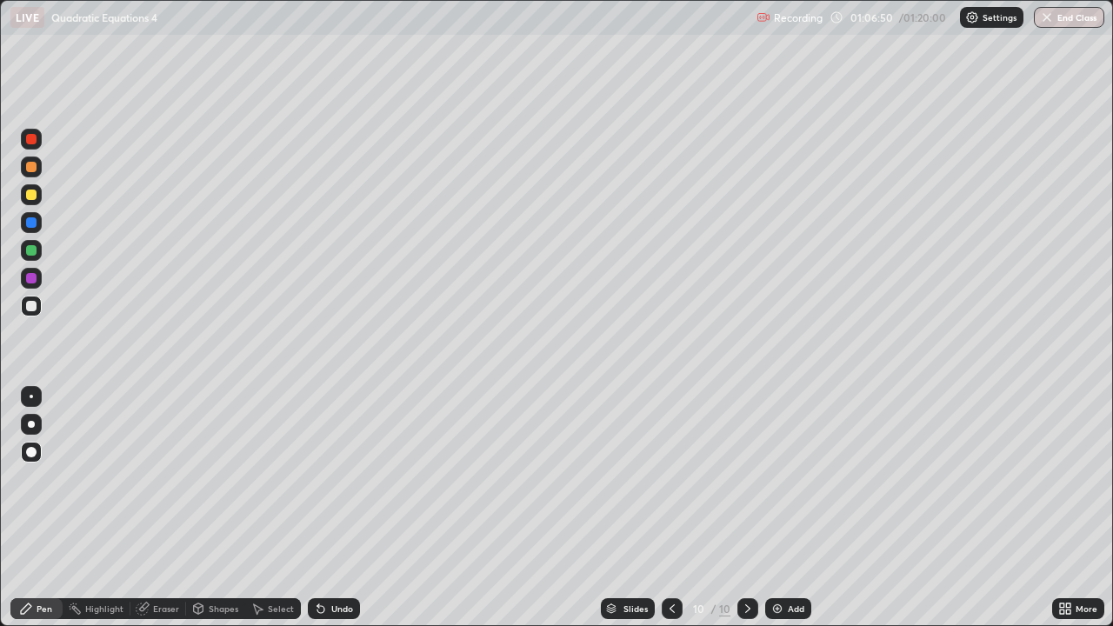
click at [31, 427] on div at bounding box center [31, 424] width 7 height 7
click at [34, 196] on div at bounding box center [31, 195] width 10 height 10
click at [31, 251] on div at bounding box center [31, 250] width 10 height 10
click at [32, 422] on div at bounding box center [31, 424] width 7 height 7
click at [30, 250] on div at bounding box center [31, 250] width 10 height 10
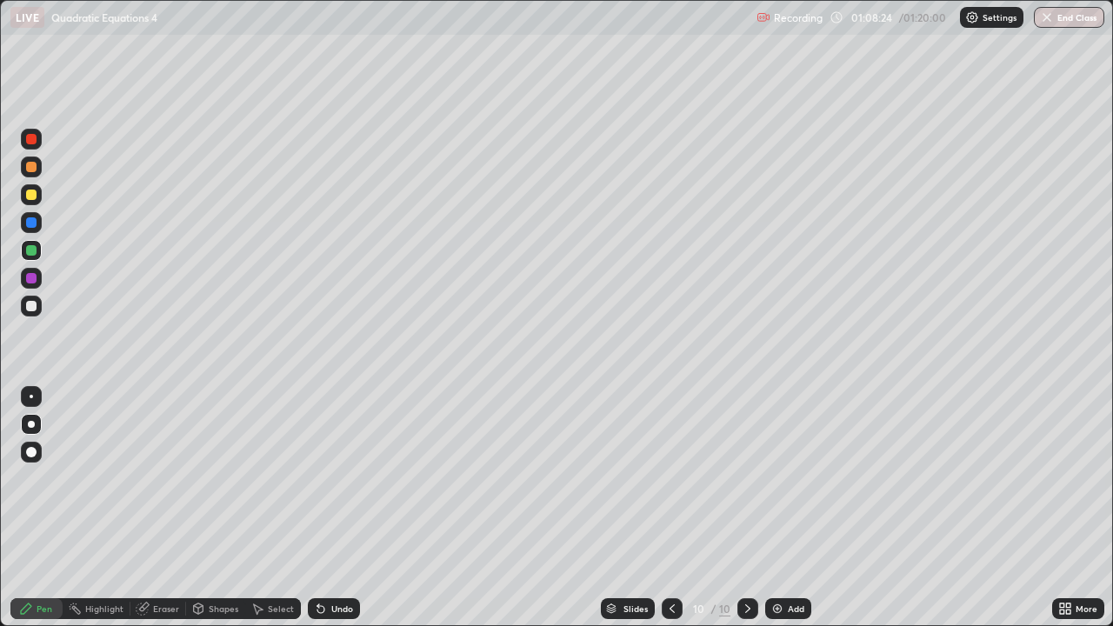
click at [31, 306] on div at bounding box center [31, 306] width 10 height 10
click at [40, 508] on div "Pen" at bounding box center [45, 608] width 16 height 9
click at [335, 508] on div "Undo" at bounding box center [342, 608] width 22 height 9
click at [31, 140] on div at bounding box center [31, 139] width 10 height 10
click at [33, 306] on div at bounding box center [31, 306] width 10 height 10
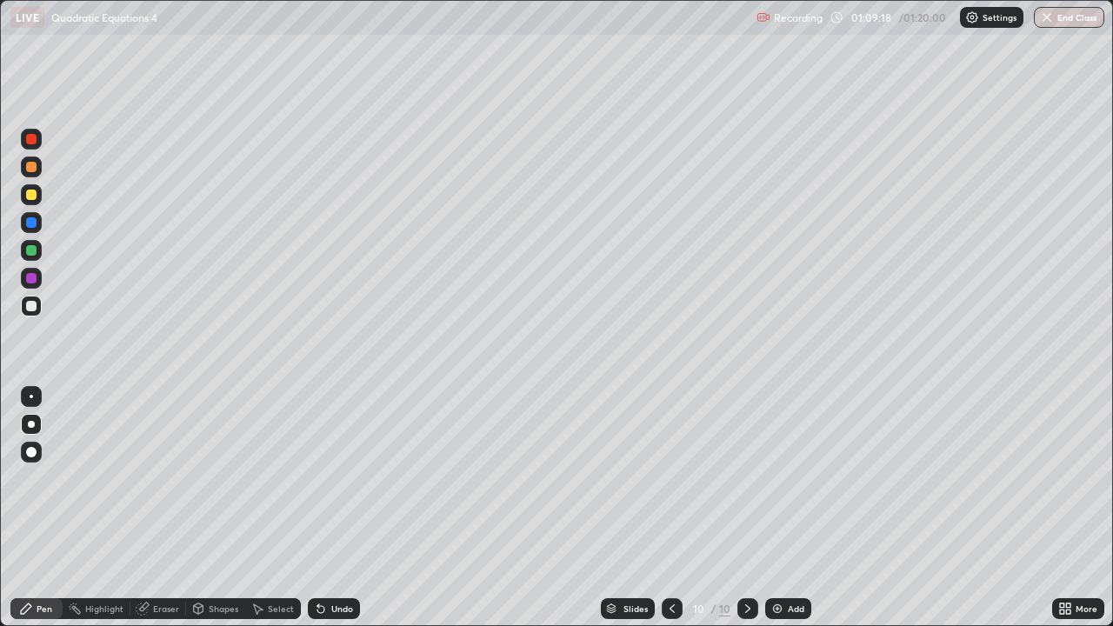
click at [34, 168] on div at bounding box center [31, 167] width 10 height 10
click at [331, 508] on div "Undo" at bounding box center [342, 608] width 22 height 9
click at [328, 508] on div "Undo" at bounding box center [334, 608] width 52 height 21
click at [32, 194] on div at bounding box center [31, 195] width 10 height 10
click at [33, 423] on div at bounding box center [31, 424] width 7 height 7
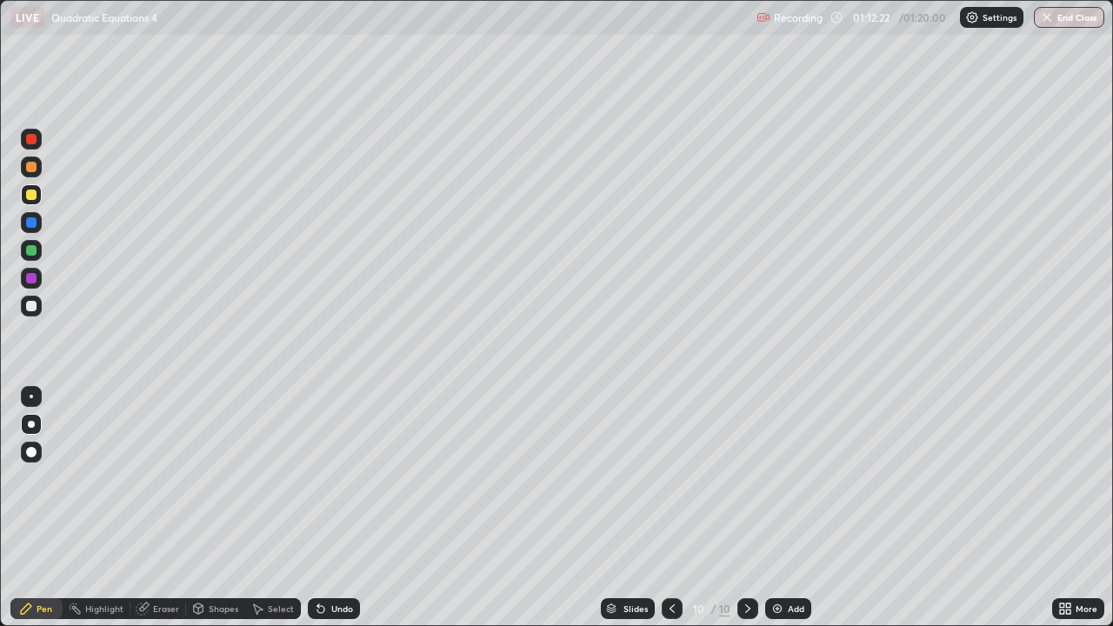
click at [746, 508] on icon at bounding box center [748, 609] width 14 height 14
click at [781, 508] on img at bounding box center [777, 609] width 14 height 14
click at [32, 195] on div at bounding box center [31, 195] width 10 height 10
click at [30, 139] on div at bounding box center [31, 139] width 10 height 10
click at [31, 255] on div at bounding box center [31, 250] width 10 height 10
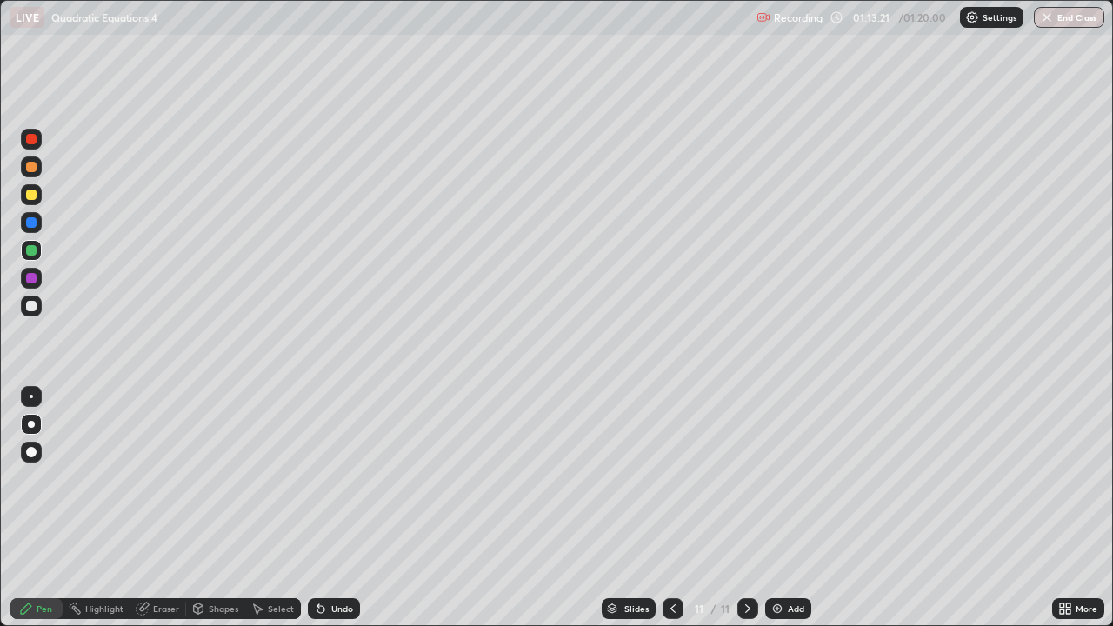
click at [31, 140] on div at bounding box center [31, 139] width 10 height 10
click at [32, 196] on div at bounding box center [31, 195] width 10 height 10
click at [31, 424] on div at bounding box center [31, 424] width 7 height 7
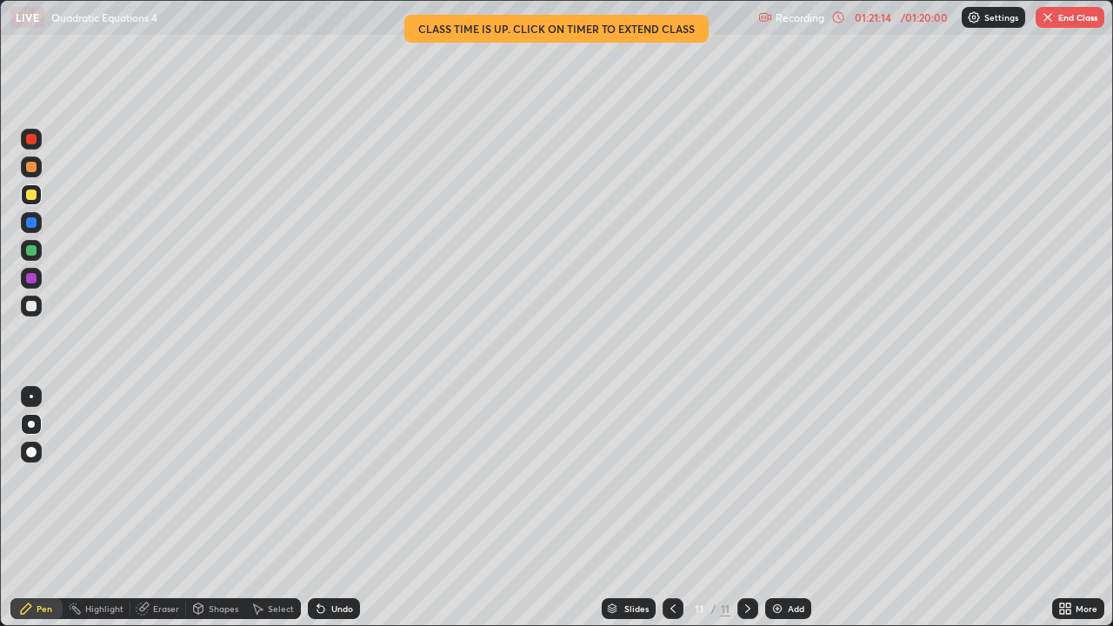
click at [150, 508] on div "Eraser" at bounding box center [158, 608] width 56 height 21
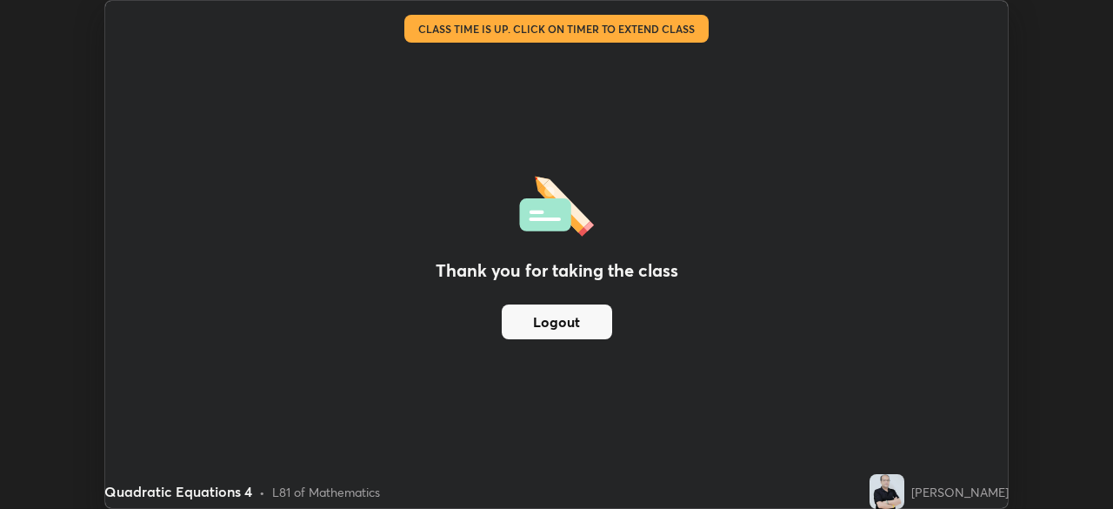
scroll to position [86429, 85825]
